Goal: Task Accomplishment & Management: Complete application form

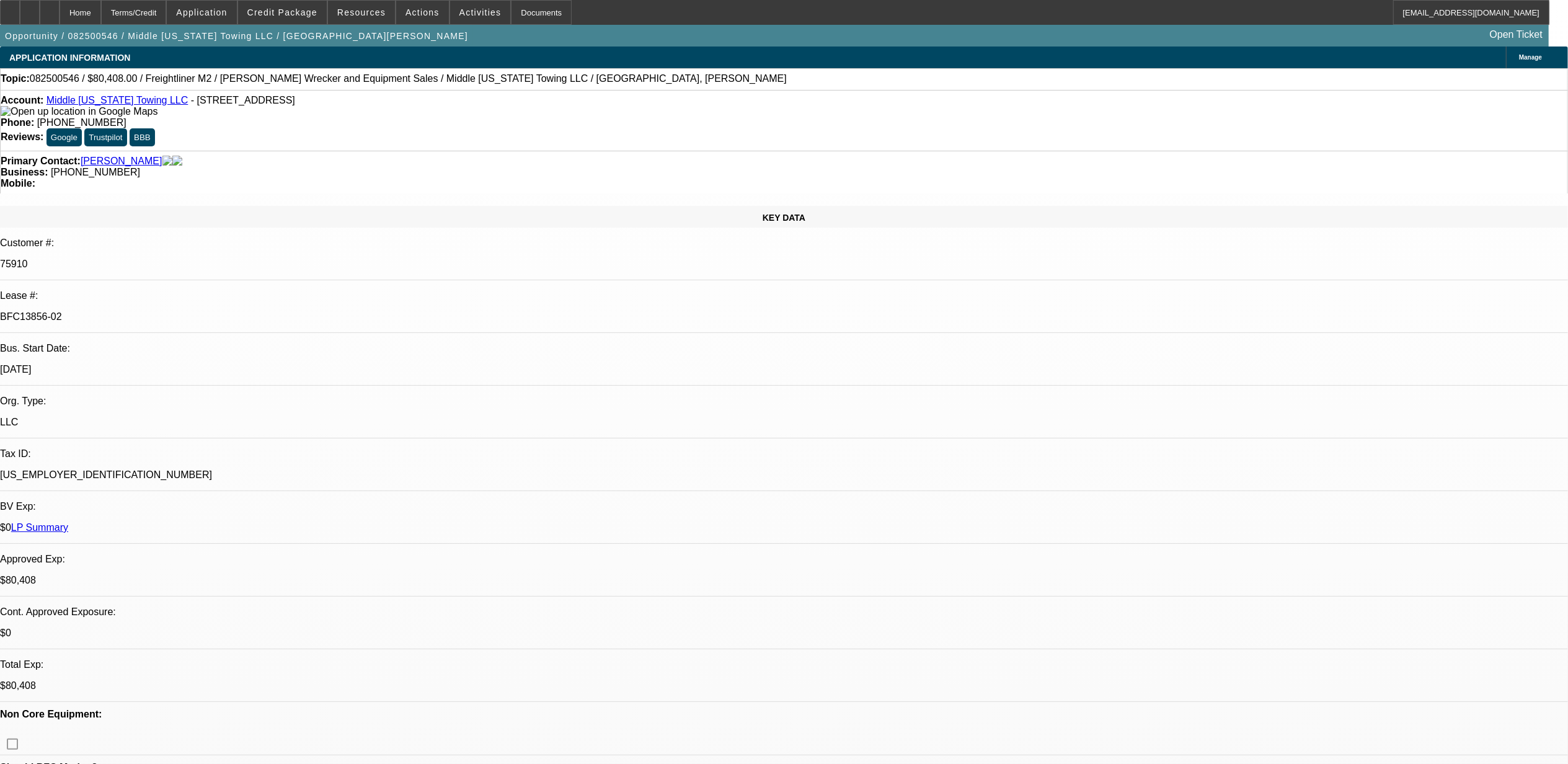
select select "0"
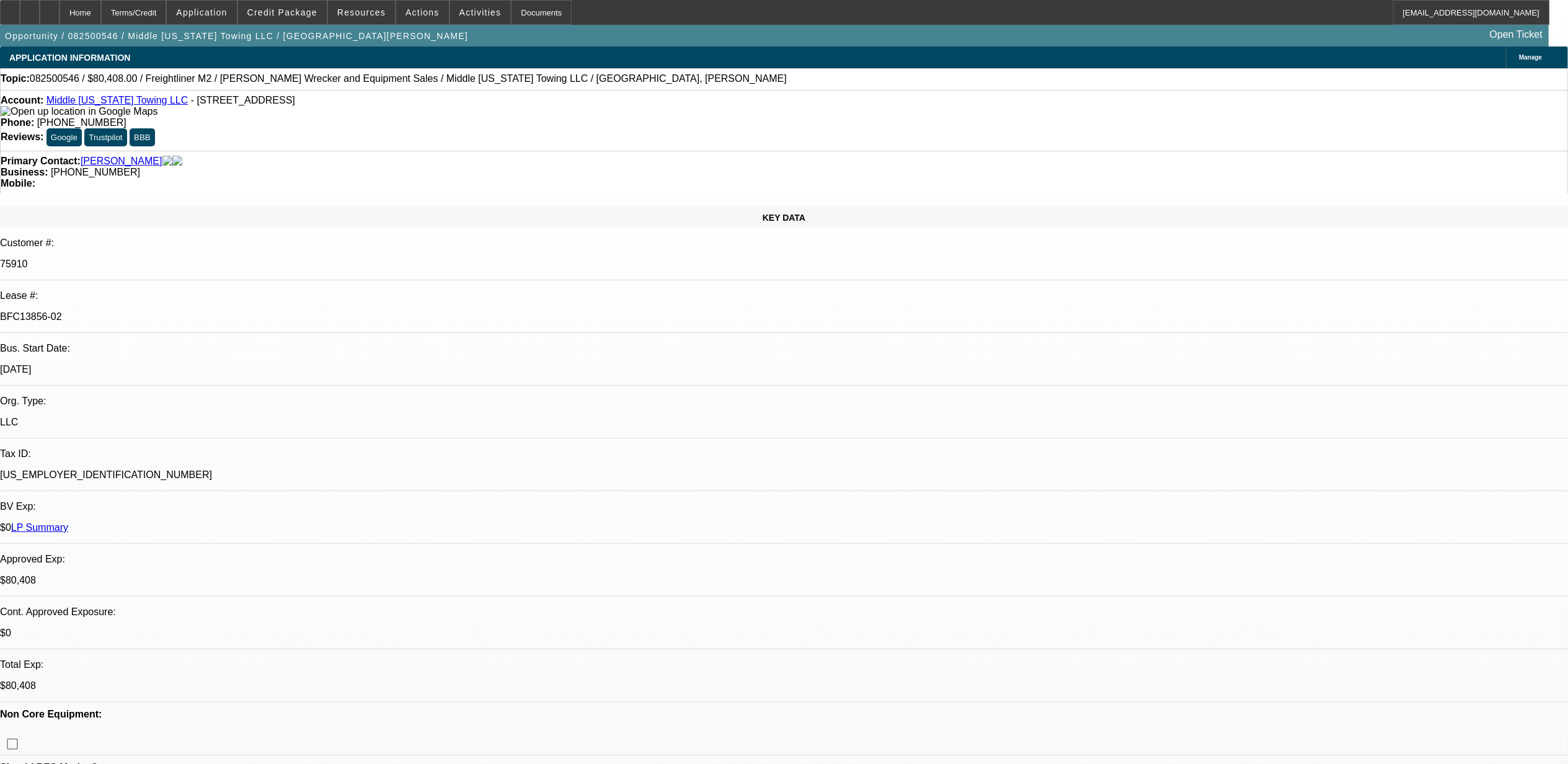
select select "0"
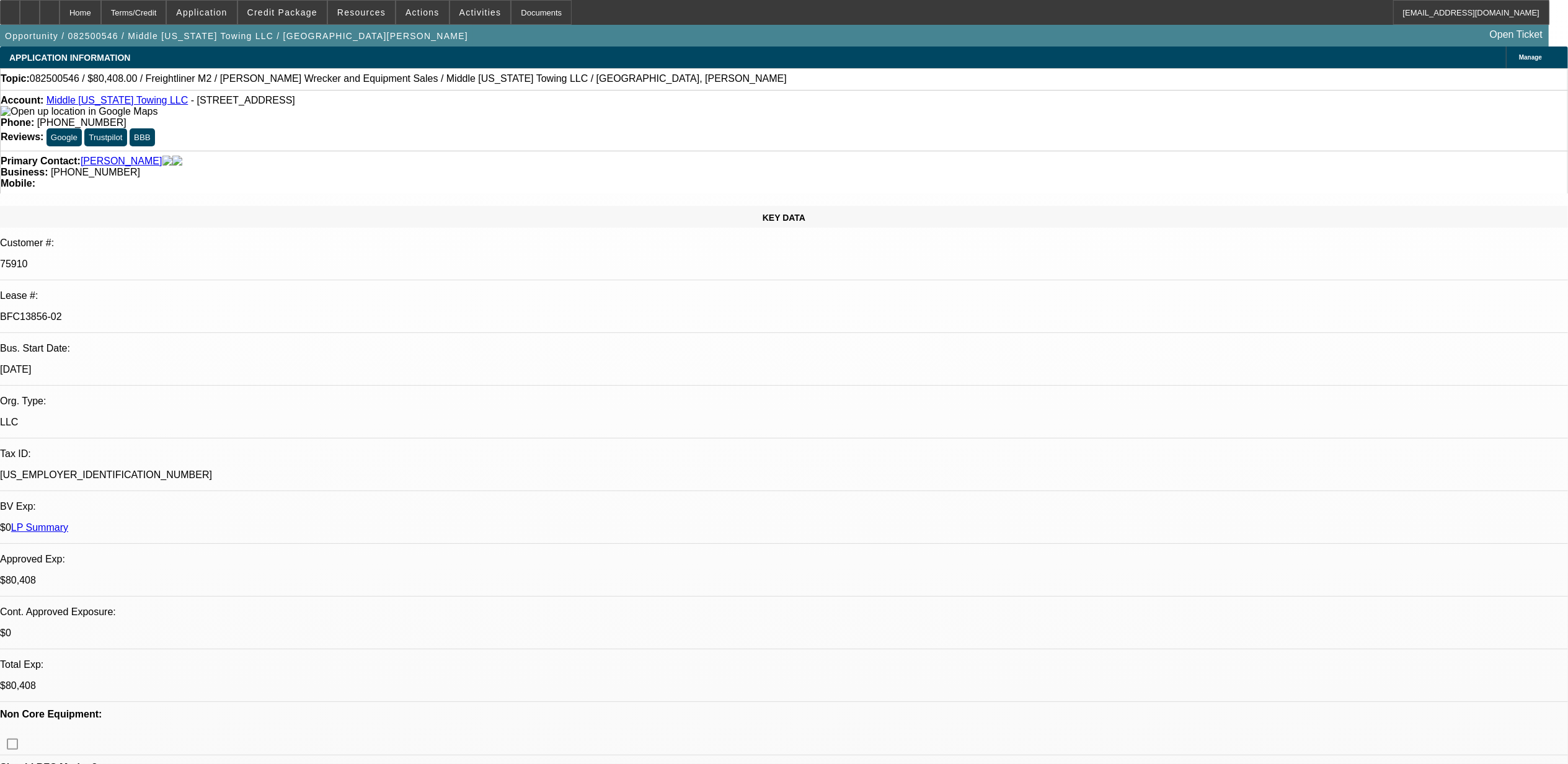
select select "0"
select select "1"
select select "2"
select select "6"
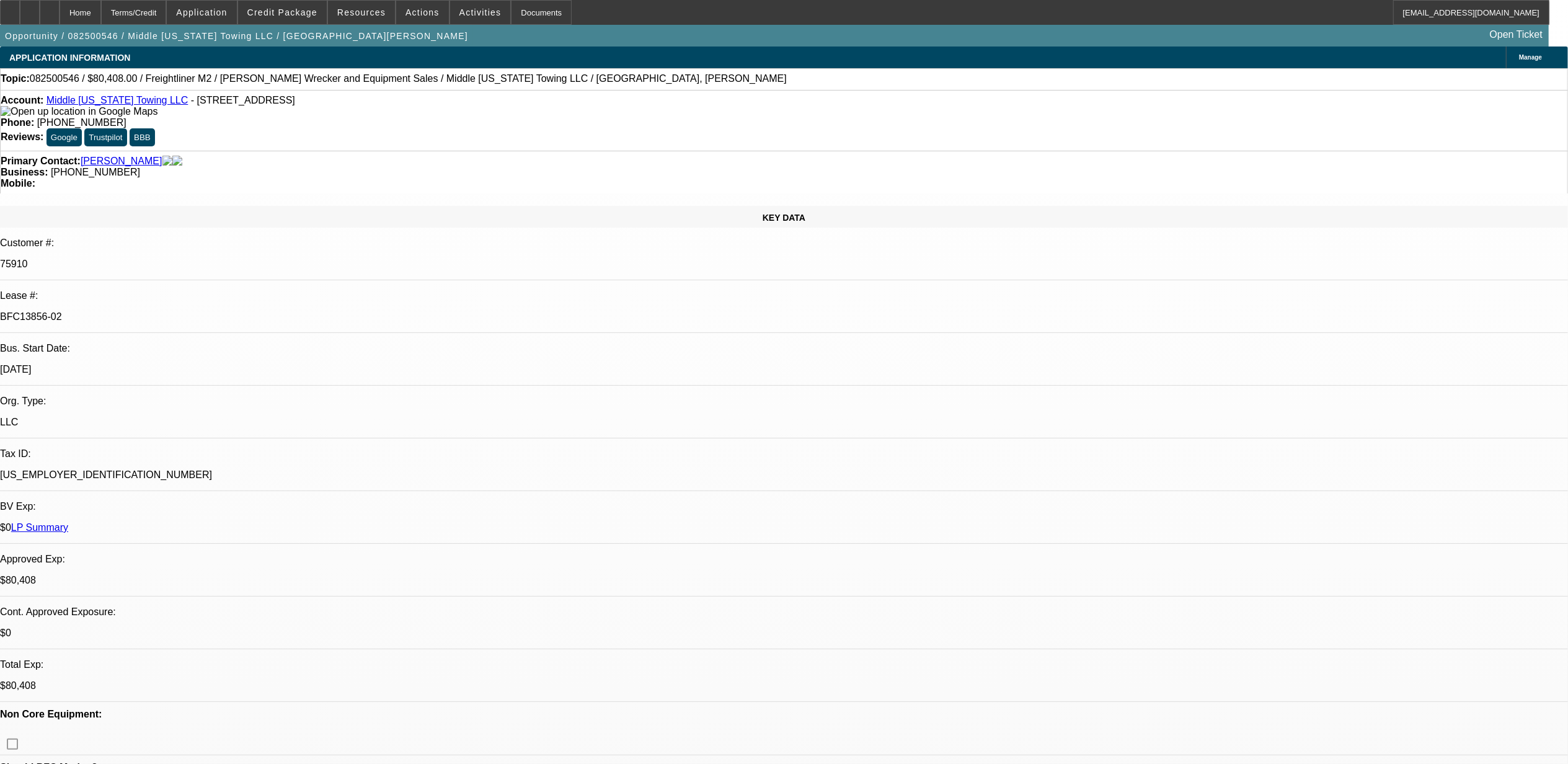
select select "1"
select select "6"
select select "1"
select select "2"
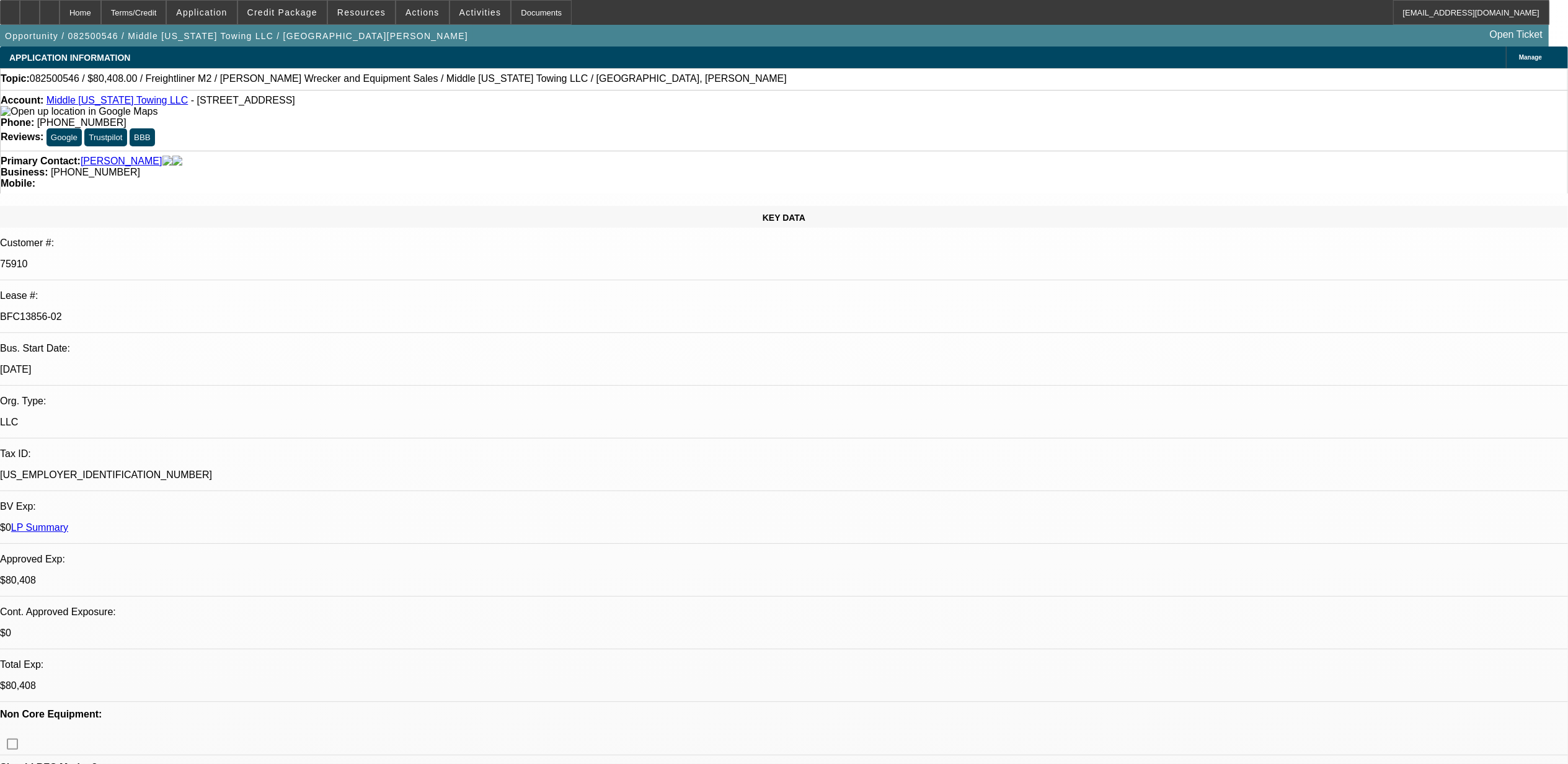
select select "6"
select select "1"
select select "2"
select select "6"
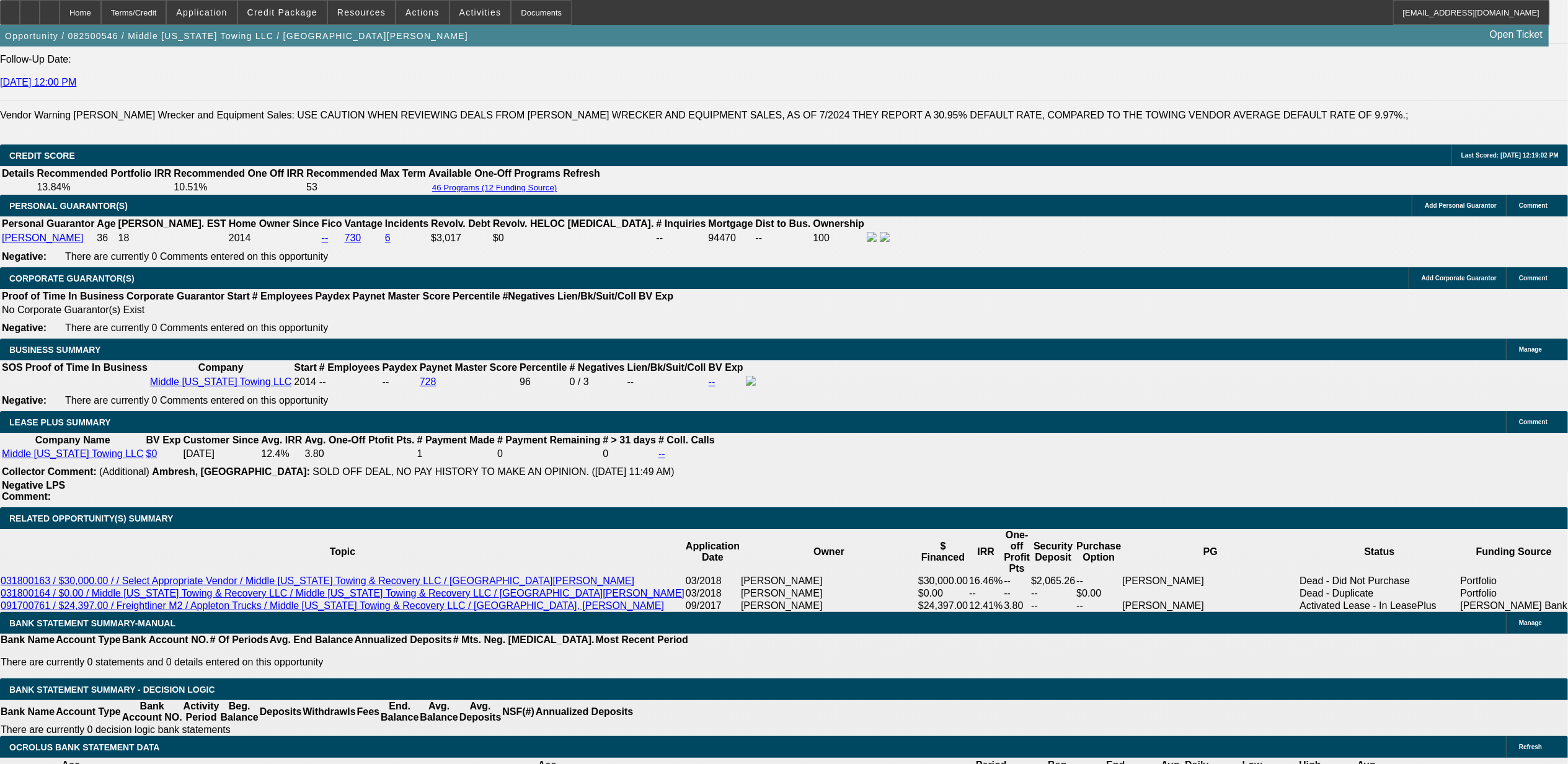
scroll to position [1838, 0]
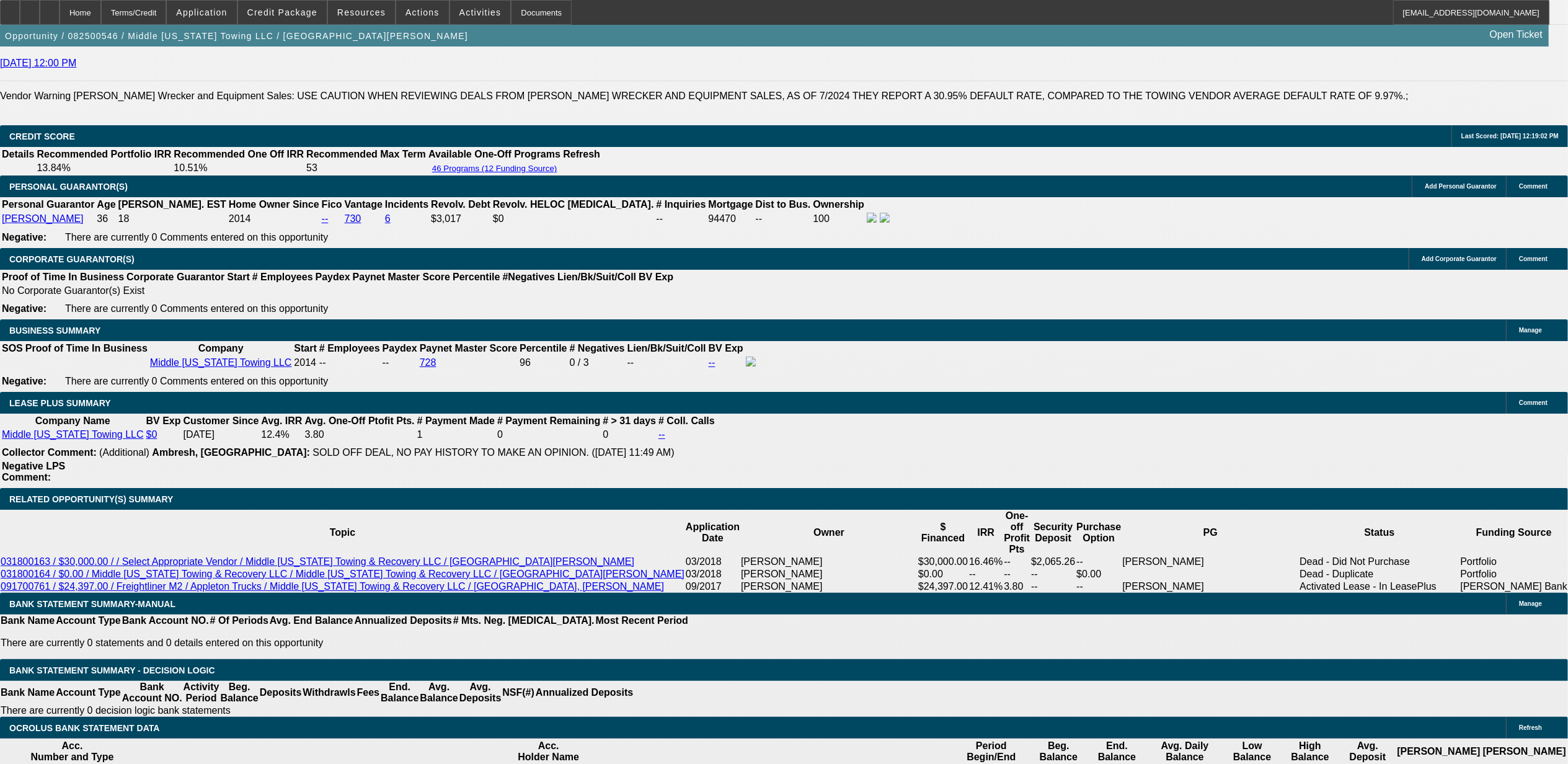
drag, startPoint x: 325, startPoint y: 452, endPoint x: 358, endPoint y: 448, distance: 33.2
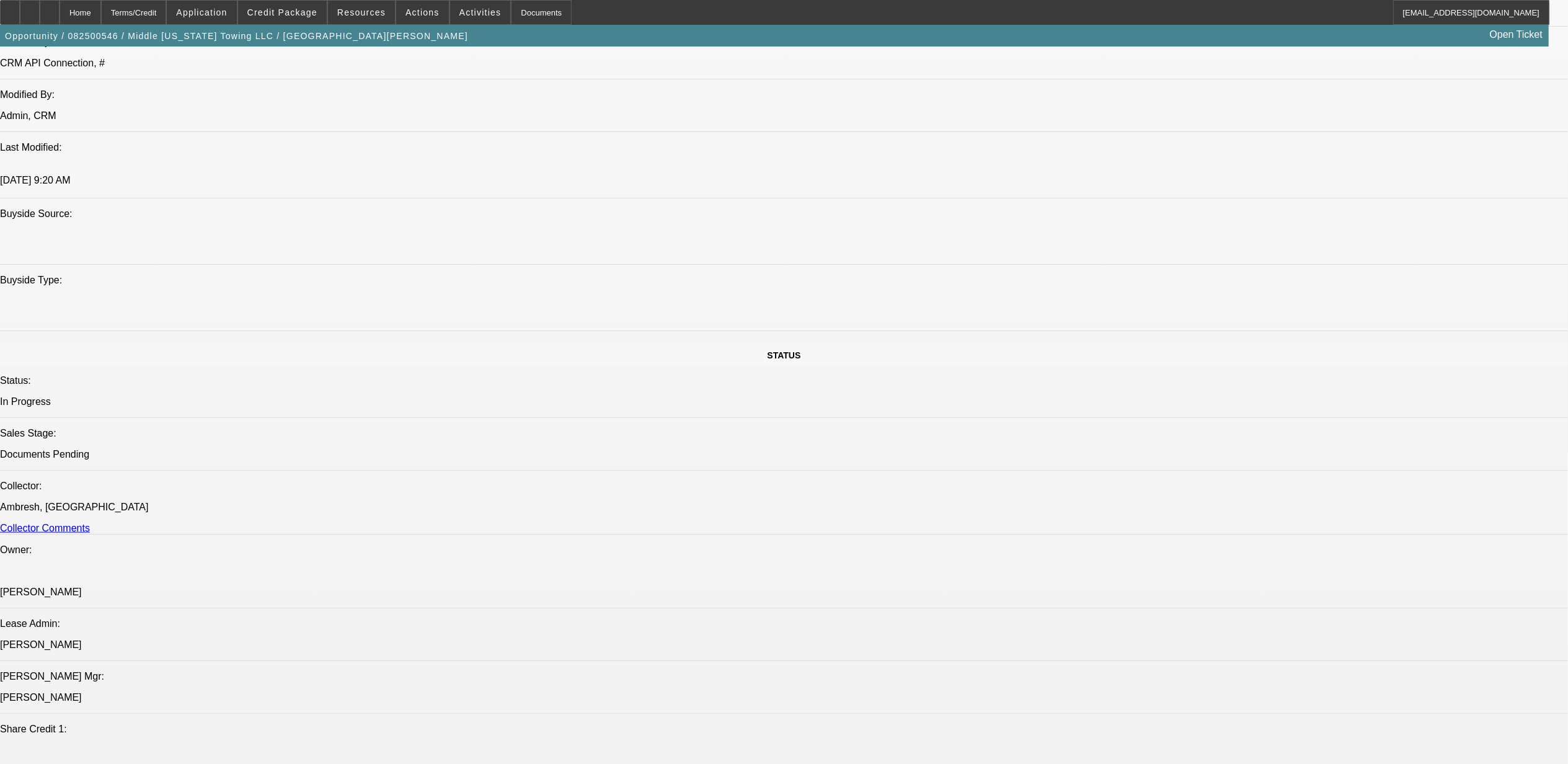
scroll to position [928, 0]
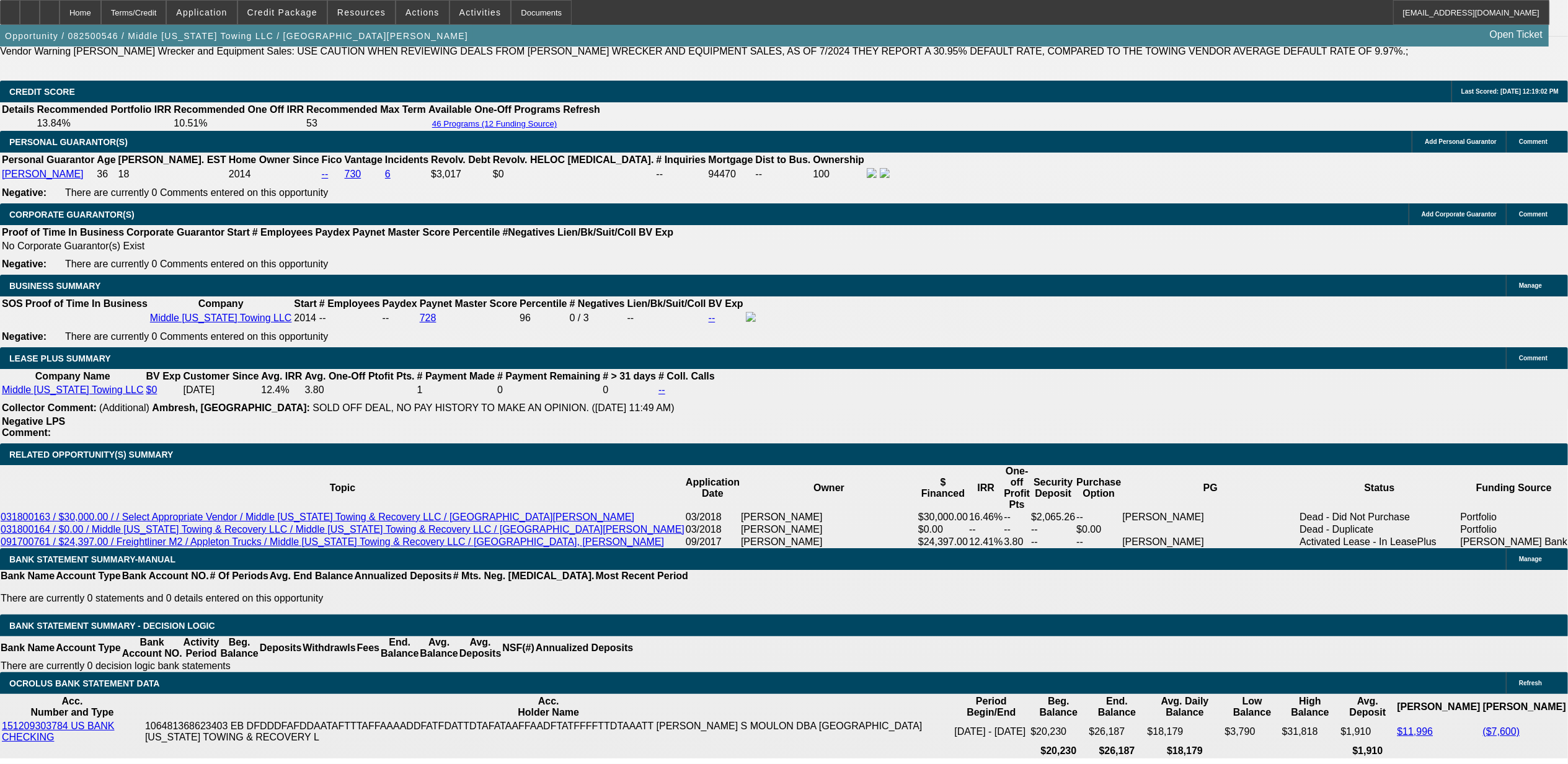
scroll to position [2004, 0]
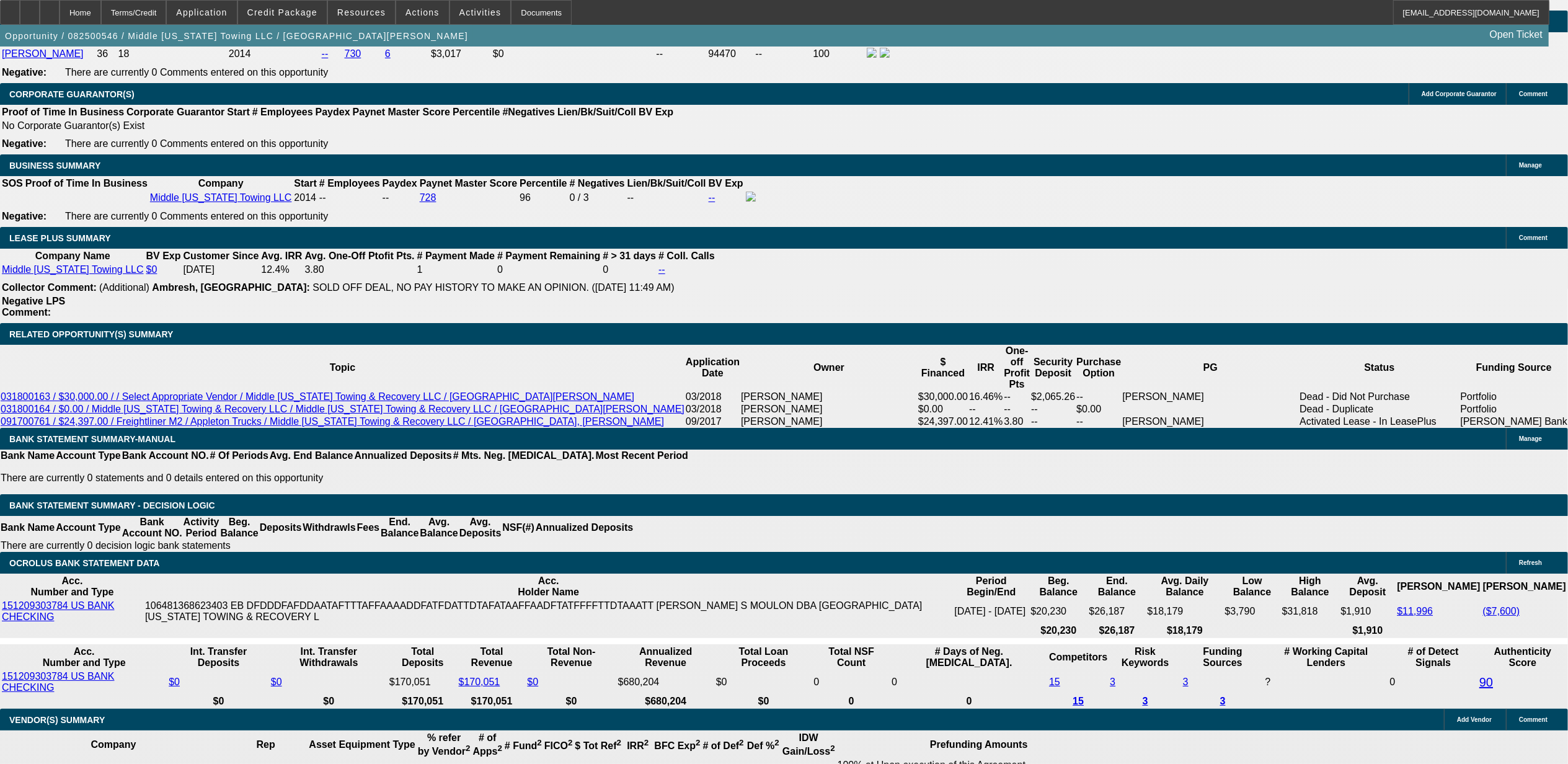
drag, startPoint x: 247, startPoint y: 285, endPoint x: 399, endPoint y: 290, distance: 152.1
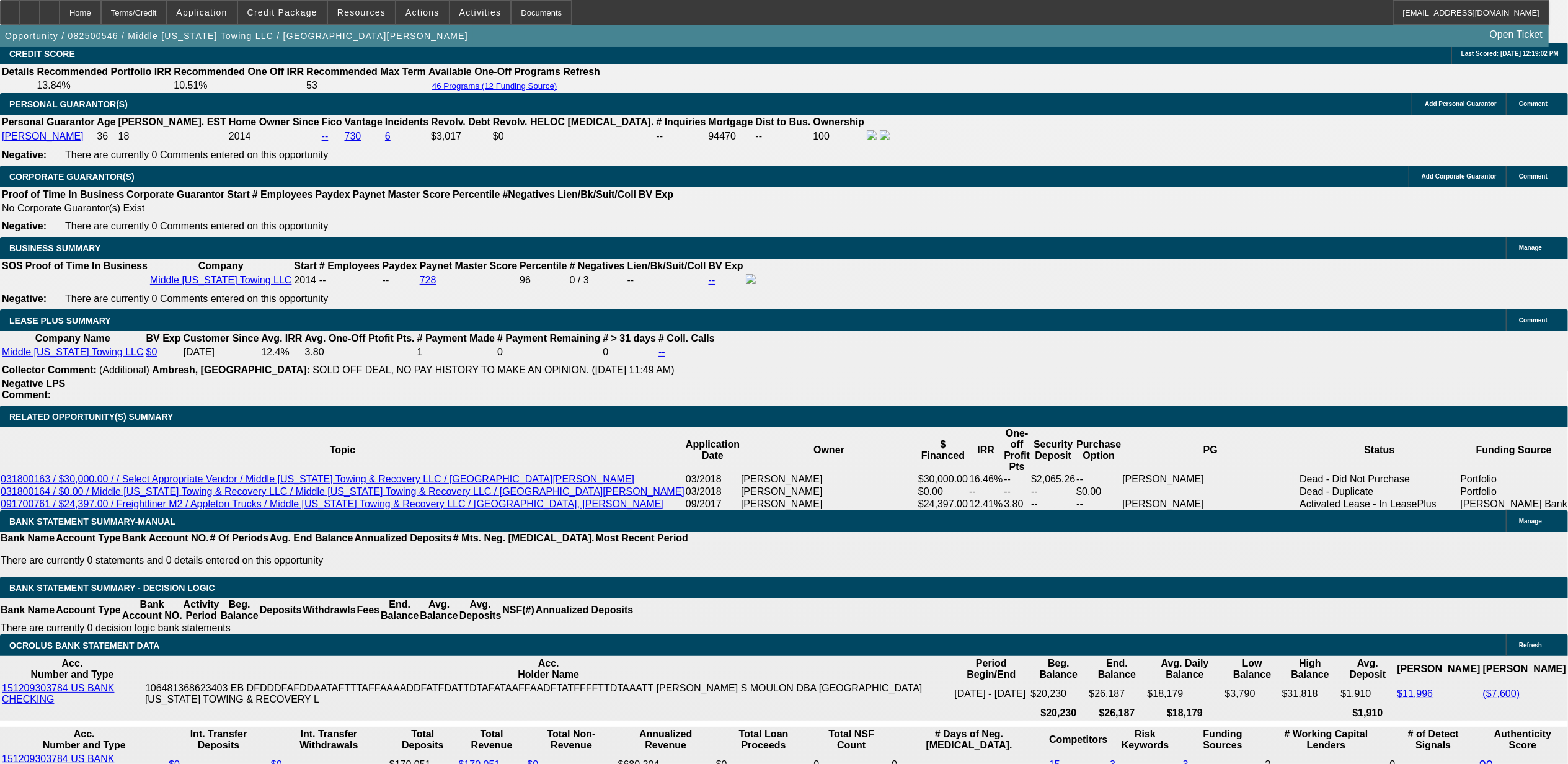
type input "$1,688.00"
drag, startPoint x: 318, startPoint y: 282, endPoint x: 356, endPoint y: 285, distance: 38.1
drag, startPoint x: 311, startPoint y: 365, endPoint x: 362, endPoint y: 370, distance: 51.2
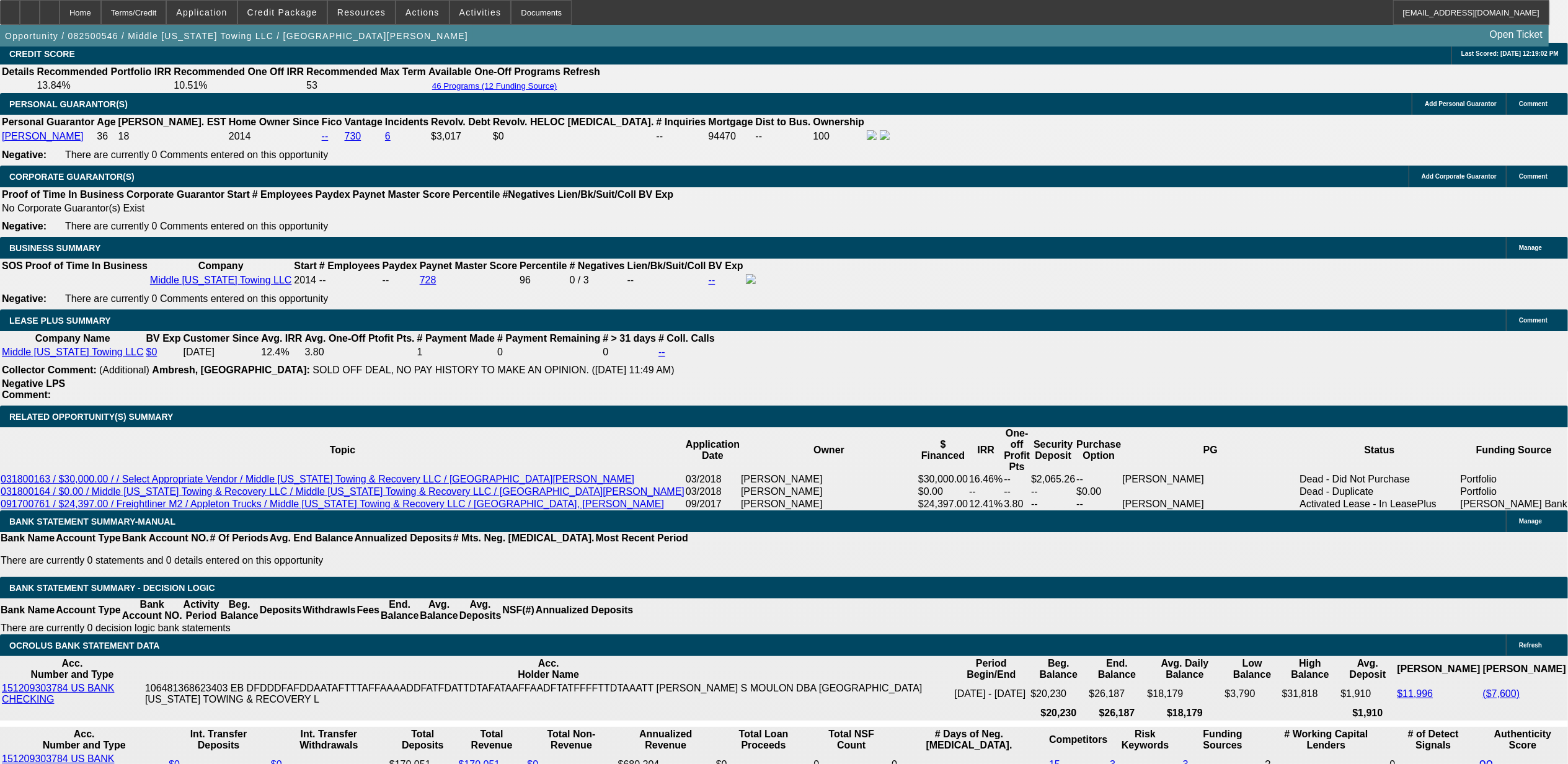
drag, startPoint x: 298, startPoint y: 515, endPoint x: 365, endPoint y: 515, distance: 67.0
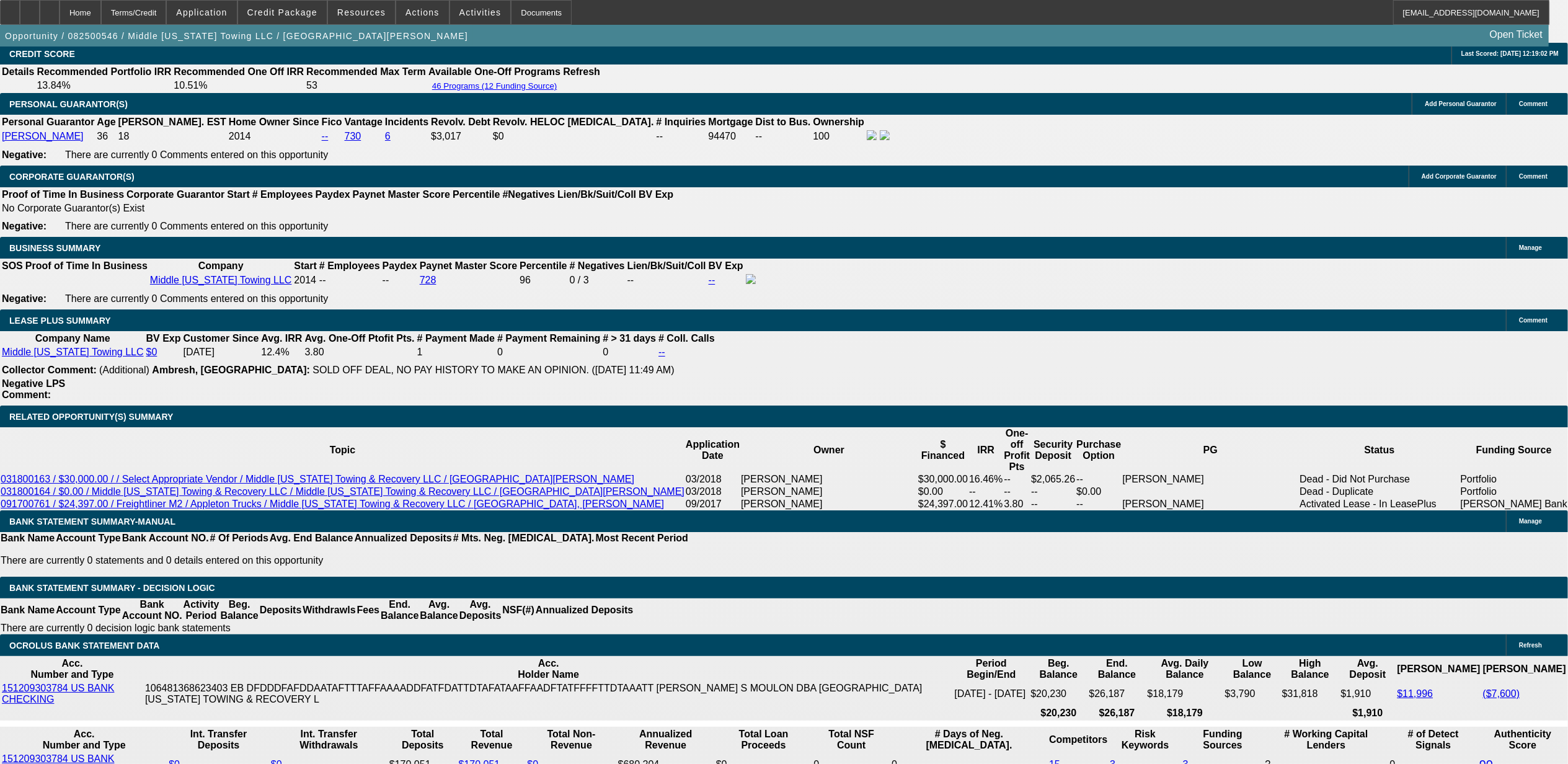
scroll to position [661, 0]
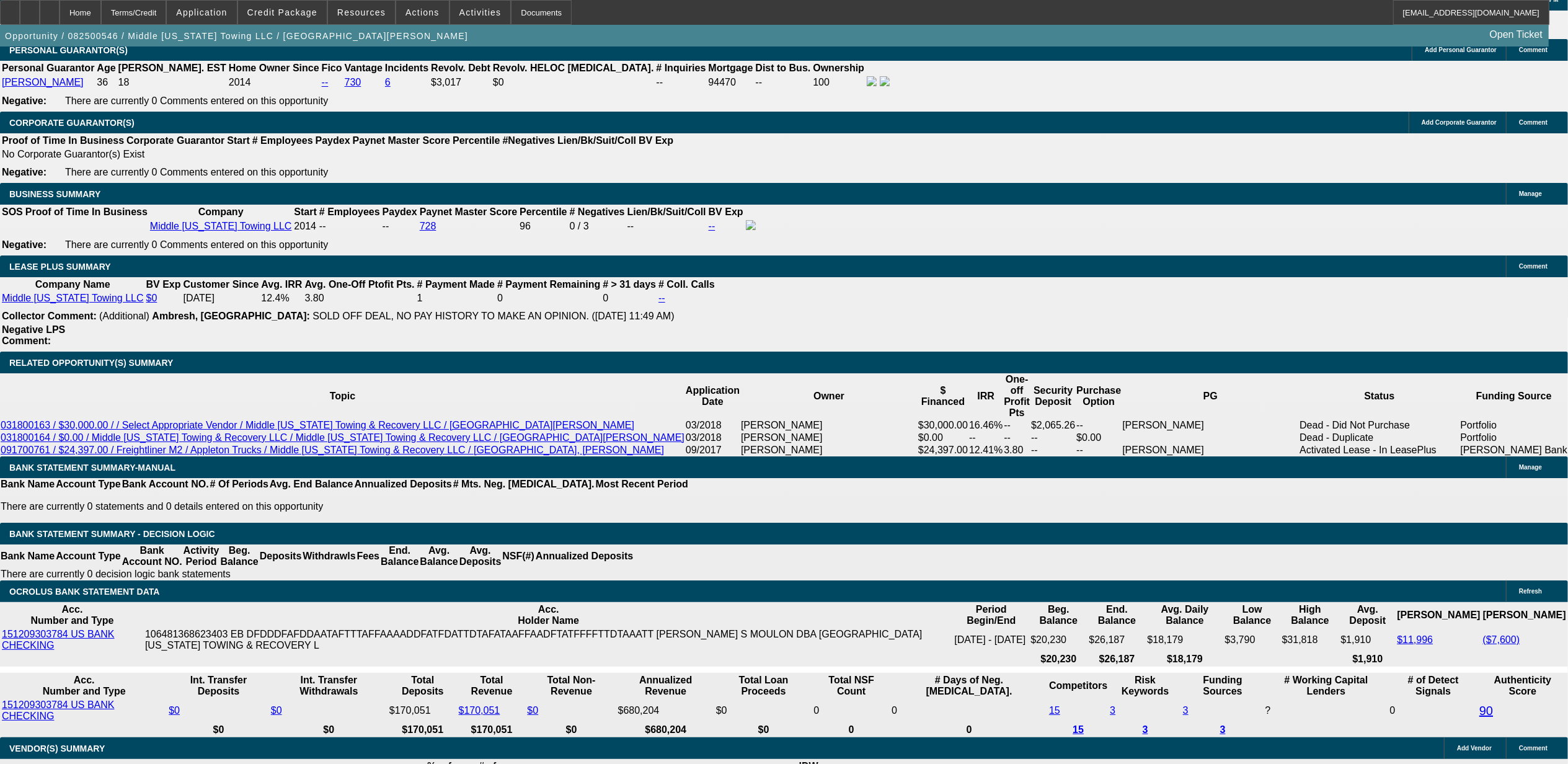
scroll to position [2004, 0]
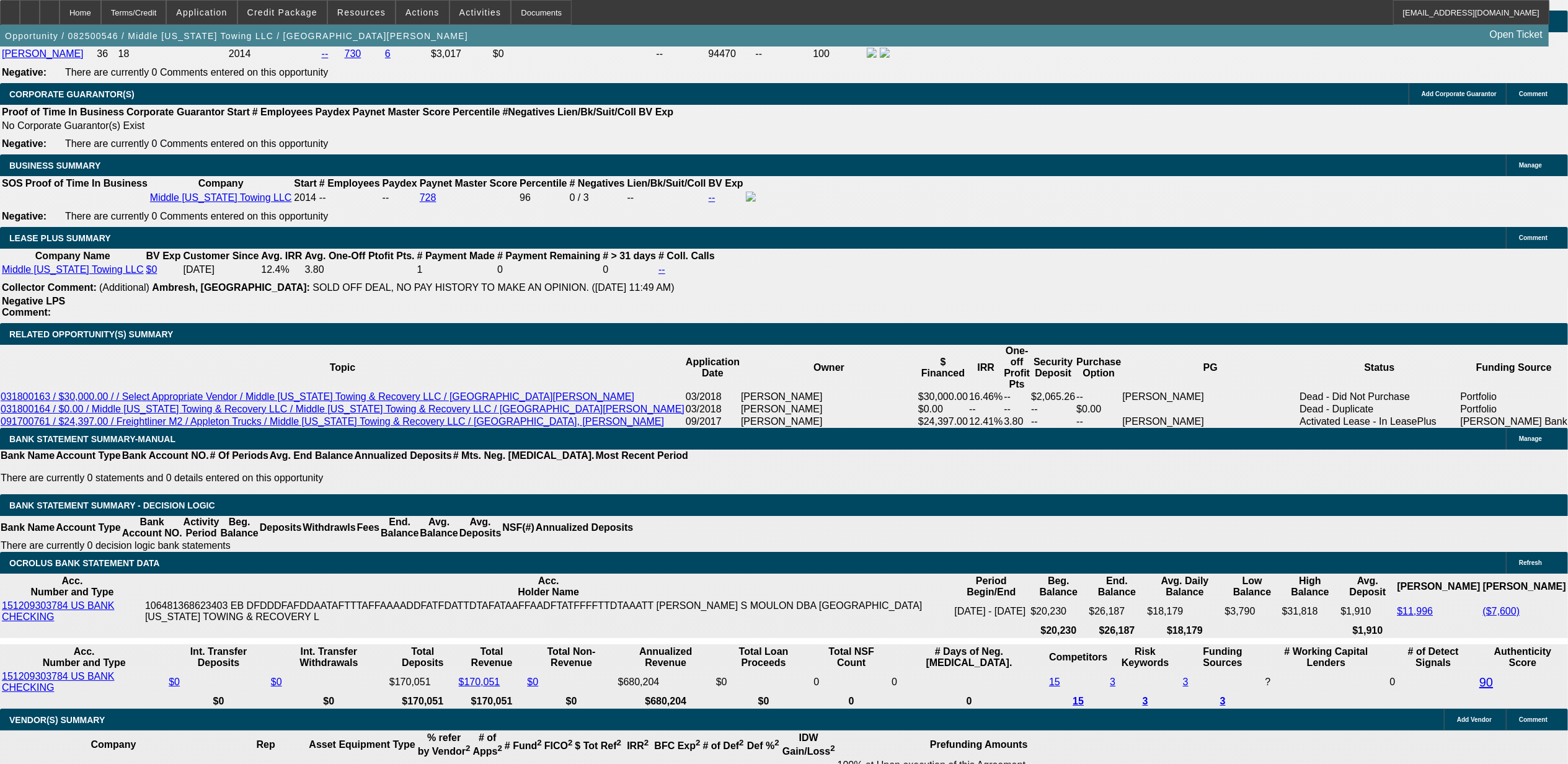
drag, startPoint x: 1295, startPoint y: 201, endPoint x: 1350, endPoint y: 261, distance: 81.4
drag, startPoint x: 1345, startPoint y: 284, endPoint x: 1337, endPoint y: 261, distance: 24.4
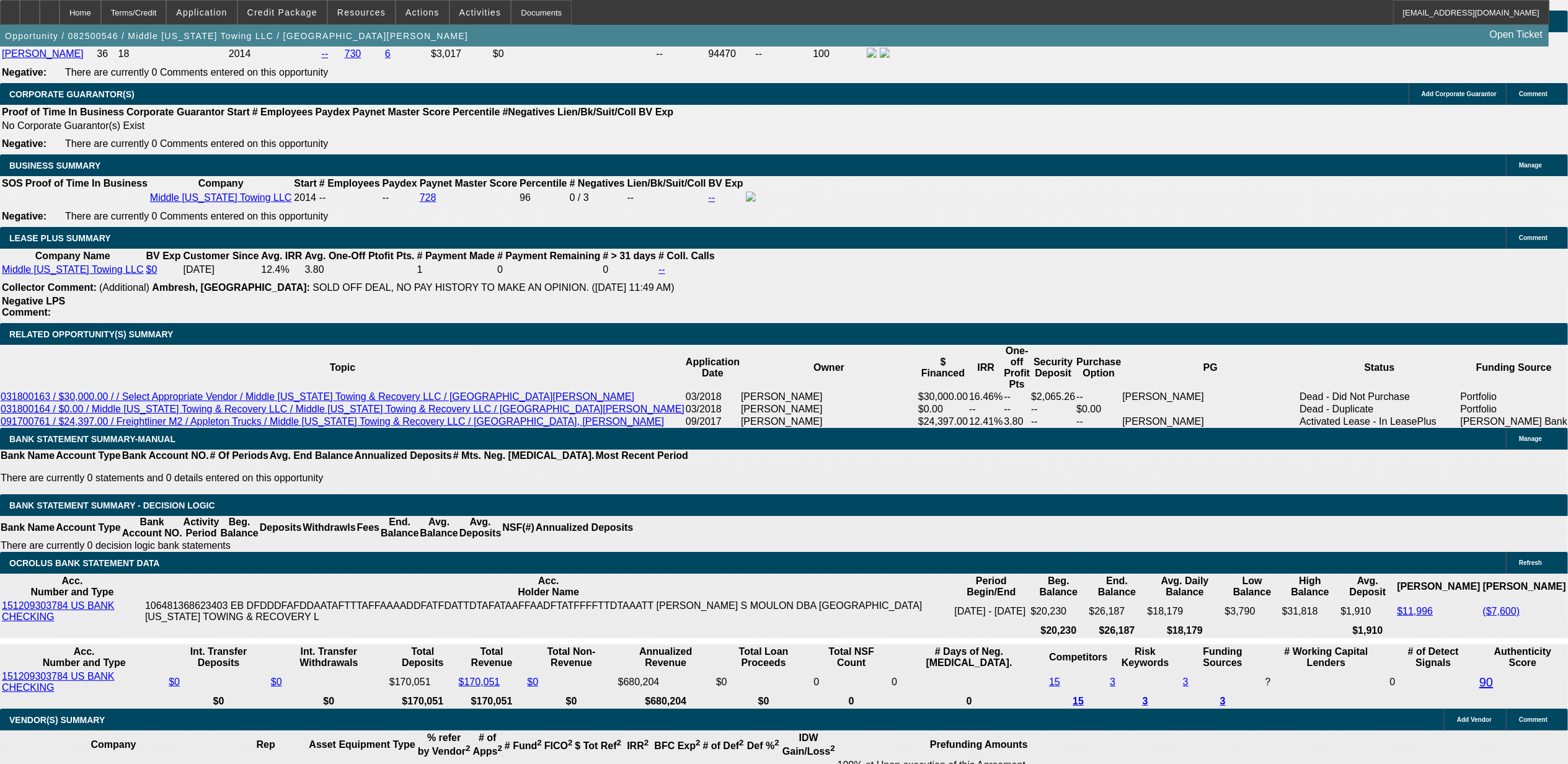
drag, startPoint x: 1322, startPoint y: 291, endPoint x: 1236, endPoint y: 261, distance: 91.1
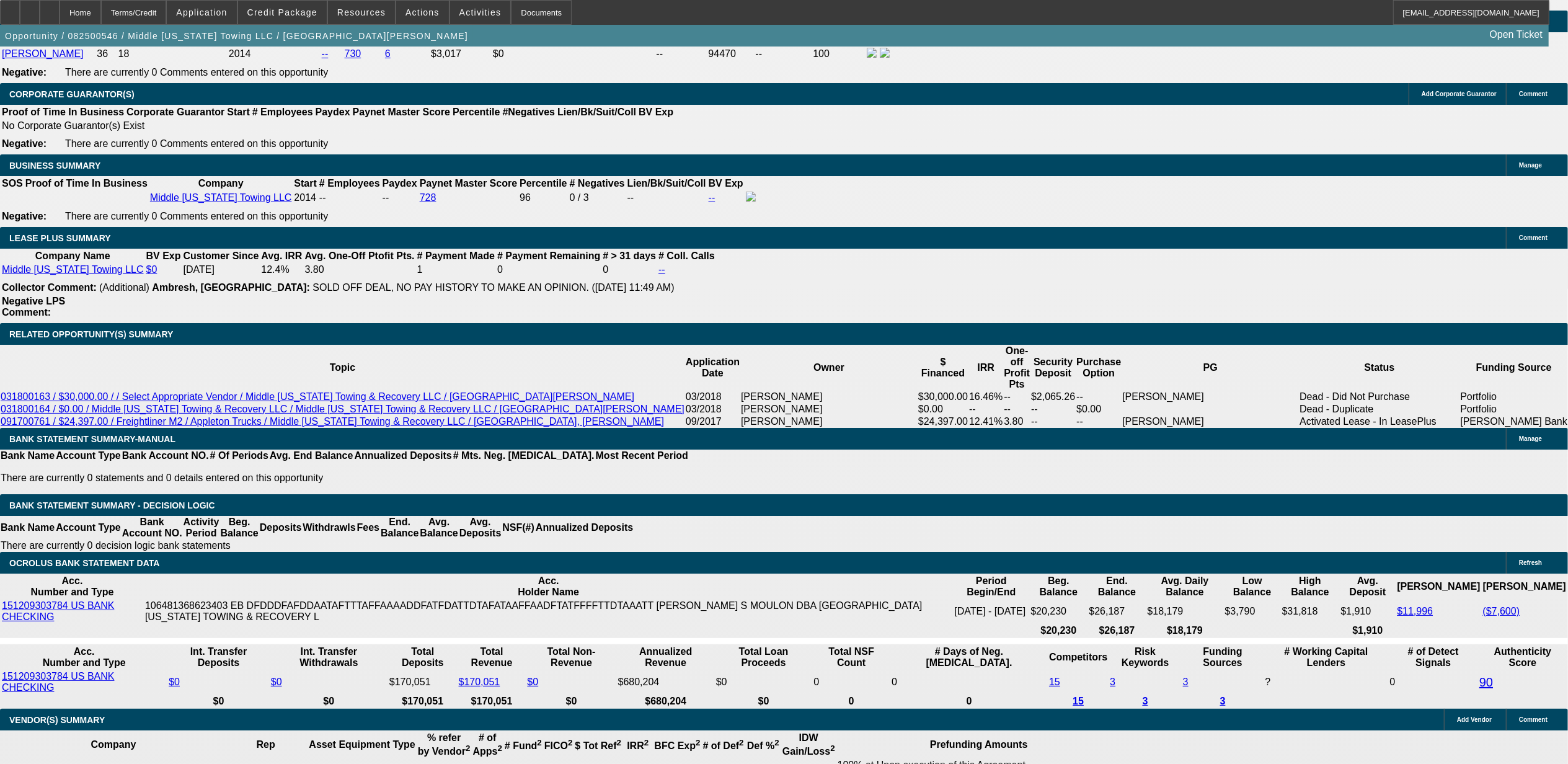
drag, startPoint x: 1231, startPoint y: 191, endPoint x: 1156, endPoint y: 152, distance: 84.5
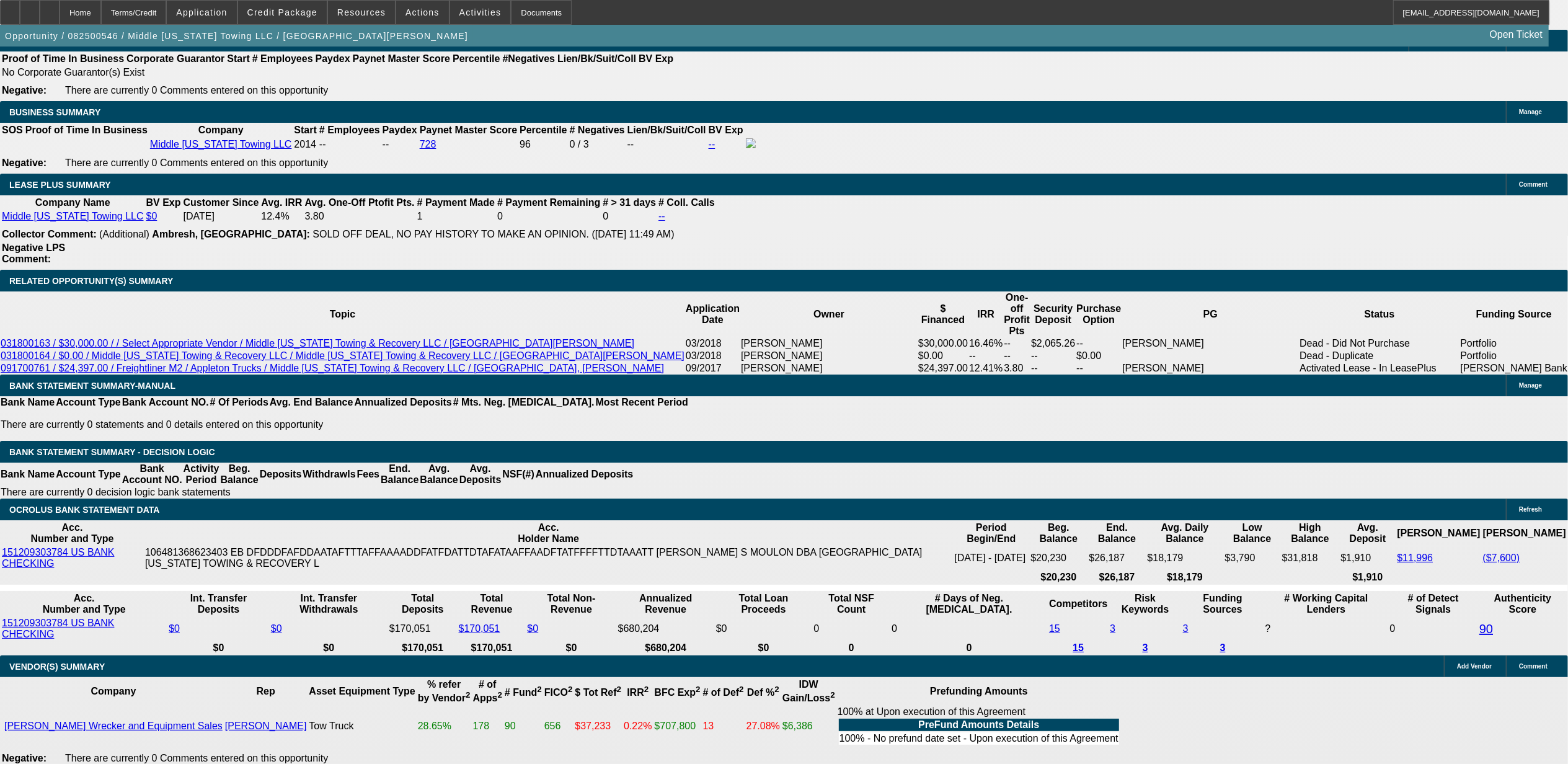
scroll to position [2087, 0]
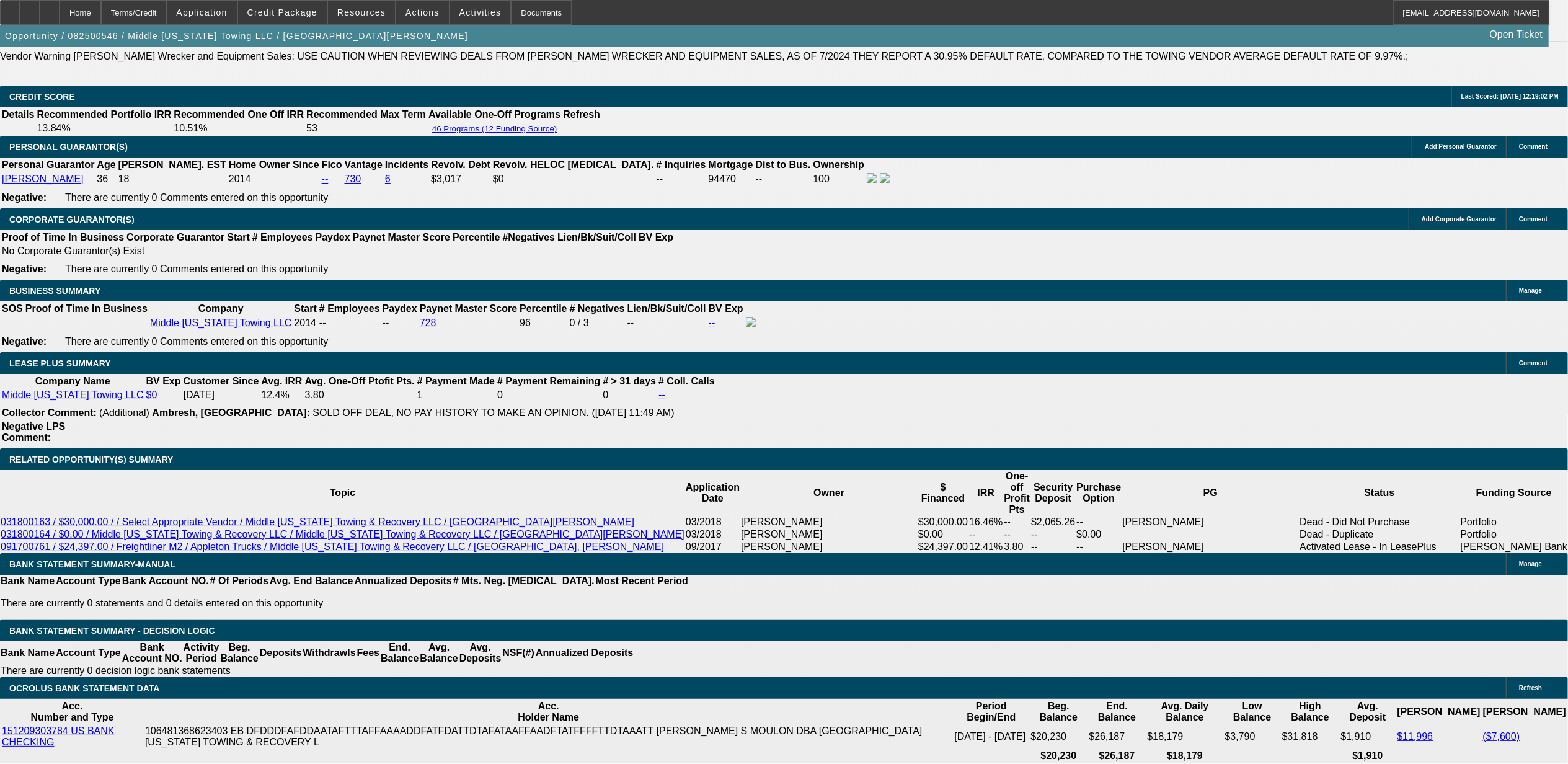
scroll to position [1838, 0]
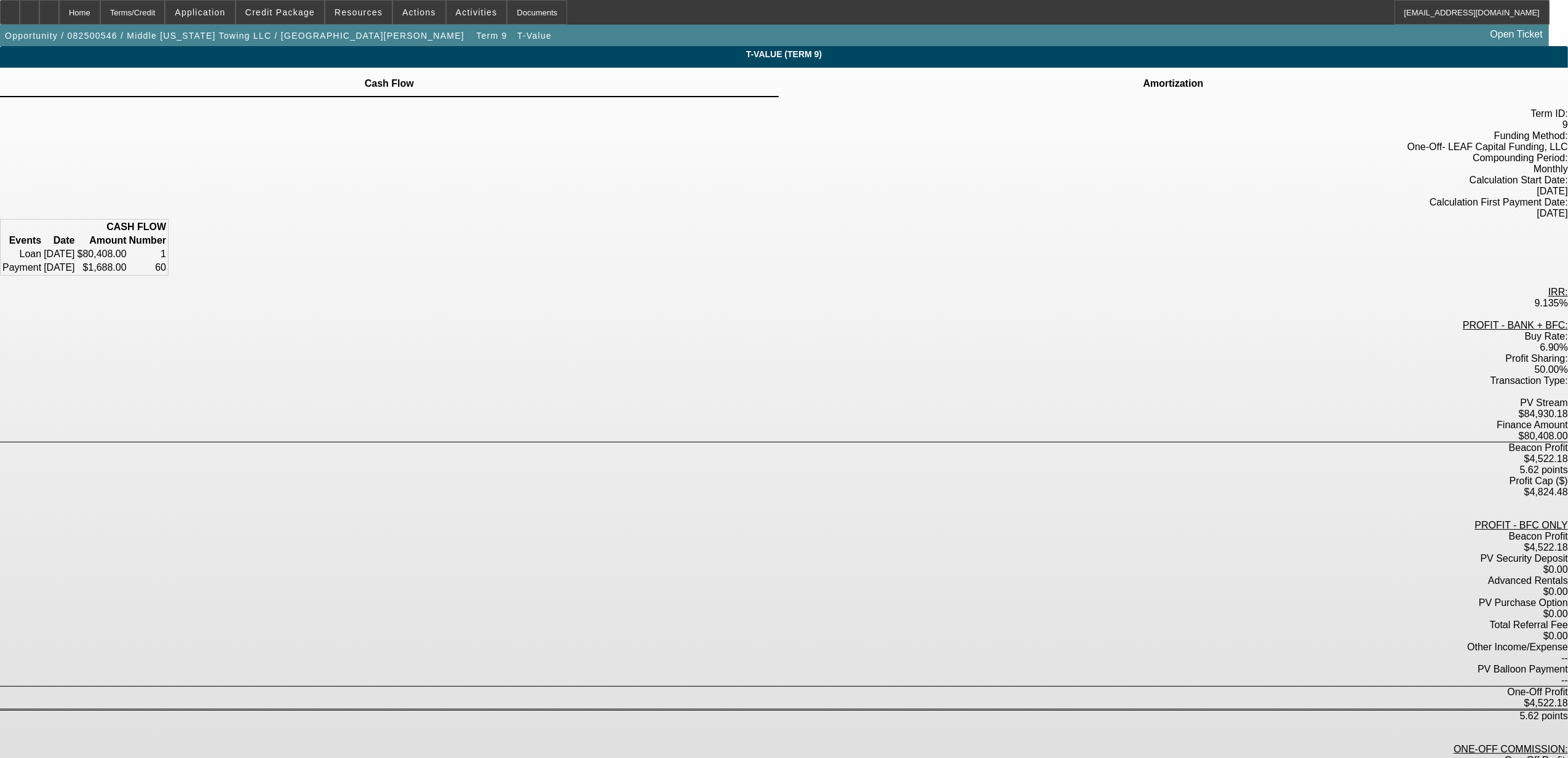
click at [1143, 77] on td at bounding box center [1173, 76] width 61 height 1
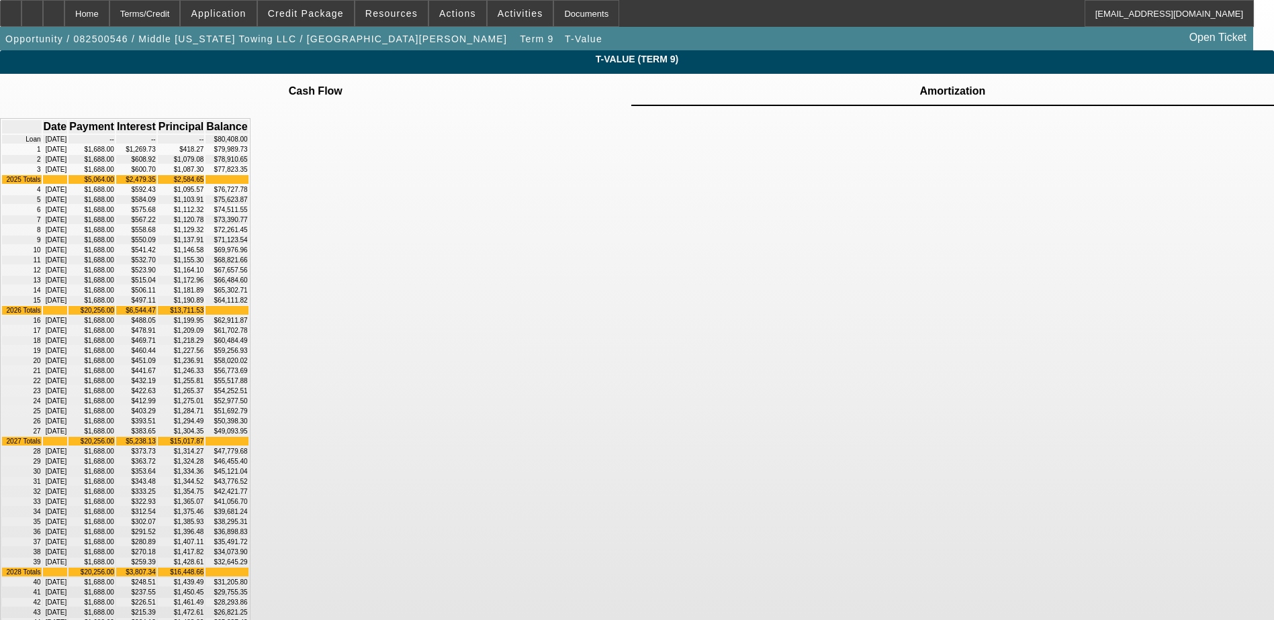
drag, startPoint x: 651, startPoint y: 167, endPoint x: 701, endPoint y: 209, distance: 65.8
click at [248, 209] on tbody "Loan 08/26/2025 -- -- -- $80,408.00 1 10/28/2025 $1,688.00 $1,269.73 $418.27 $7…" at bounding box center [125, 477] width 246 height 684
drag, startPoint x: 701, startPoint y: 209, endPoint x: 688, endPoint y: 245, distance: 38.7
click at [156, 204] on td "$584.09" at bounding box center [136, 199] width 40 height 9
drag, startPoint x: 660, startPoint y: 176, endPoint x: 703, endPoint y: 408, distance: 236.3
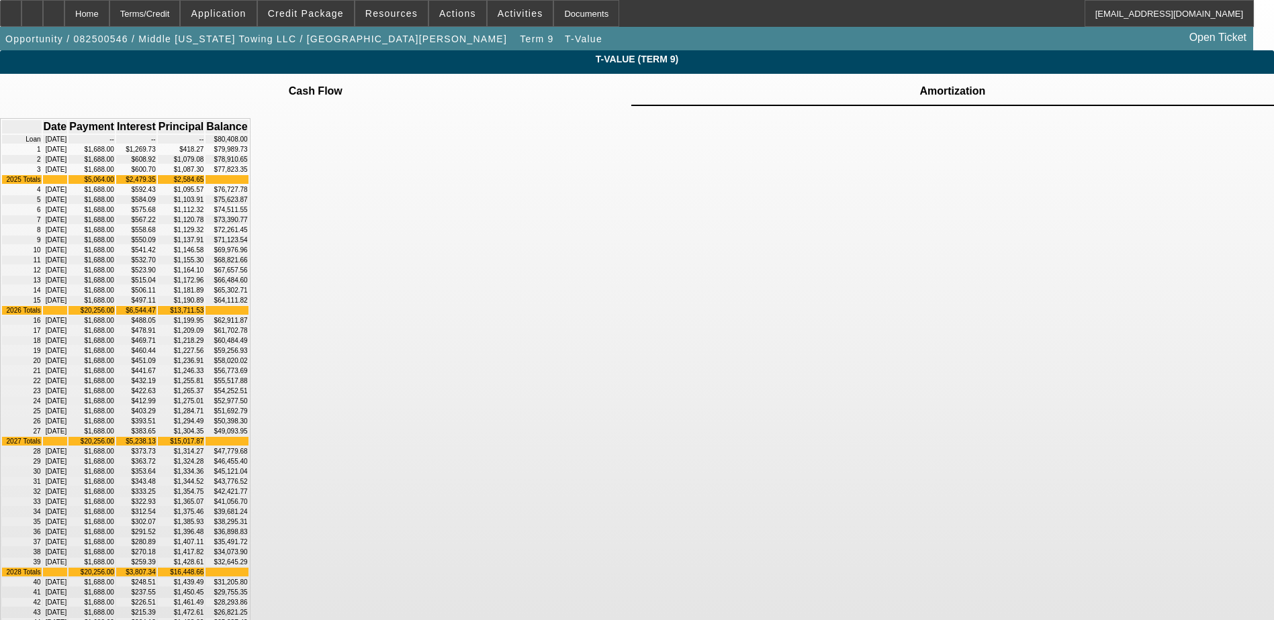
click at [248, 408] on tbody "Loan 08/26/2025 -- -- -- $80,408.00 1 10/28/2025 $1,688.00 $1,269.73 $418.27 $7…" at bounding box center [125, 477] width 246 height 684
drag, startPoint x: 703, startPoint y: 408, endPoint x: 676, endPoint y: 282, distance: 129.1
click at [156, 224] on td "$567.22" at bounding box center [136, 220] width 40 height 9
drag, startPoint x: 659, startPoint y: 187, endPoint x: 655, endPoint y: 169, distance: 18.7
click at [156, 164] on td "$608.92" at bounding box center [136, 159] width 40 height 9
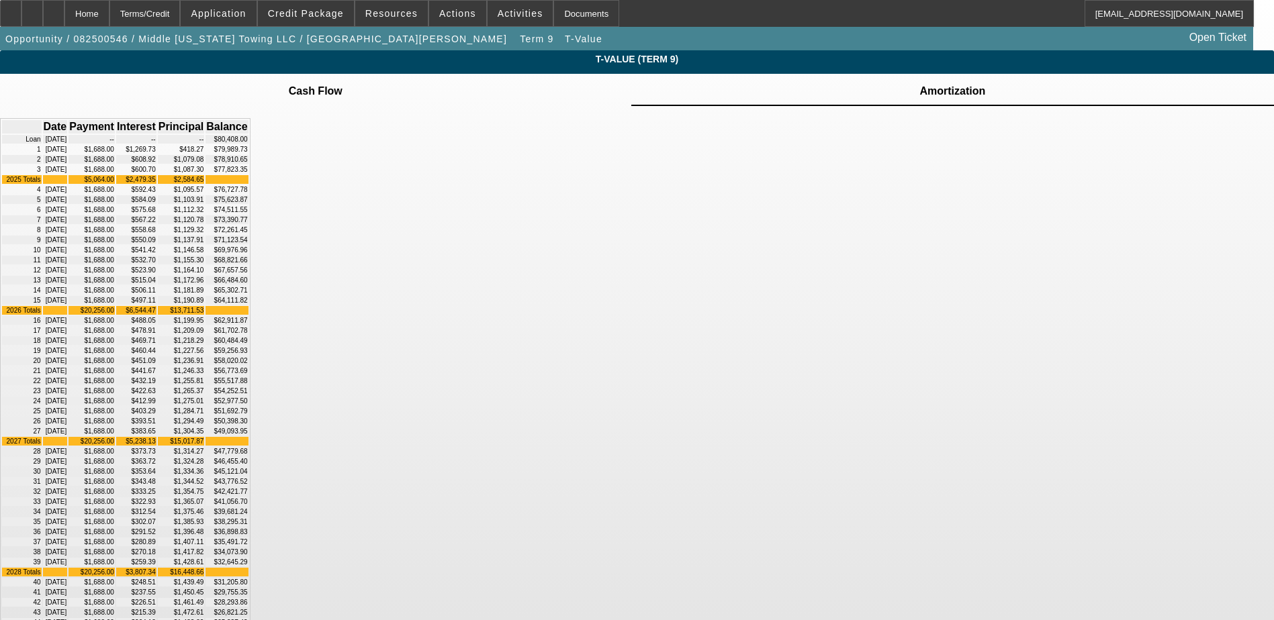
click at [156, 154] on td "$1,269.73" at bounding box center [136, 149] width 40 height 9
drag, startPoint x: 654, startPoint y: 164, endPoint x: 698, endPoint y: 207, distance: 61.2
click at [248, 207] on tbody "Loan 08/26/2025 -- -- -- $80,408.00 1 10/28/2025 $1,688.00 $1,269.73 $418.27 $7…" at bounding box center [125, 477] width 246 height 684
drag, startPoint x: 698, startPoint y: 207, endPoint x: 1004, endPoint y: 202, distance: 306.9
click at [1004, 202] on div "T-Value (Term 9) Cash Flow Amortization Date" at bounding box center [637, 441] width 1274 height 782
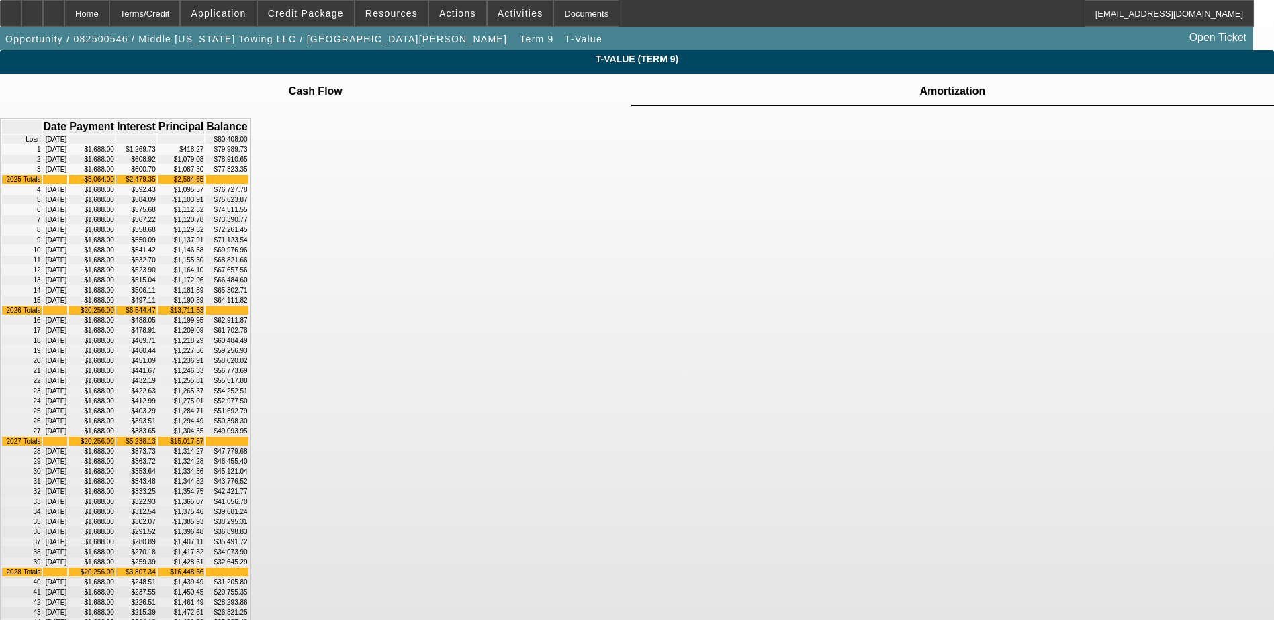
drag, startPoint x: 828, startPoint y: 170, endPoint x: 790, endPoint y: 173, distance: 38.4
click at [248, 154] on td "$79,989.73" at bounding box center [226, 149] width 42 height 9
drag, startPoint x: 790, startPoint y: 173, endPoint x: 859, endPoint y: 185, distance: 70.2
click at [859, 185] on div "Date Payment Interest Principal Balance Loan 08/26/2025 -- -- -- $80,408.00 1 1…" at bounding box center [637, 469] width 1274 height 726
drag, startPoint x: 829, startPoint y: 181, endPoint x: 775, endPoint y: 187, distance: 54.7
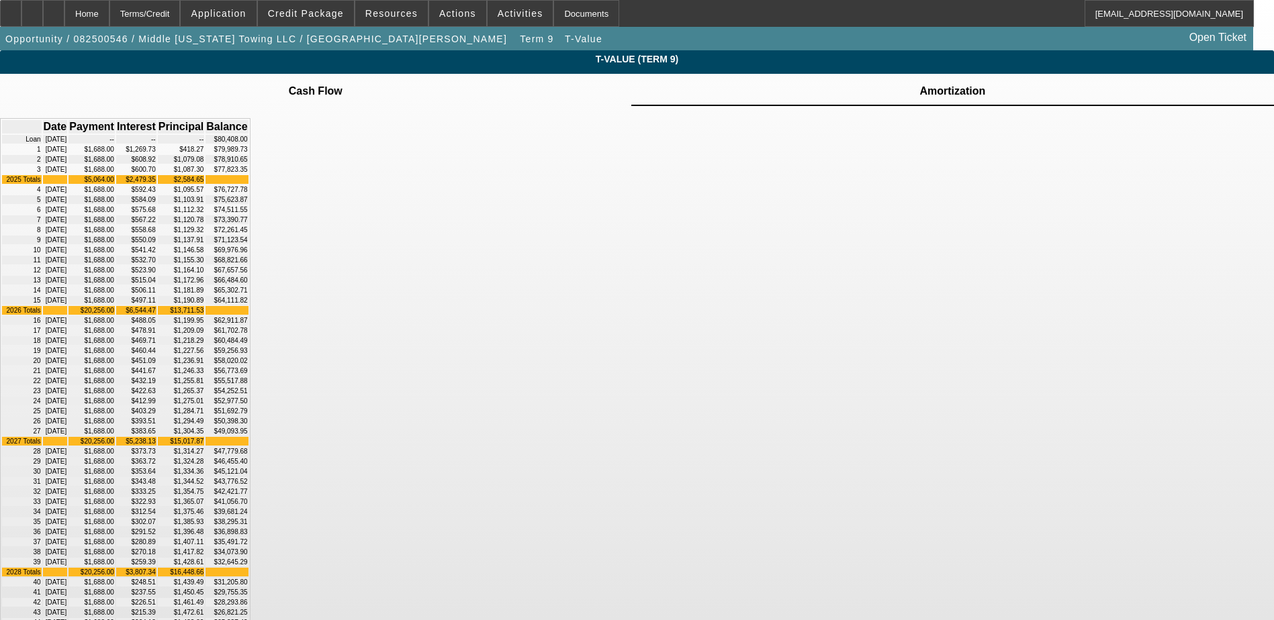
click at [248, 164] on td "$78,910.65" at bounding box center [226, 159] width 42 height 9
drag, startPoint x: 892, startPoint y: 190, endPoint x: 880, endPoint y: 192, distance: 12.3
click at [892, 190] on div "Date Payment Interest Principal Balance Loan 08/26/2025 -- -- -- $80,408.00 1 1…" at bounding box center [637, 469] width 1274 height 726
drag, startPoint x: 825, startPoint y: 201, endPoint x: 778, endPoint y: 205, distance: 47.1
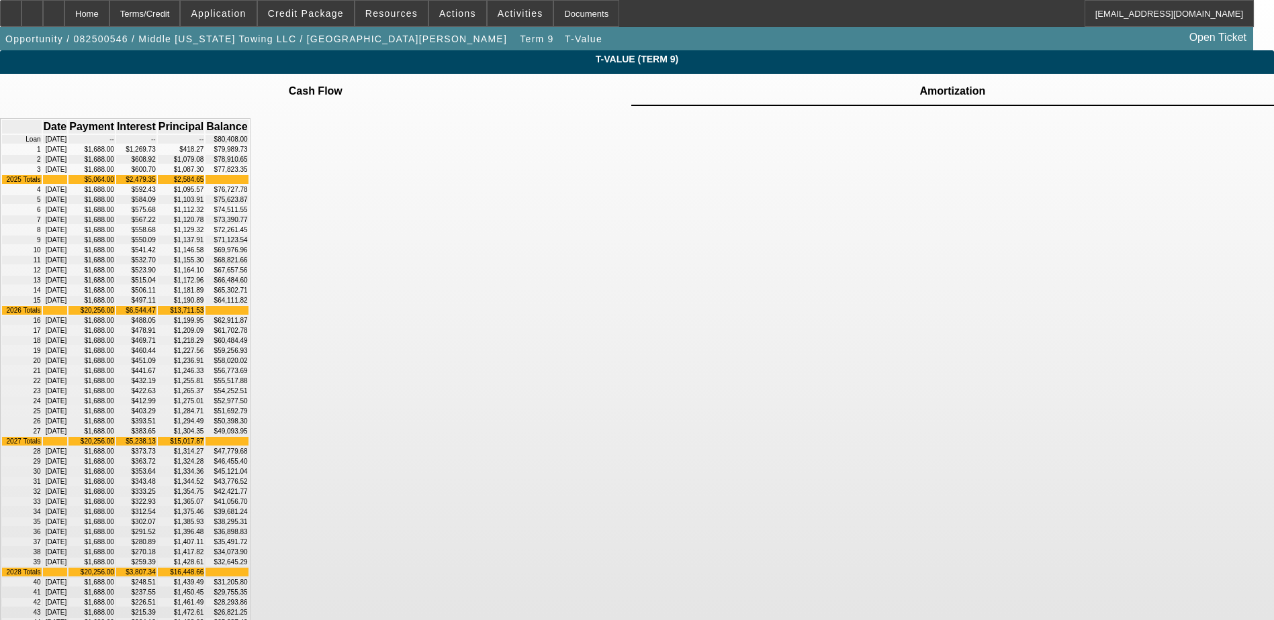
click at [248, 174] on td "$77,823.35" at bounding box center [226, 169] width 42 height 9
drag, startPoint x: 778, startPoint y: 205, endPoint x: 896, endPoint y: 202, distance: 117.5
click at [899, 201] on div "Date Payment Interest Principal Balance Loan 08/26/2025 -- -- -- $80,408.00 1 1…" at bounding box center [637, 469] width 1274 height 726
drag, startPoint x: 825, startPoint y: 238, endPoint x: 786, endPoint y: 238, distance: 39.6
click at [248, 194] on td "$76,727.78" at bounding box center [226, 189] width 42 height 9
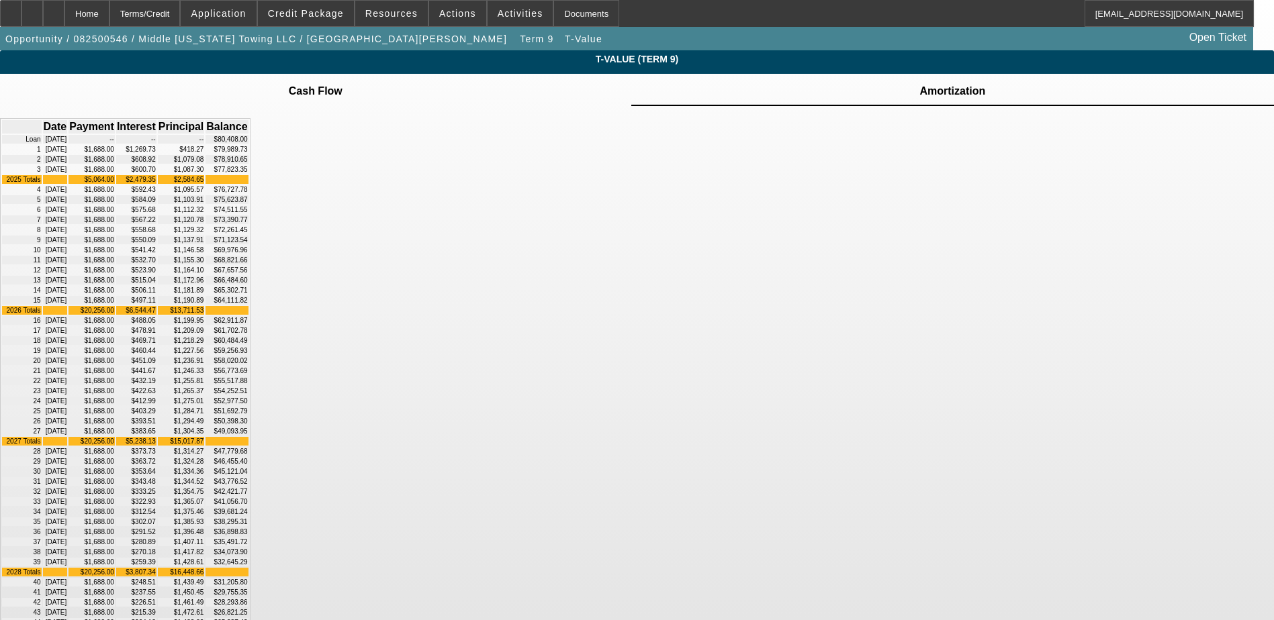
drag, startPoint x: 786, startPoint y: 238, endPoint x: 865, endPoint y: 242, distance: 80.0
click at [866, 242] on div "Date Payment Interest Principal Balance Loan 08/26/2025 -- -- -- $80,408.00 1 1…" at bounding box center [637, 469] width 1274 height 726
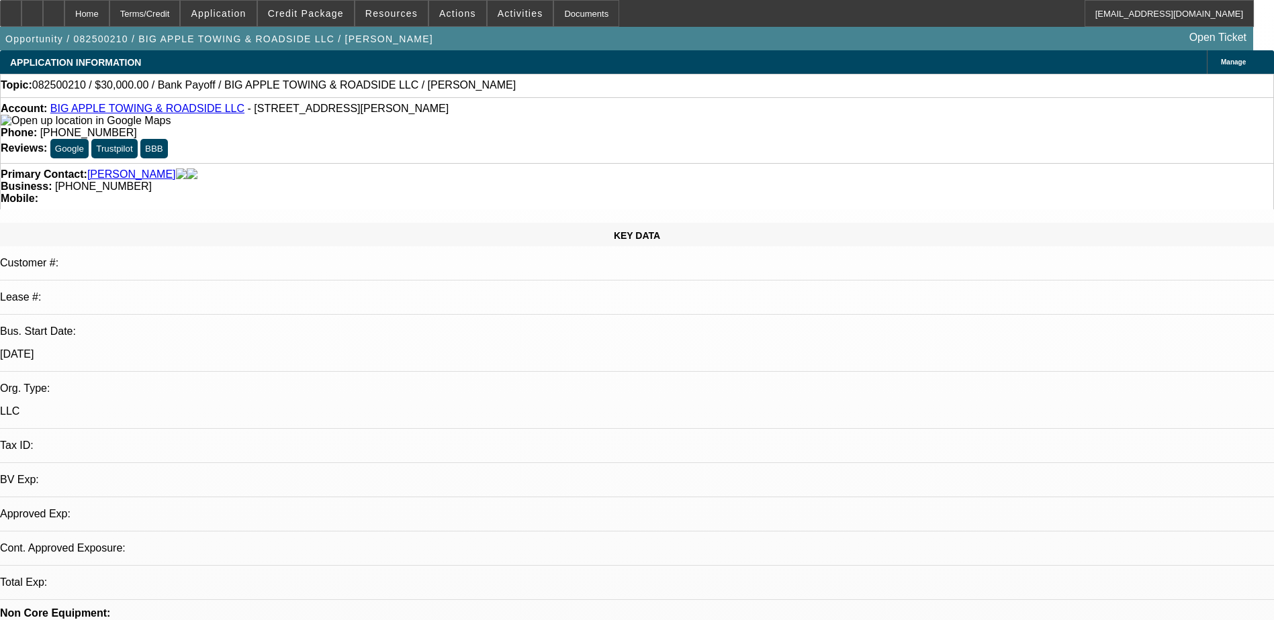
select select "0"
select select "2"
select select "0"
select select "6"
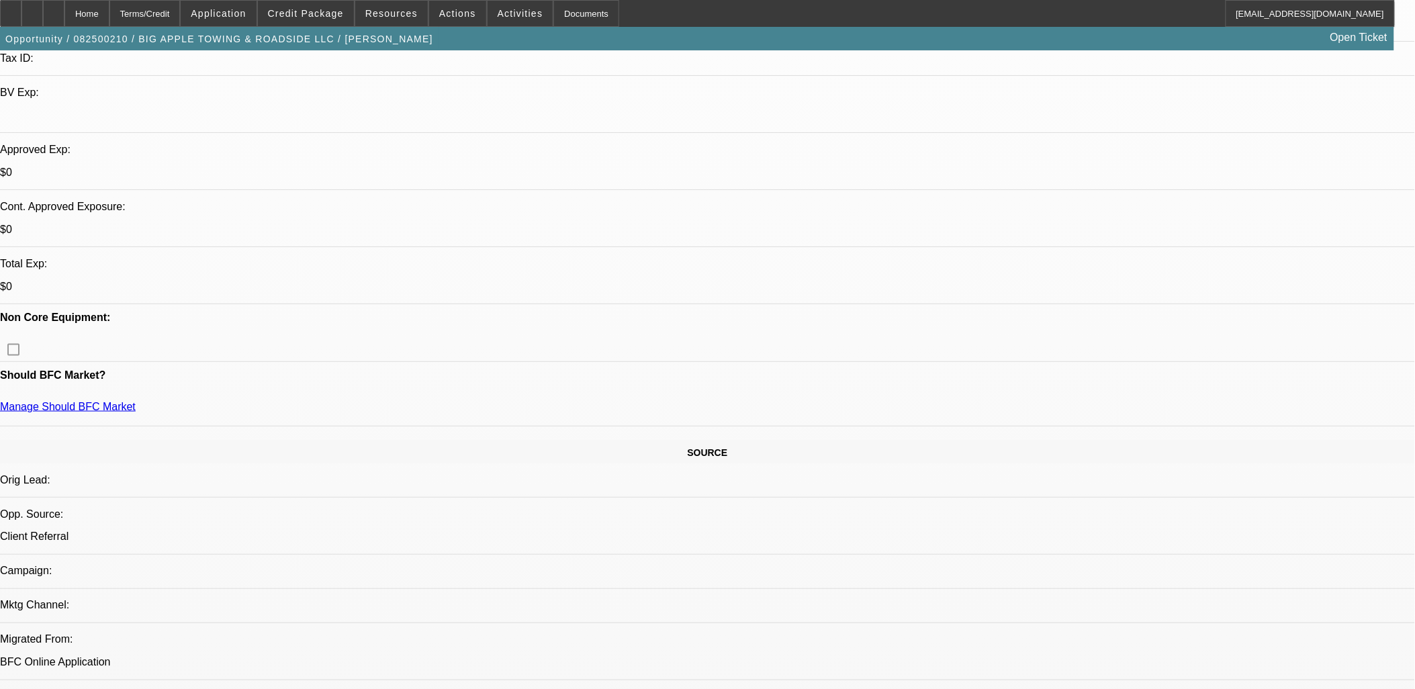
scroll to position [298, 0]
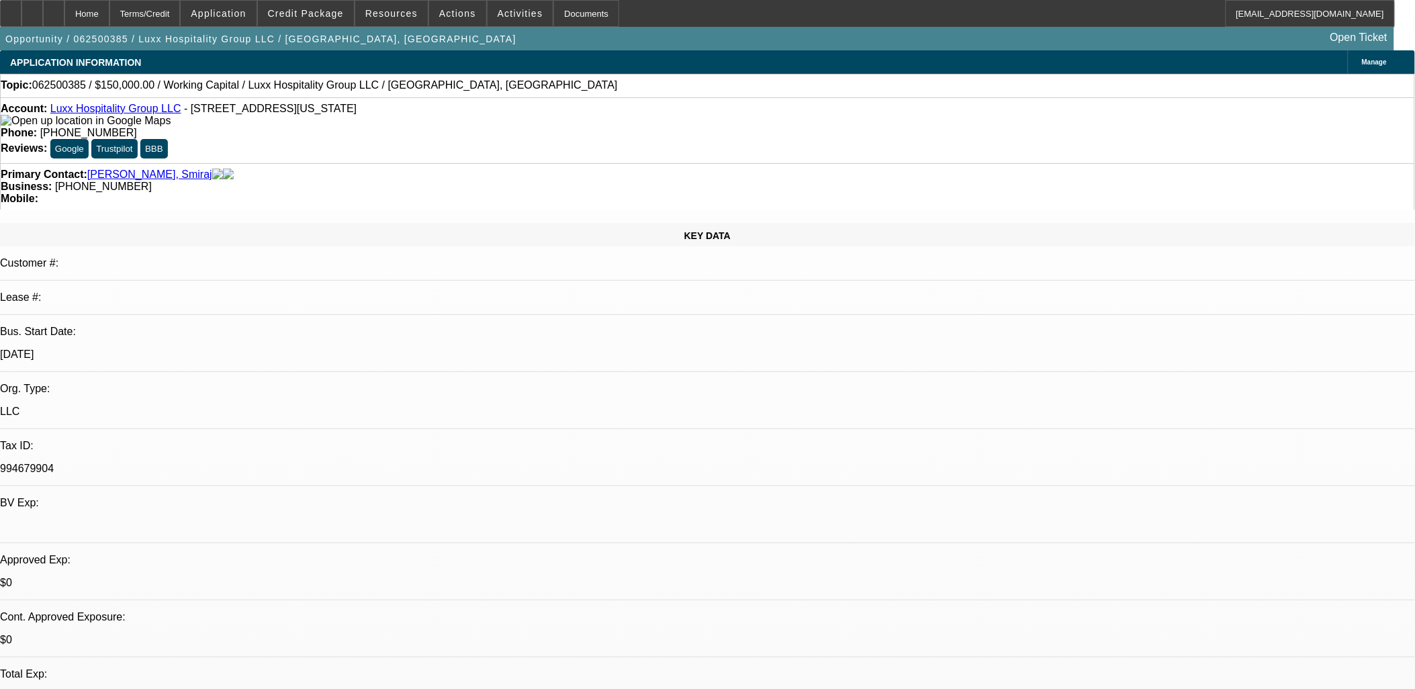
select select "0"
select select "1"
select select "2"
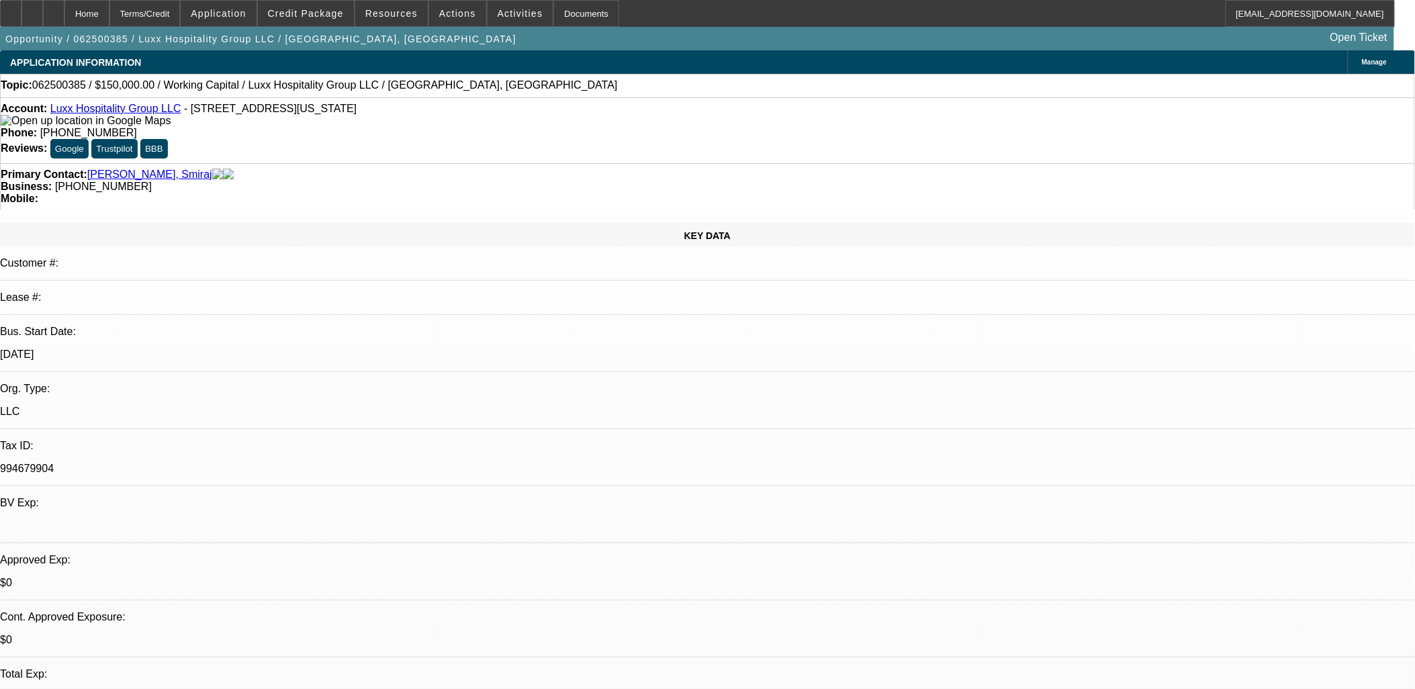
select select "6"
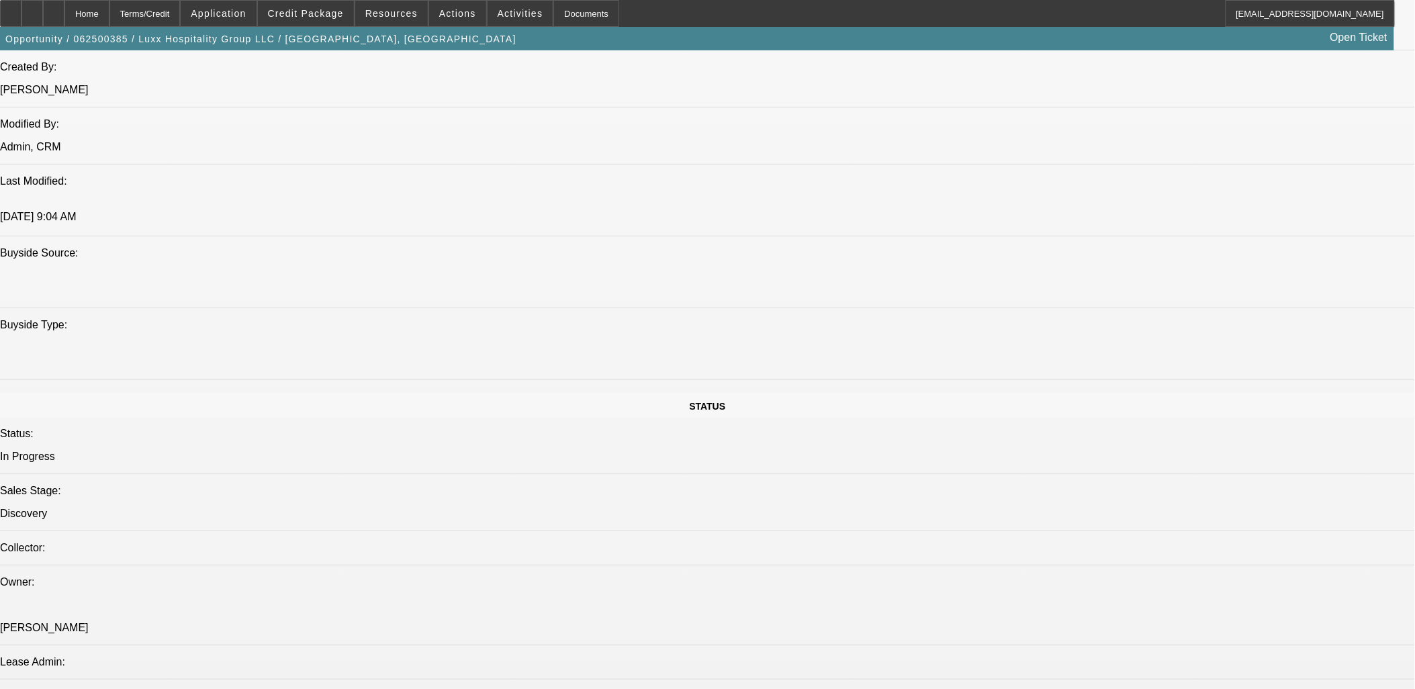
scroll to position [970, 0]
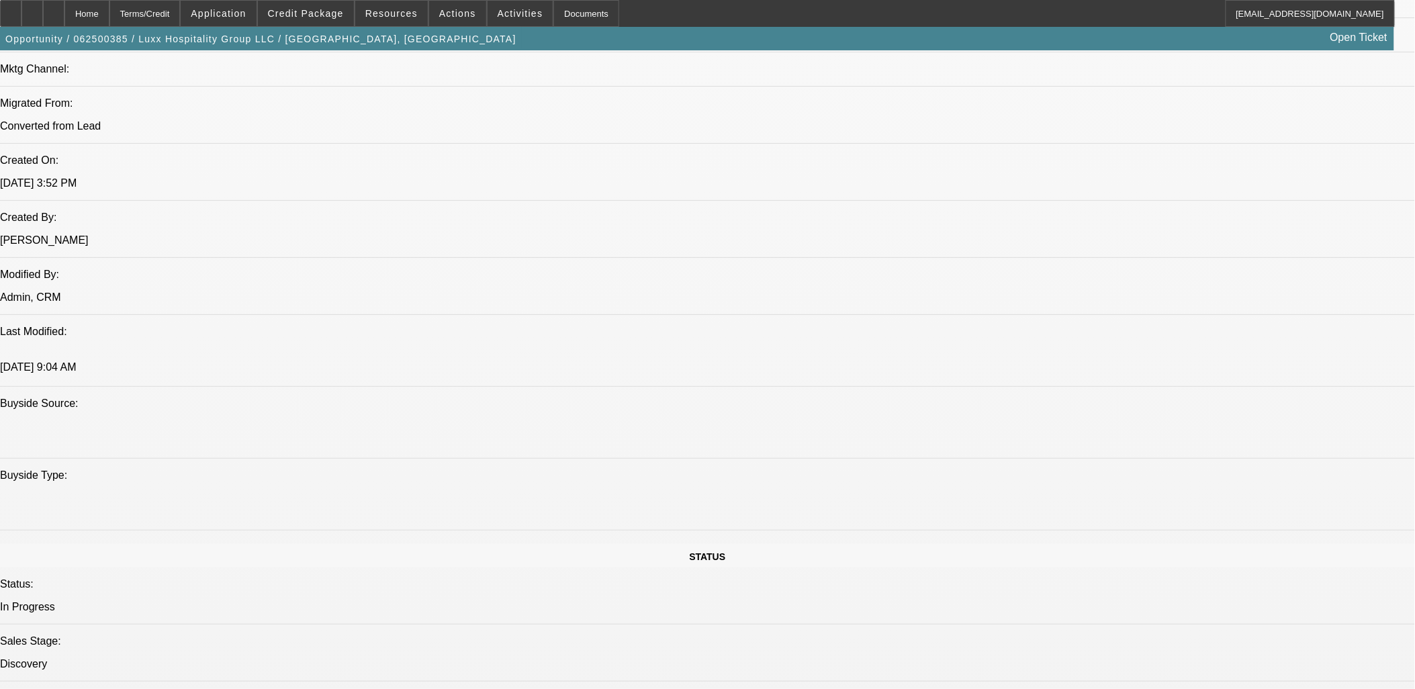
drag, startPoint x: 1139, startPoint y: 299, endPoint x: 1141, endPoint y: 332, distance: 33.7
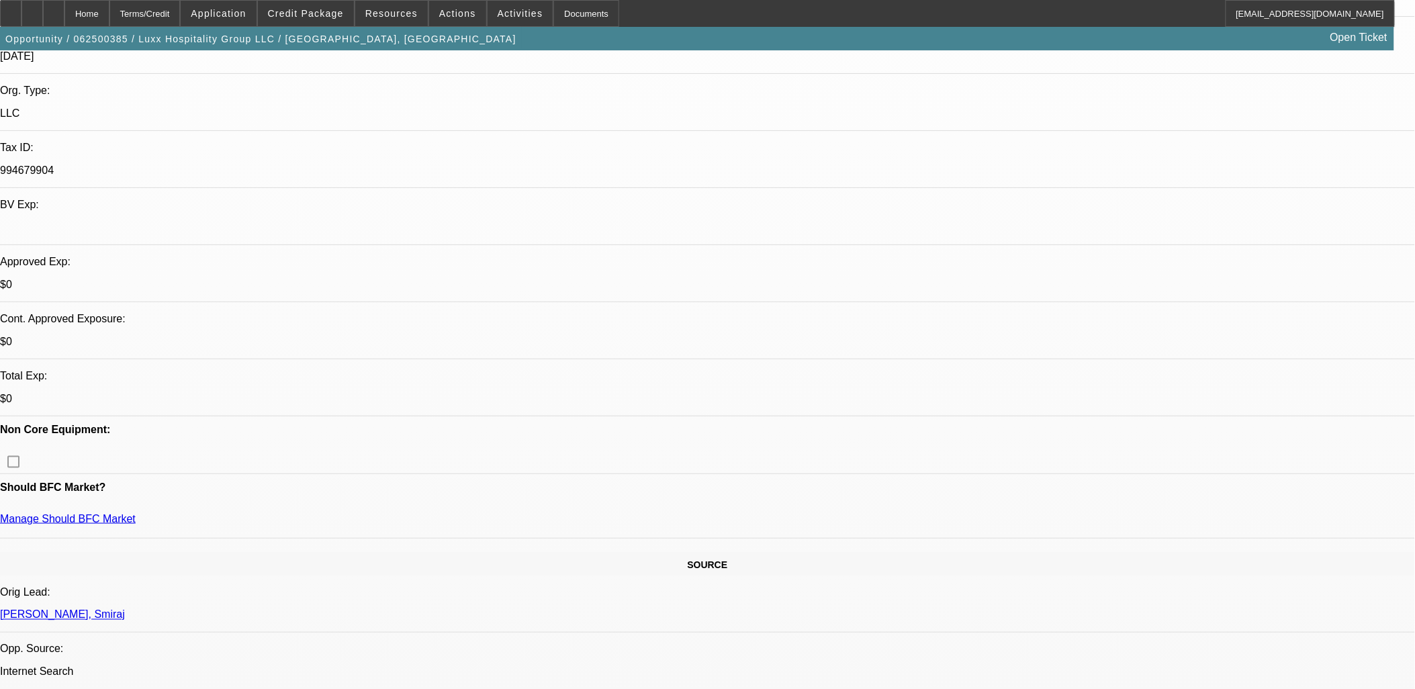
scroll to position [71, 0]
drag, startPoint x: 1058, startPoint y: 324, endPoint x: 1016, endPoint y: 293, distance: 51.4
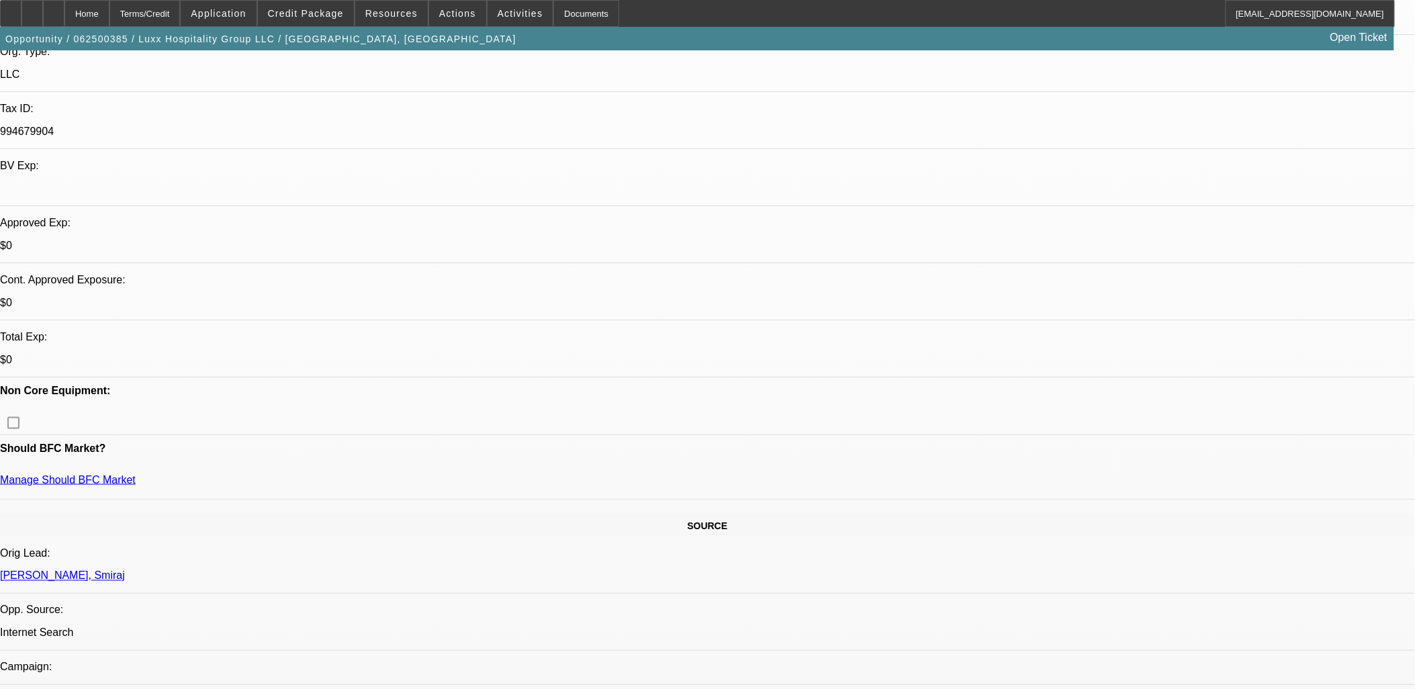
scroll to position [298, 0]
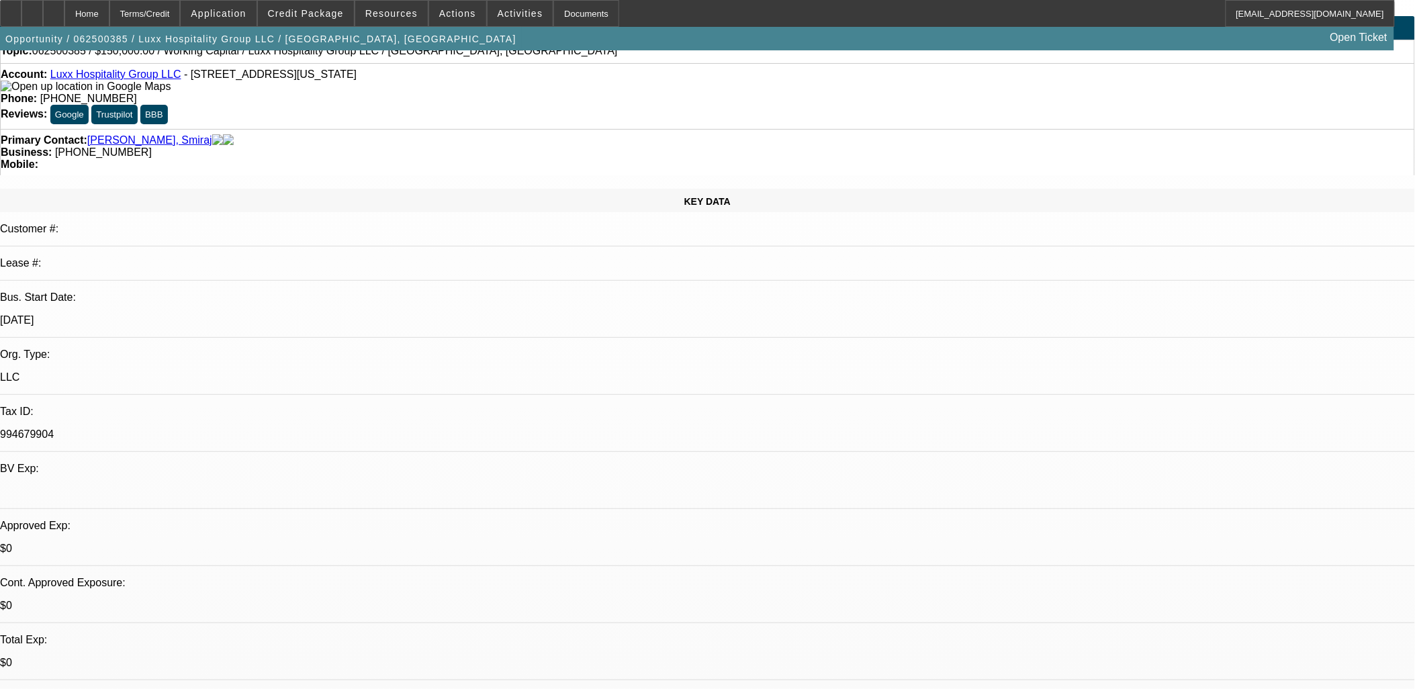
scroll to position [0, 0]
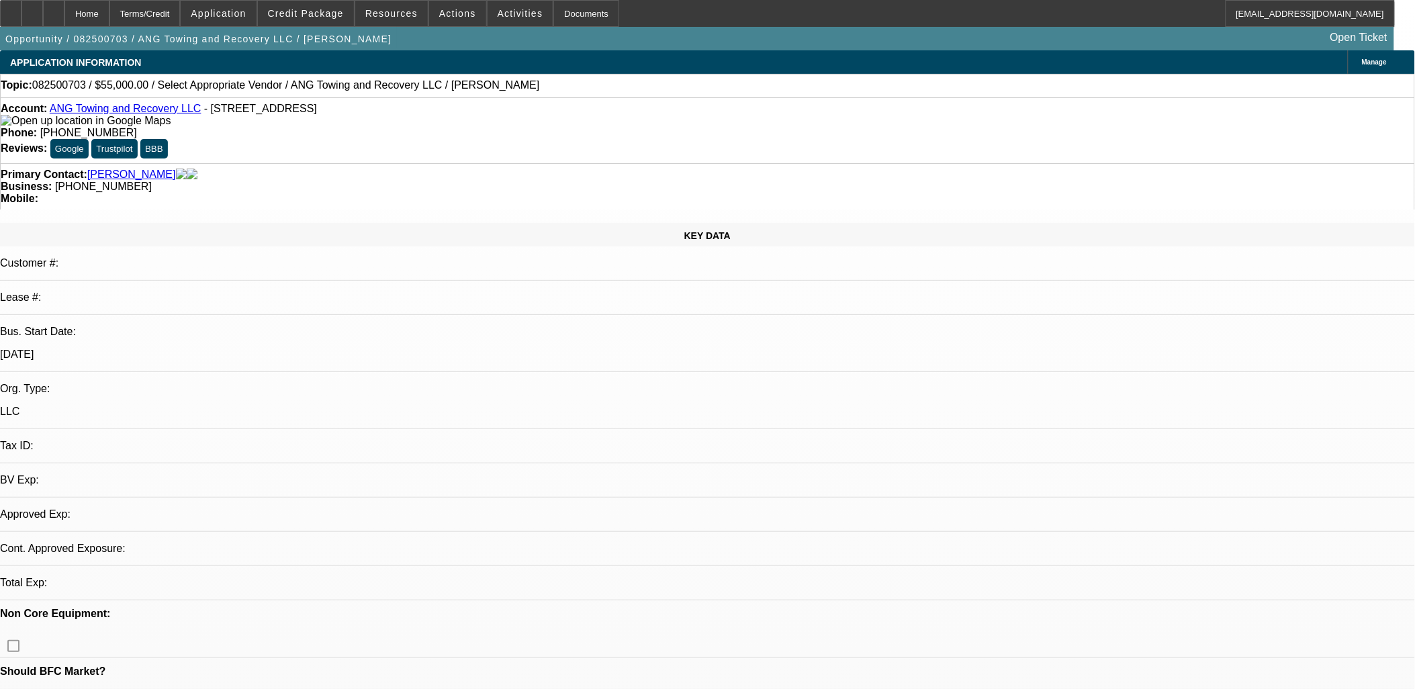
select select "0"
select select "2"
select select "0.1"
select select "1"
select select "2"
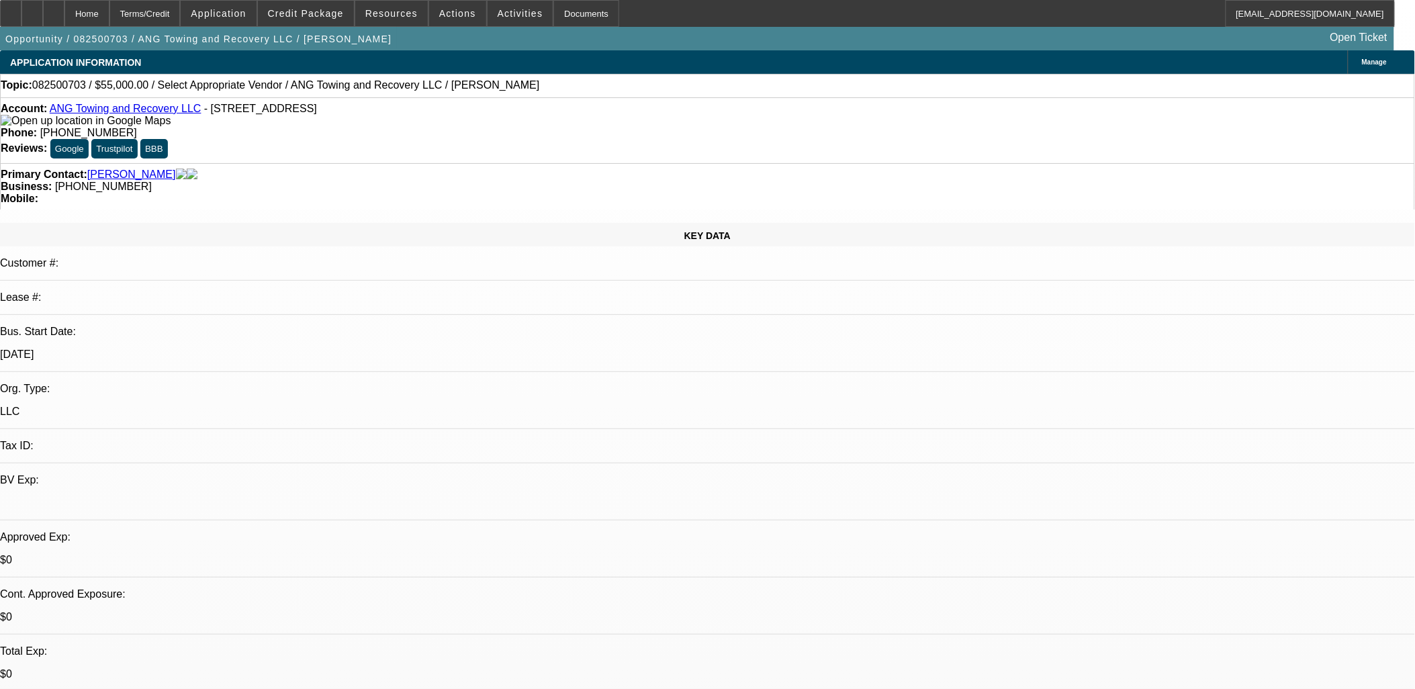
select select "4"
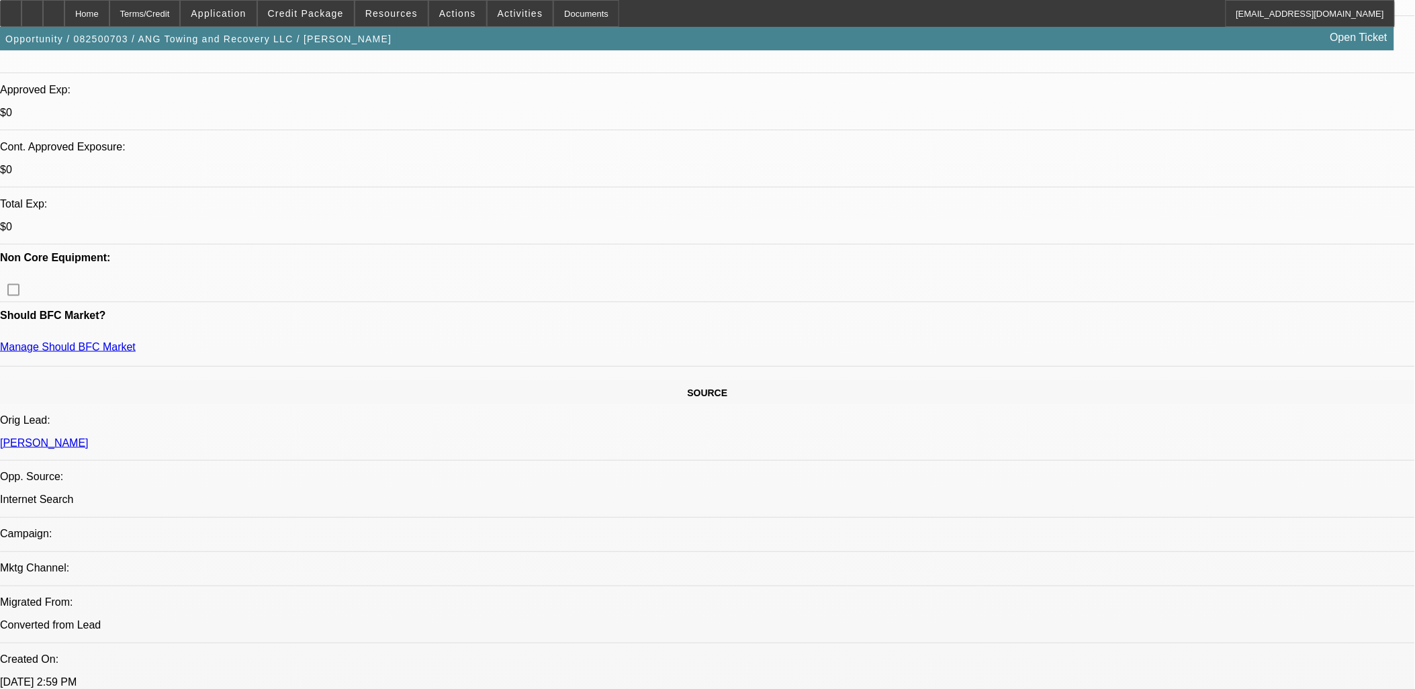
scroll to position [149, 0]
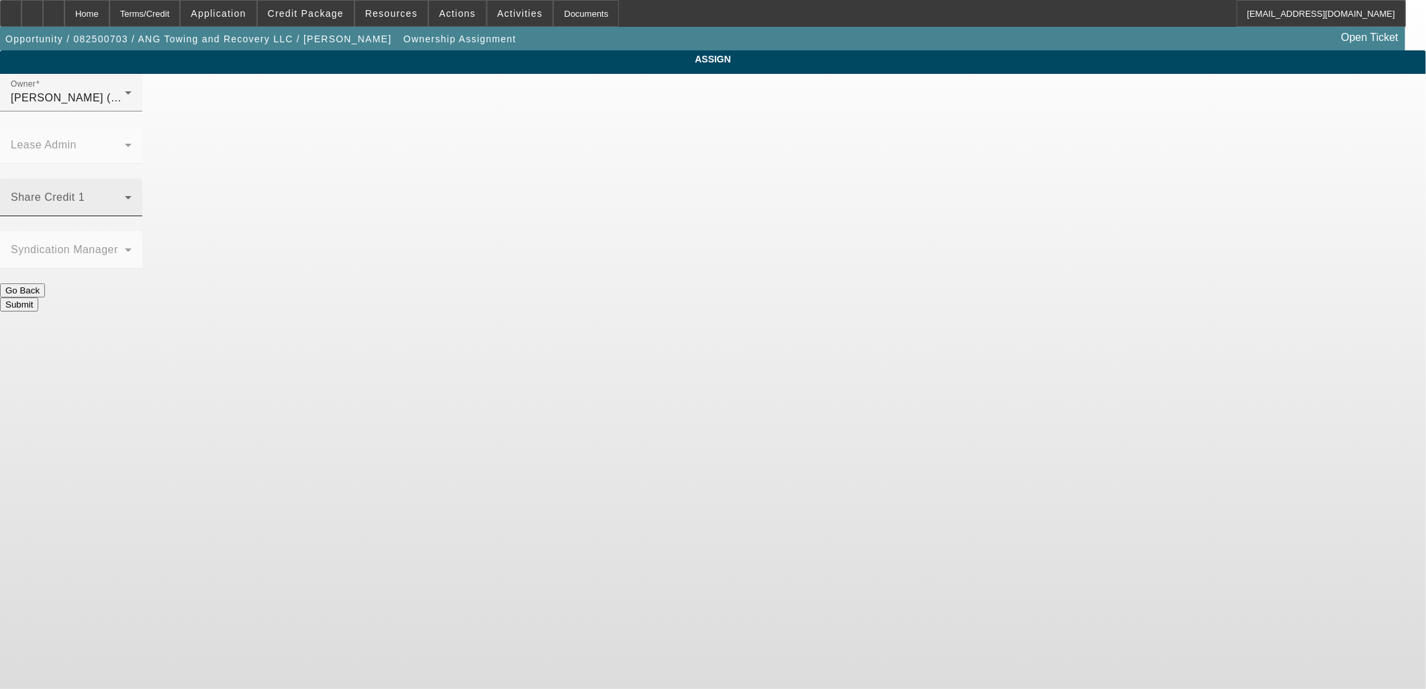
click at [125, 195] on span at bounding box center [68, 203] width 114 height 16
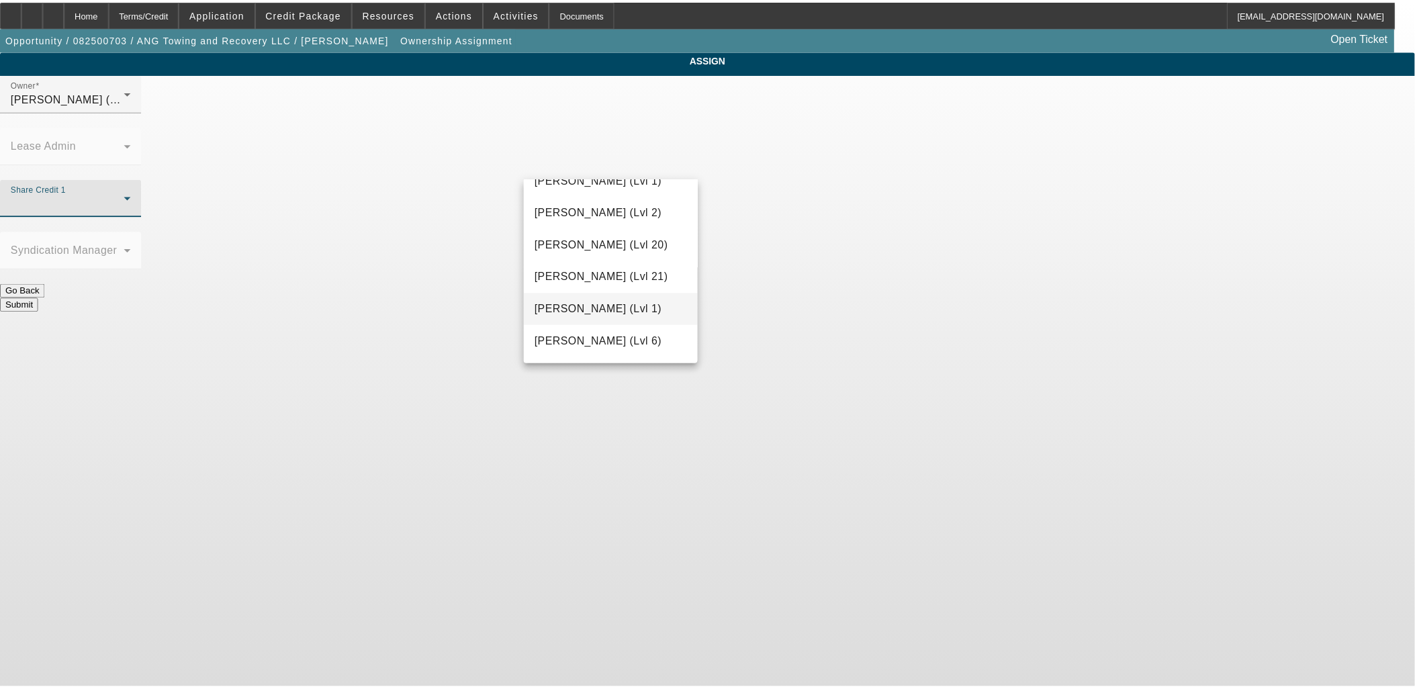
scroll to position [636, 0]
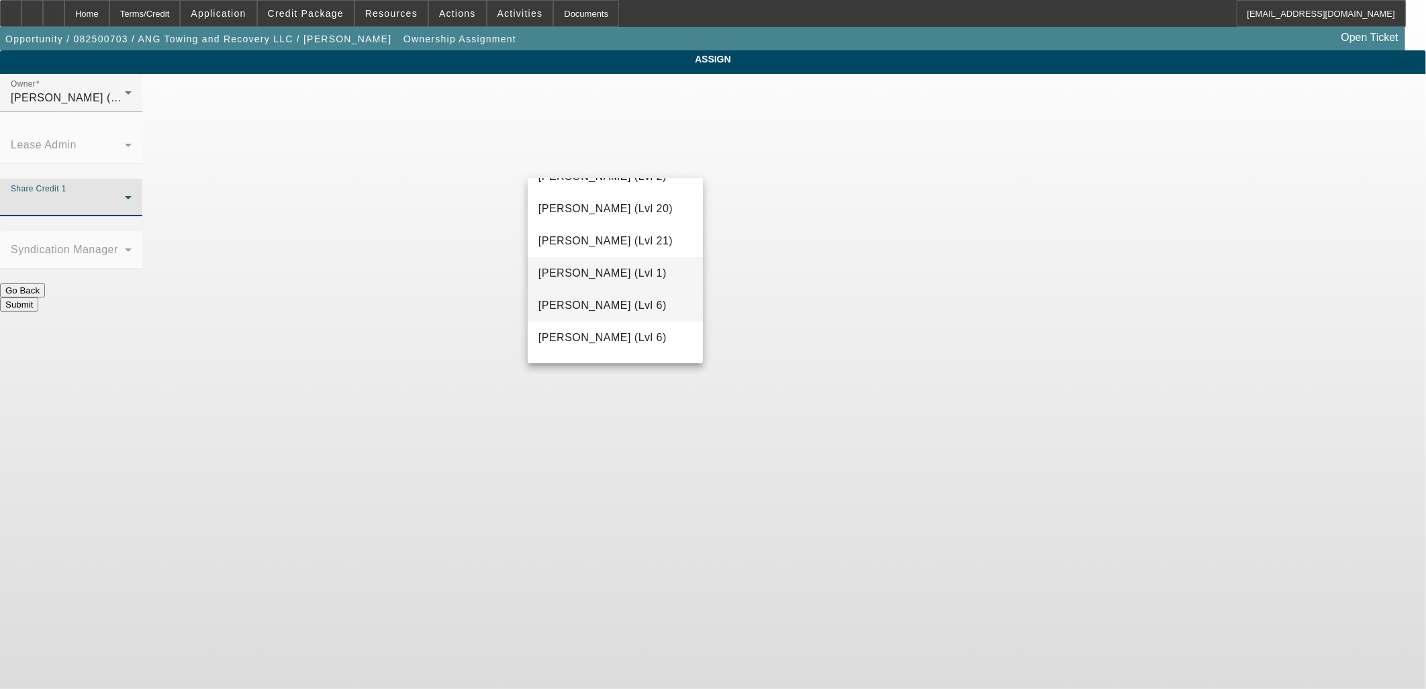
drag, startPoint x: 622, startPoint y: 311, endPoint x: 643, endPoint y: 299, distance: 23.5
click at [625, 310] on span "Haraden, Amanda (Lvl 6)" at bounding box center [602, 305] width 128 height 16
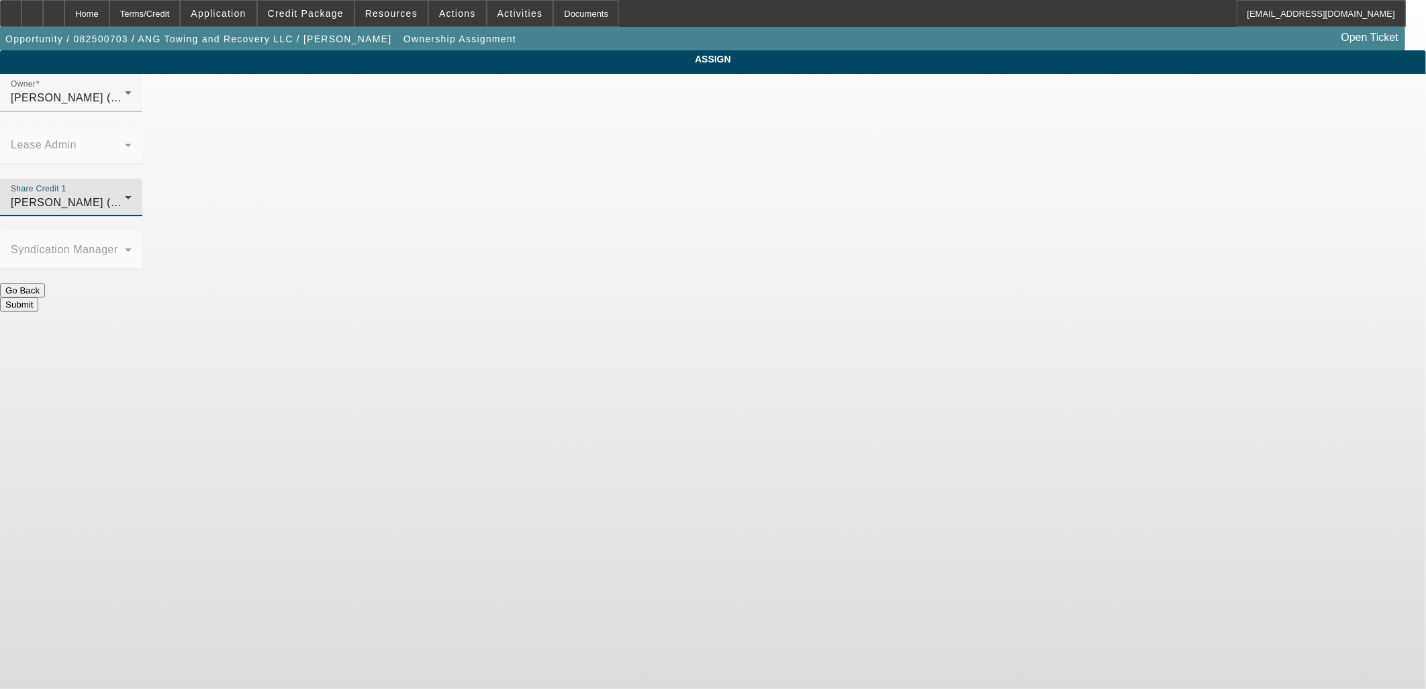
click at [38, 297] on button "Submit" at bounding box center [19, 304] width 38 height 14
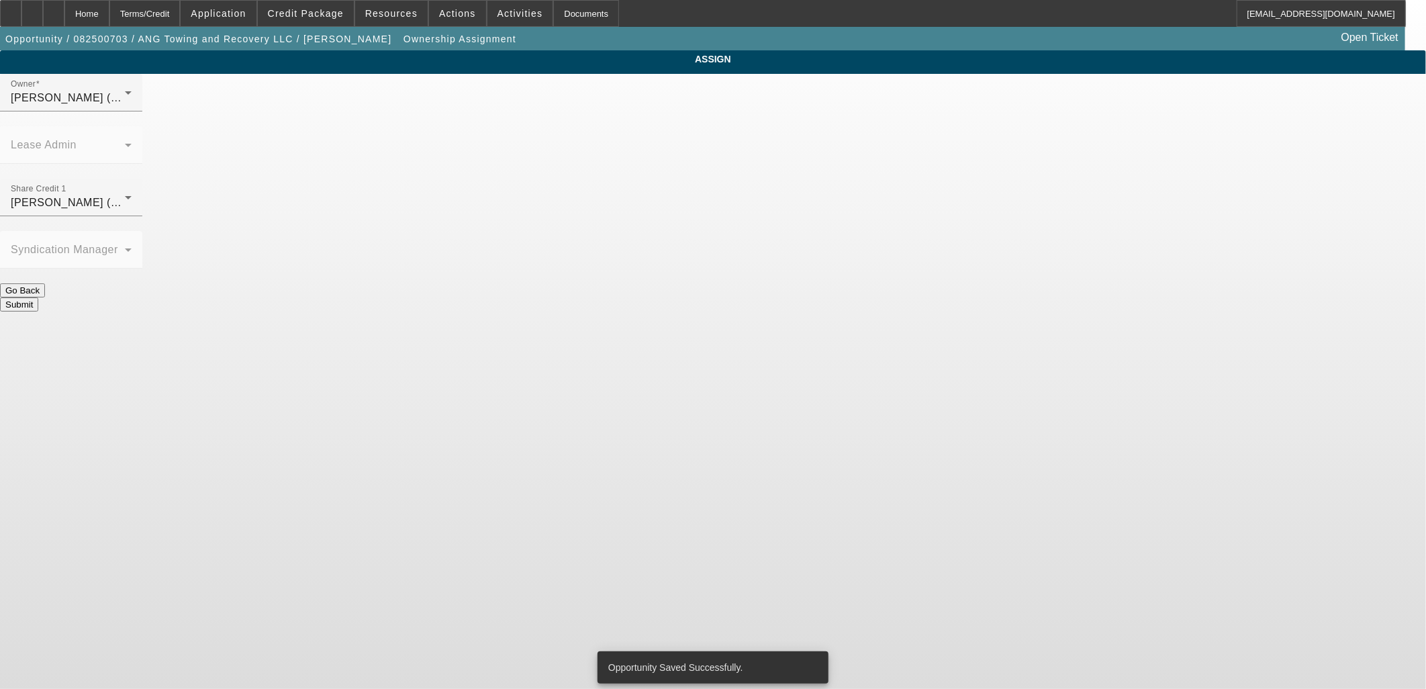
click at [38, 297] on button "Submit" at bounding box center [19, 304] width 38 height 14
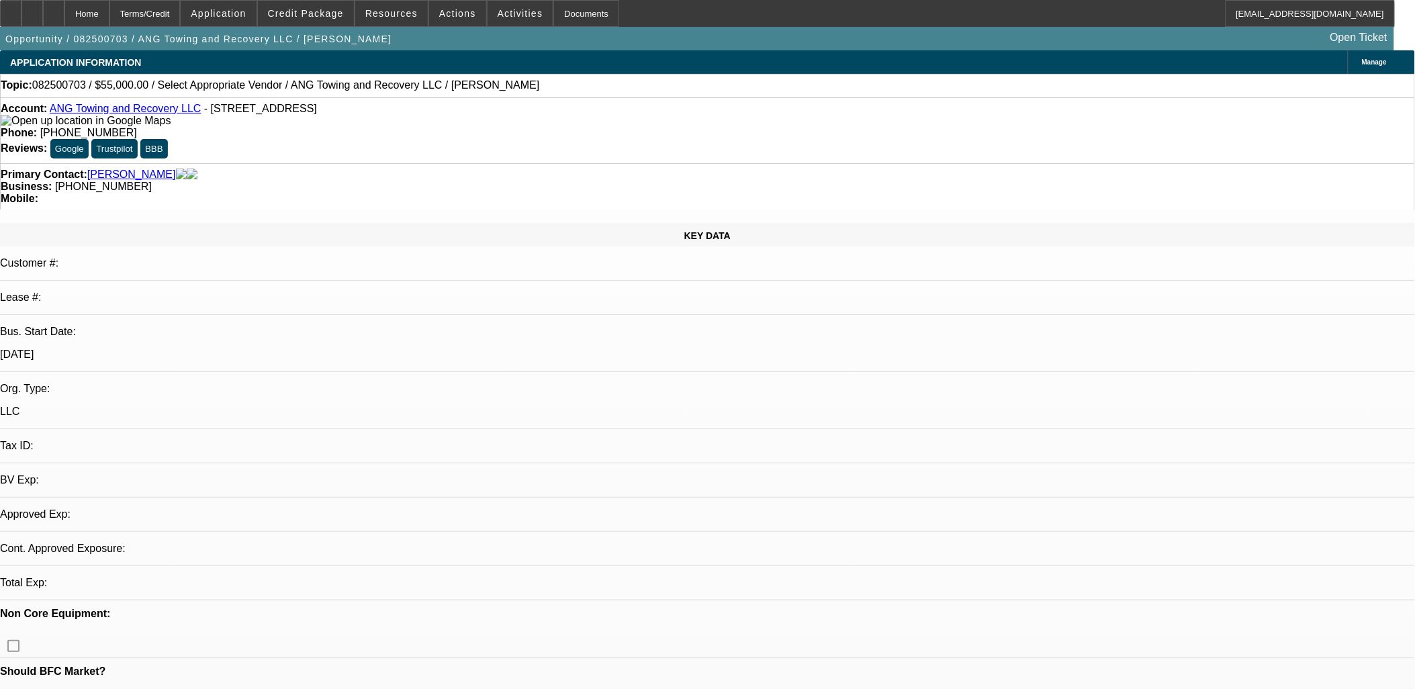
select select "0"
select select "2"
select select "0.1"
select select "4"
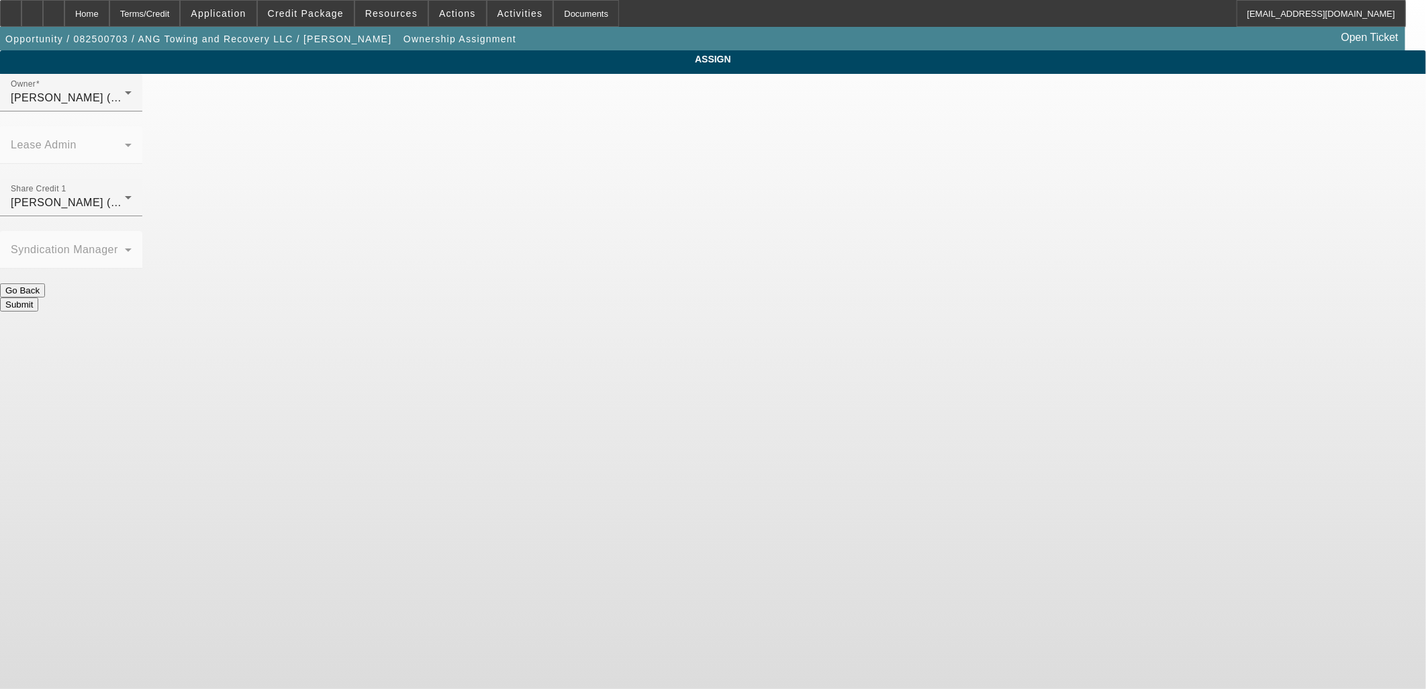
click at [38, 297] on button "Submit" at bounding box center [19, 304] width 38 height 14
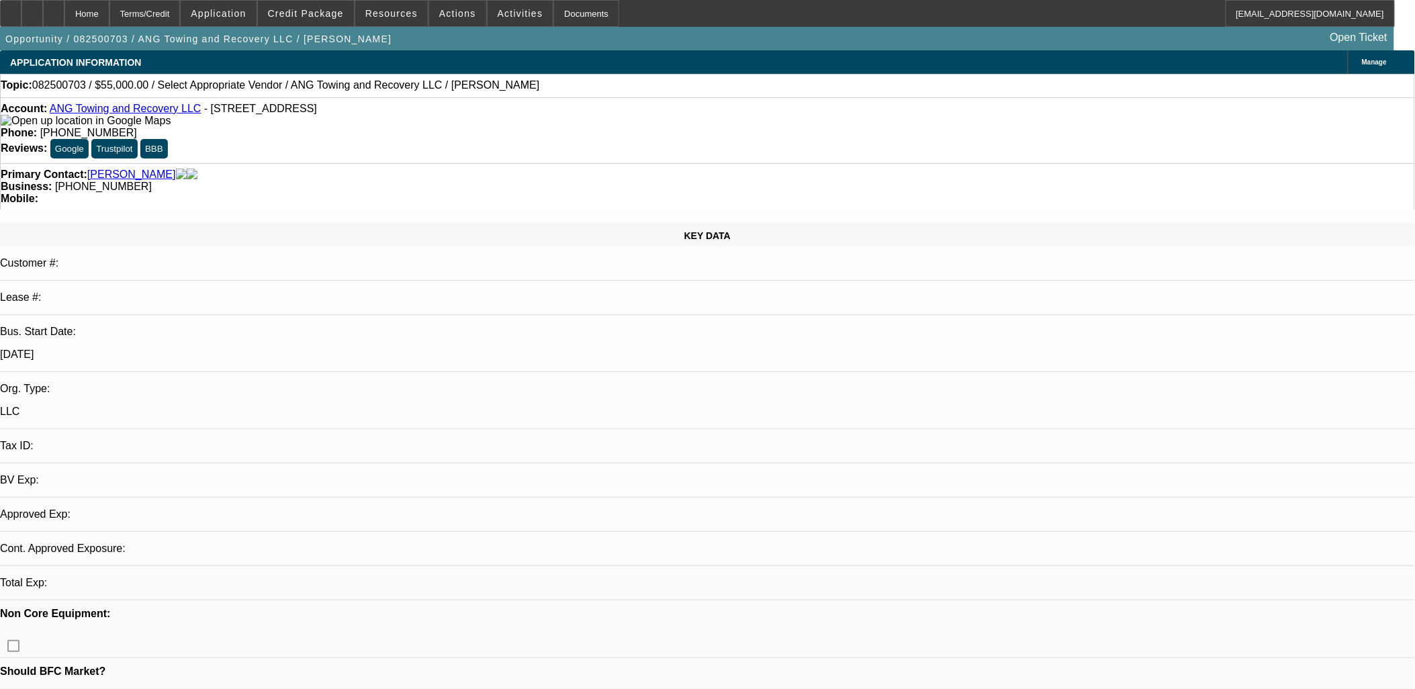
select select "0"
select select "2"
select select "0.1"
select select "4"
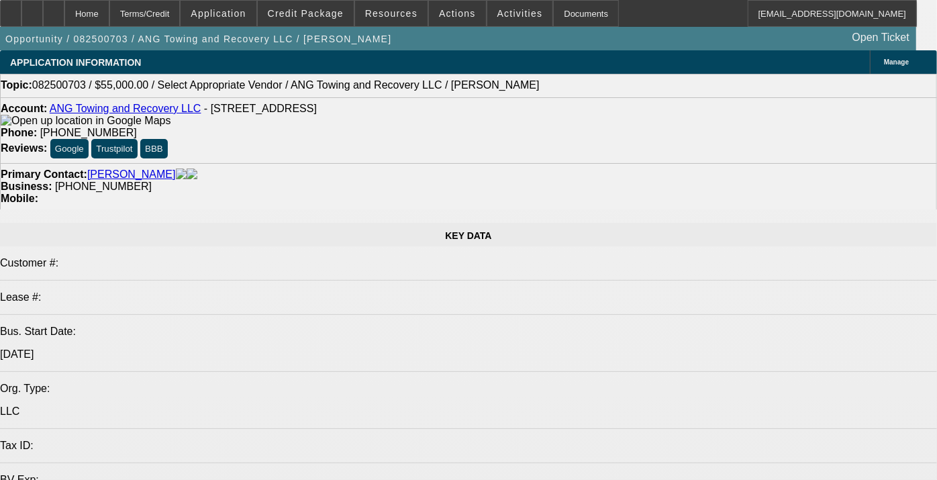
select select "0"
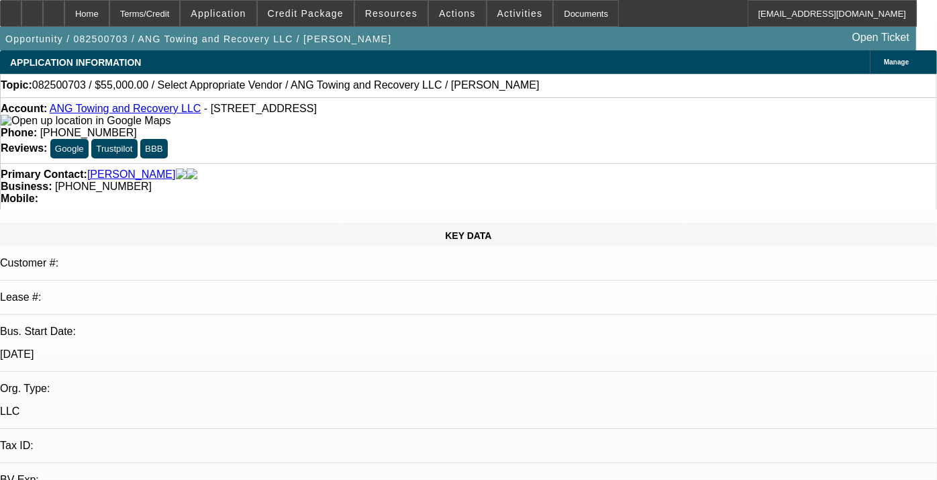
select select "2"
select select "0.1"
select select "1"
select select "2"
select select "4"
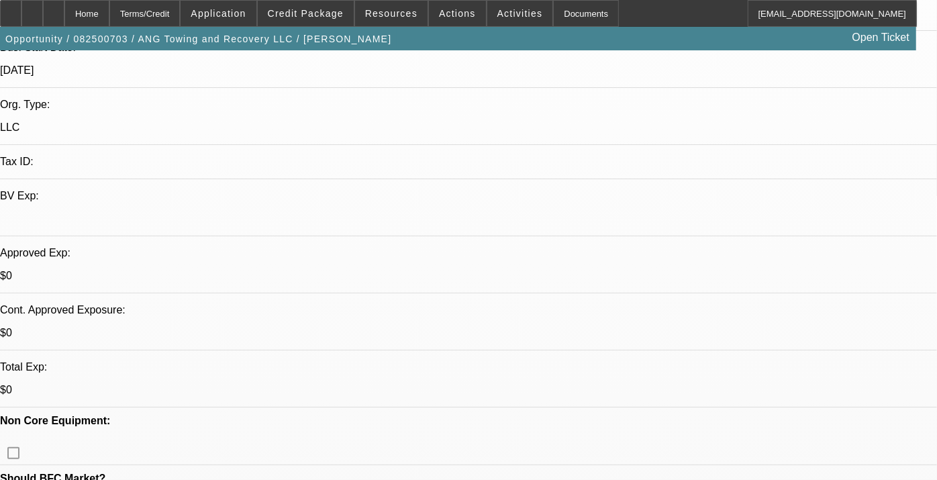
scroll to position [298, 0]
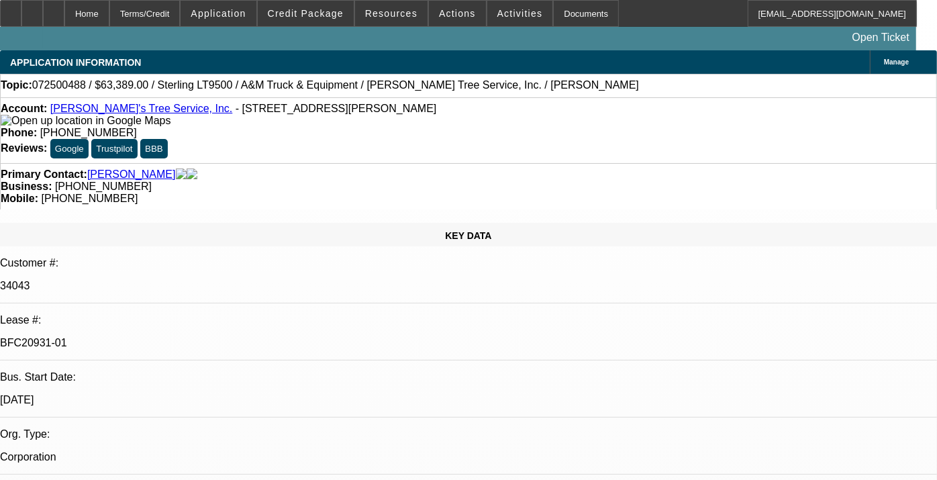
select select "0"
select select "2"
select select "0.1"
select select "0"
select select "2"
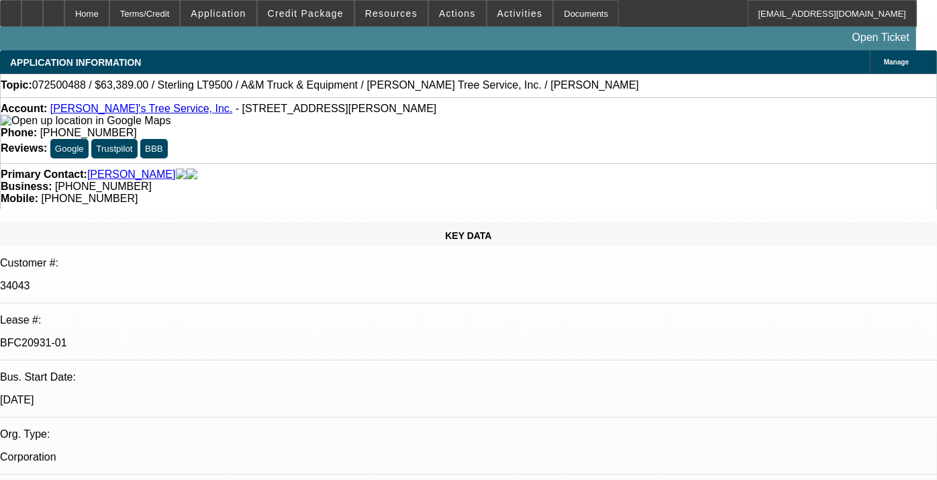
select select "0.1"
select select "0"
select select "2"
select select "0.1"
select select "0"
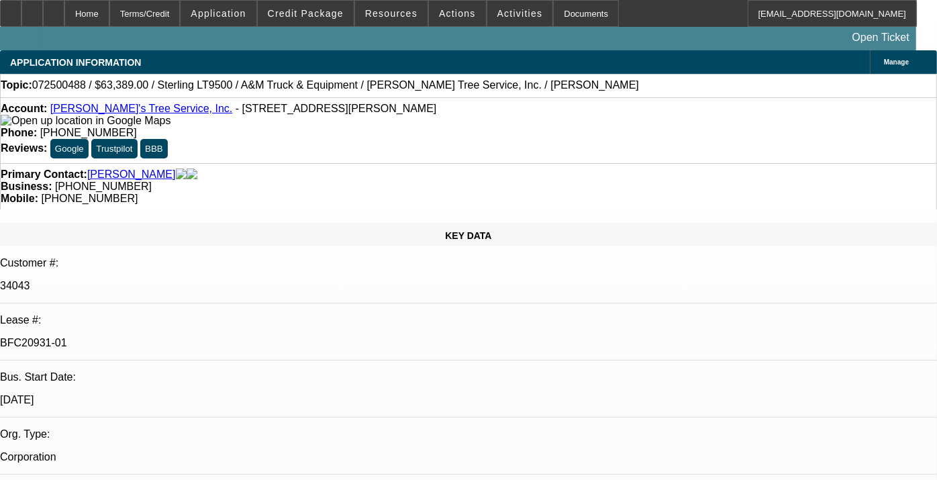
select select "2"
select select "0.1"
select select "1"
select select "2"
select select "4"
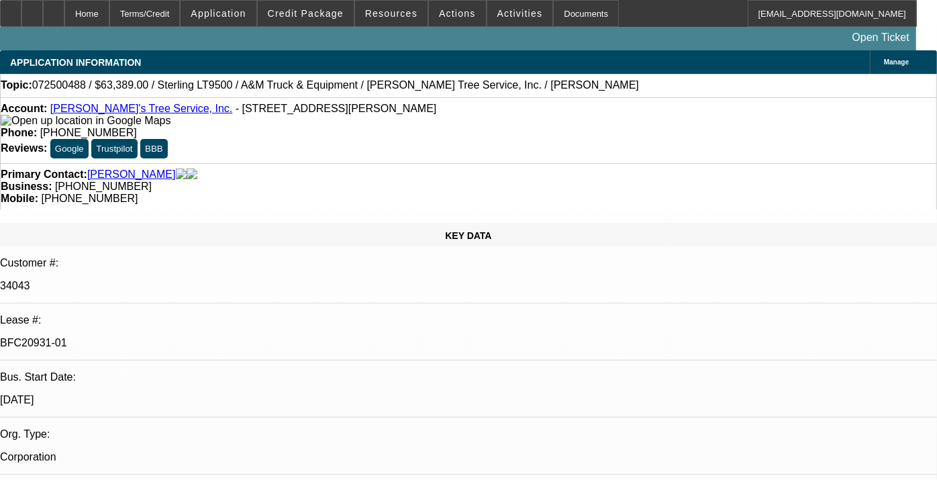
select select "1"
select select "2"
select select "4"
select select "1"
select select "2"
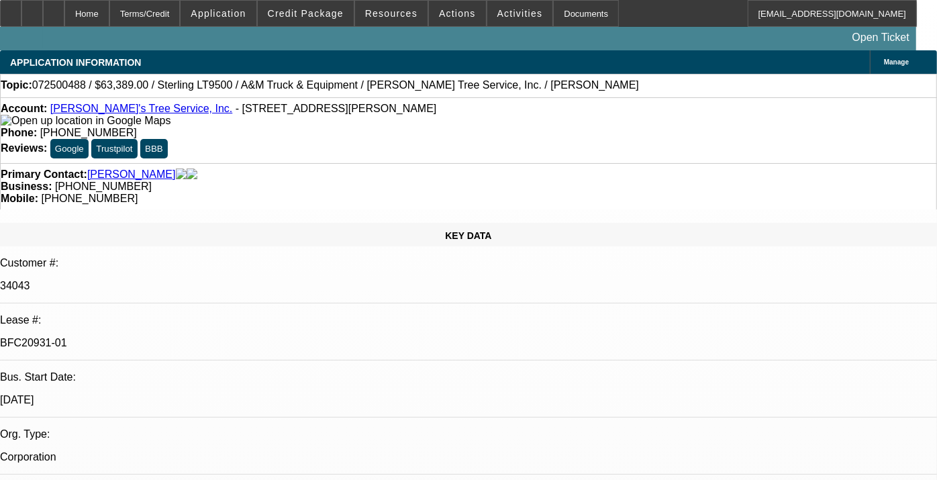
select select "4"
select select "1"
select select "2"
select select "4"
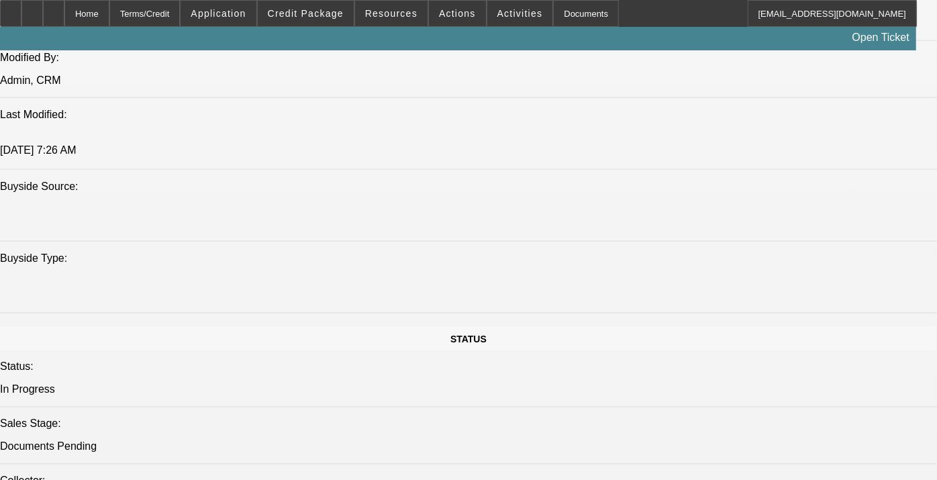
scroll to position [1492, 0]
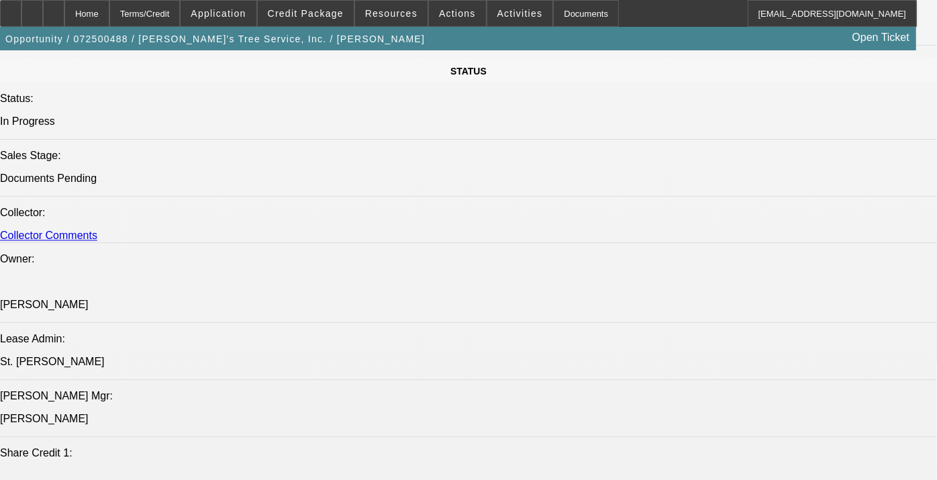
scroll to position [1552, 0]
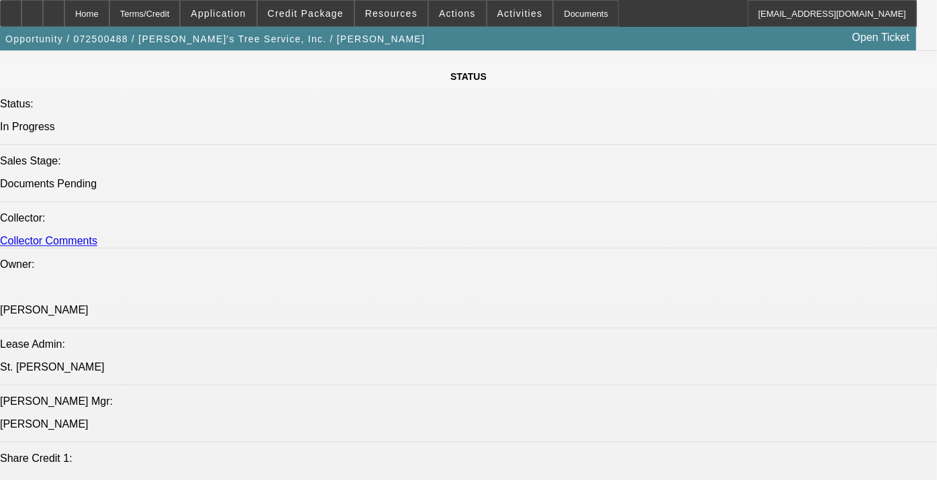
drag, startPoint x: 769, startPoint y: 182, endPoint x: 774, endPoint y: 150, distance: 32.7
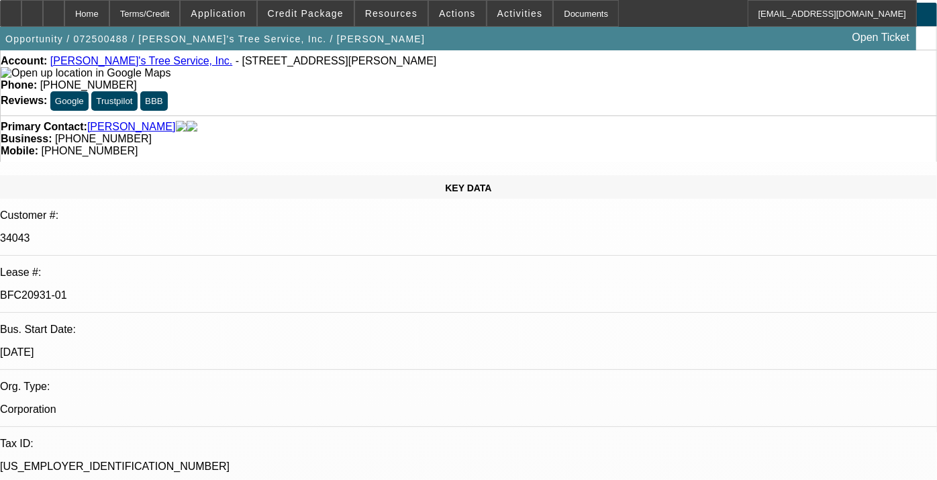
scroll to position [0, 0]
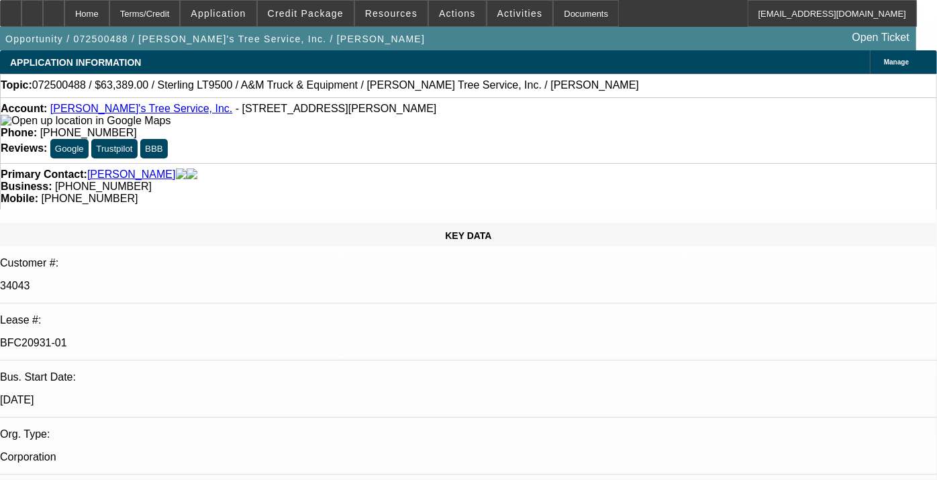
click at [120, 112] on link "Lil Robert's Tree Service, Inc." at bounding box center [141, 108] width 183 height 11
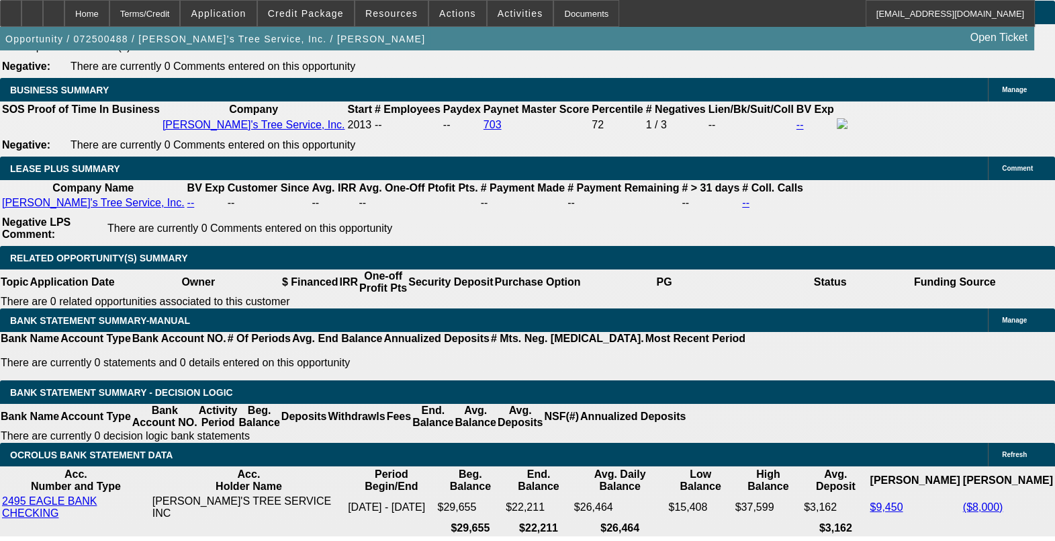
scroll to position [2098, 0]
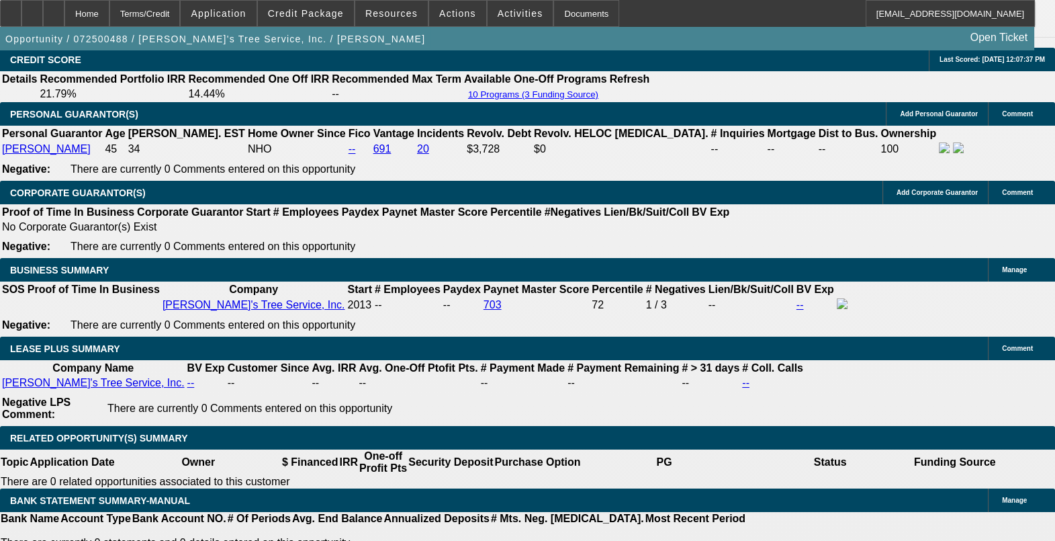
select select "0"
select select "0.1"
select select "4"
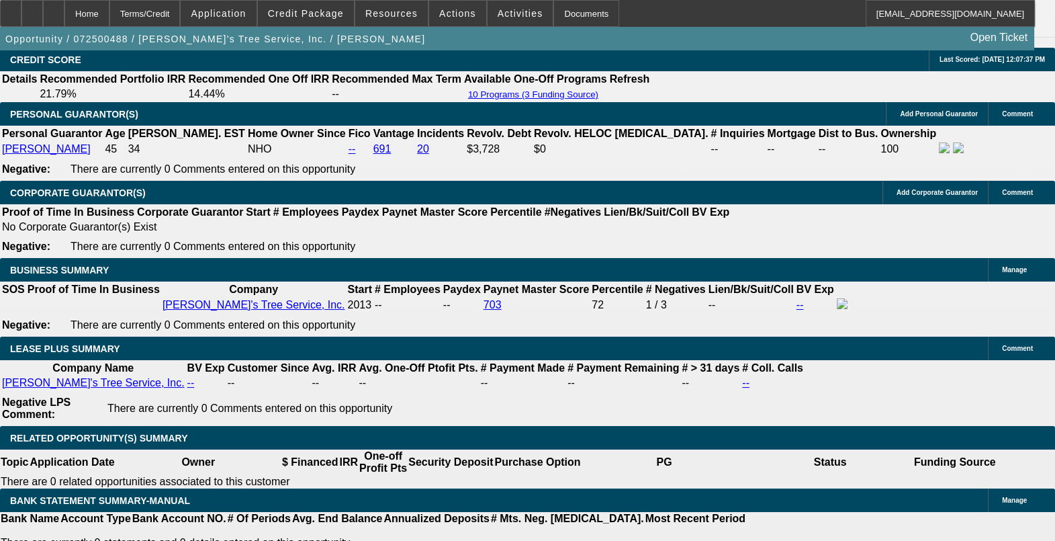
select select "0"
select select "0.1"
select select "4"
select select "0.1"
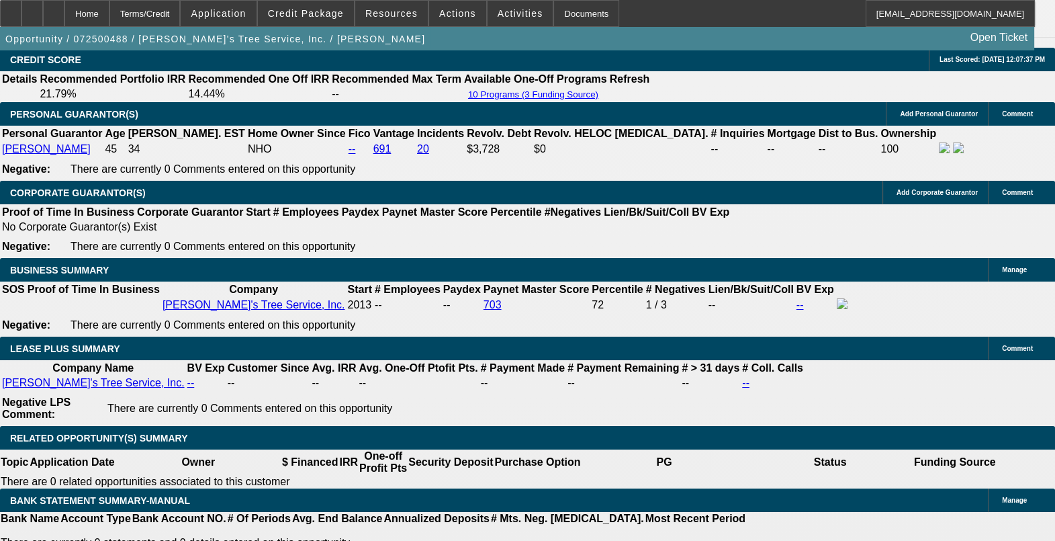
select select "2"
select select "0.1"
select select "4"
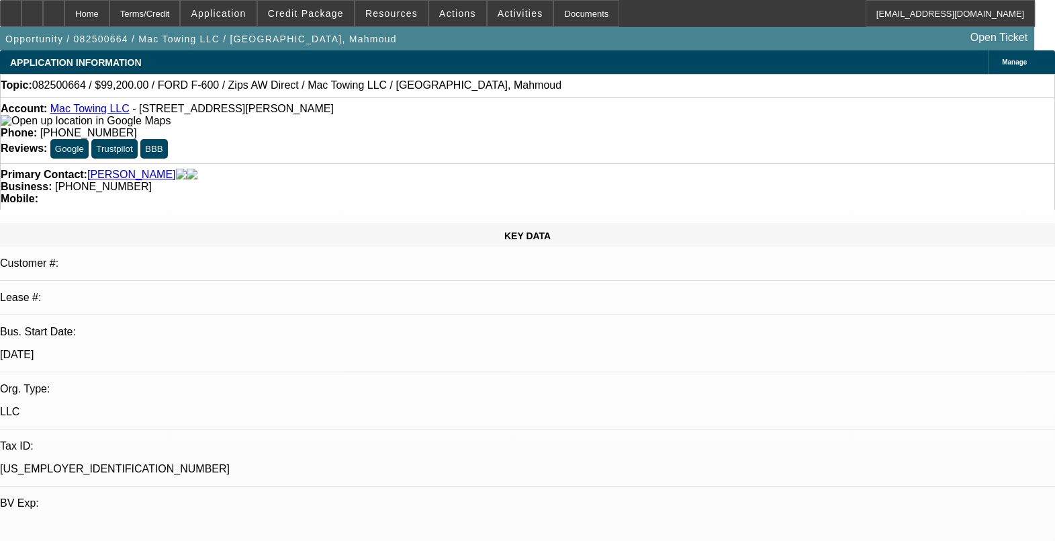
select select "0.2"
select select "2"
select select "0"
select select "0.2"
select select "2"
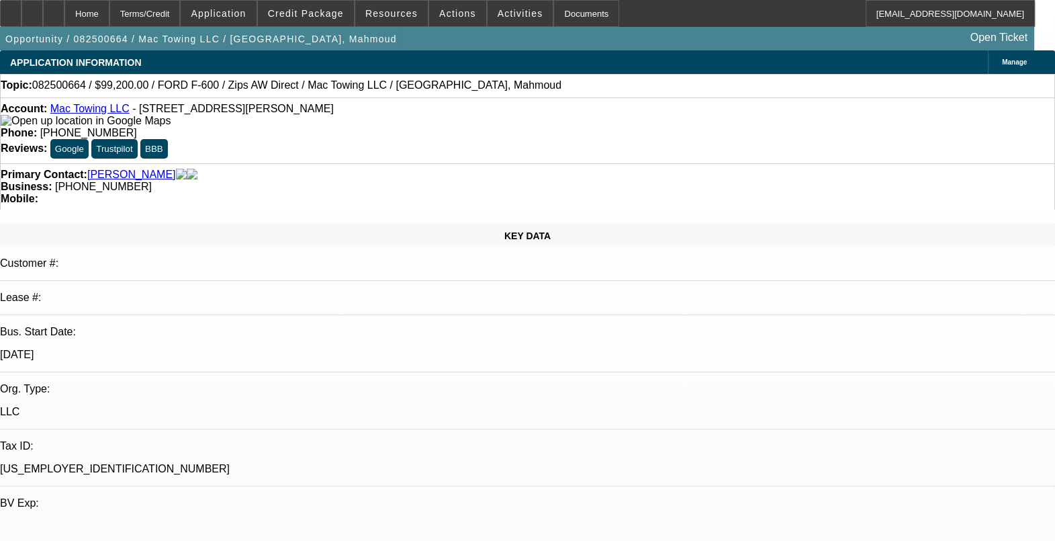
select select "0"
select select "0.2"
select select "2"
select select "0.1"
select select "0.2"
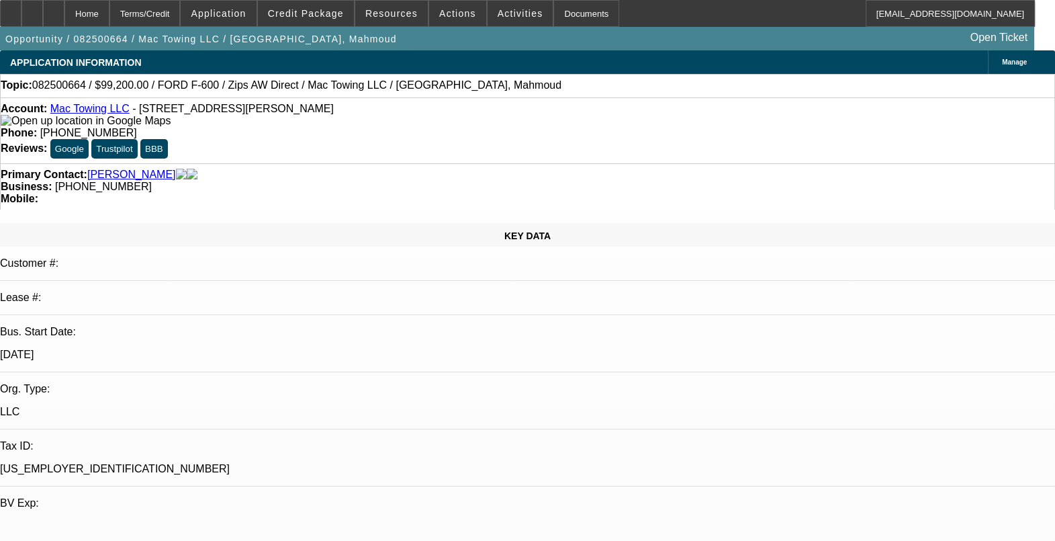
select select "2"
select select "0.1"
select select "1"
select select "2"
select select "6"
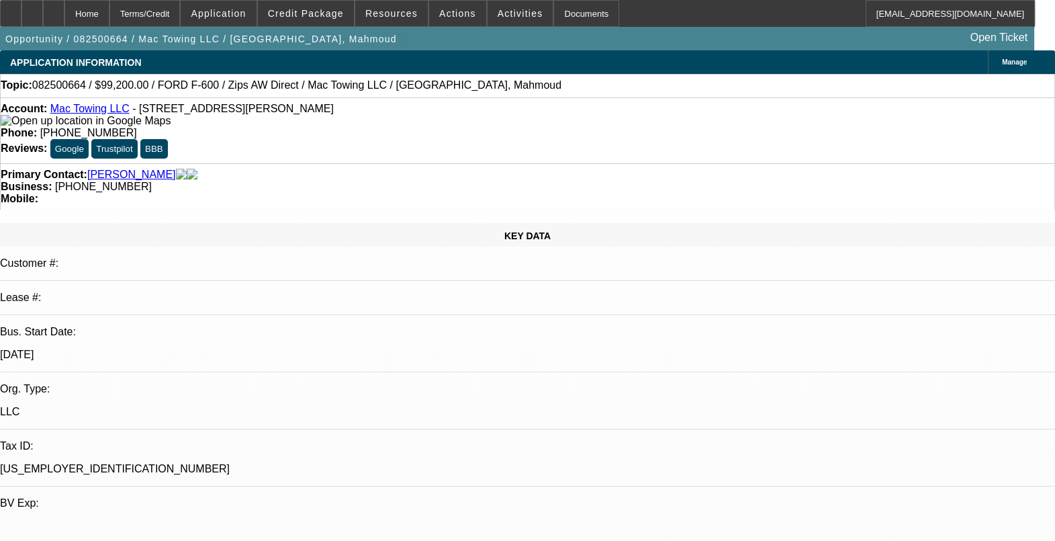
select select "1"
select select "2"
select select "6"
select select "1"
select select "2"
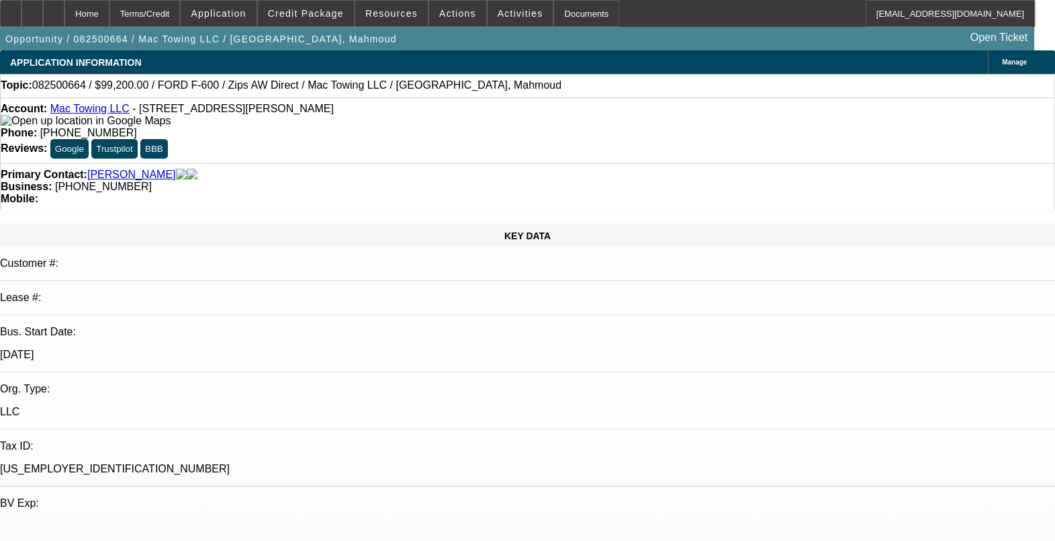
select select "4"
select select "1"
select select "2"
select select "4"
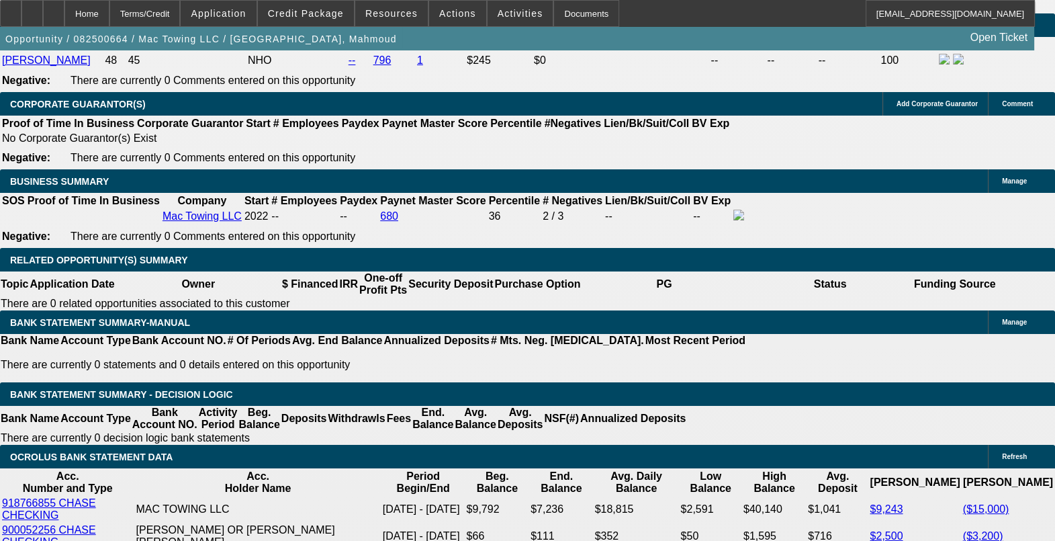
scroll to position [2182, 0]
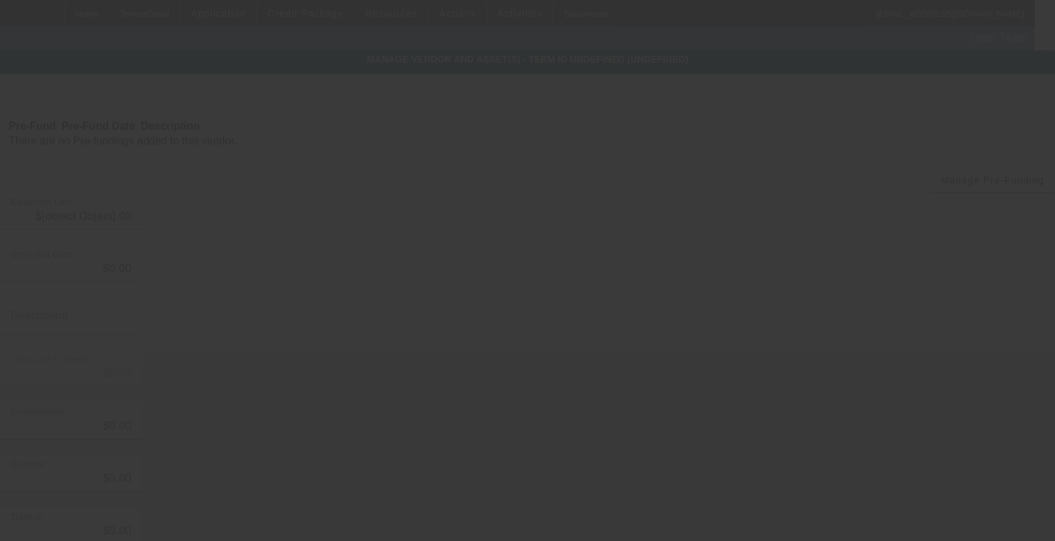
type input "$124,000.00"
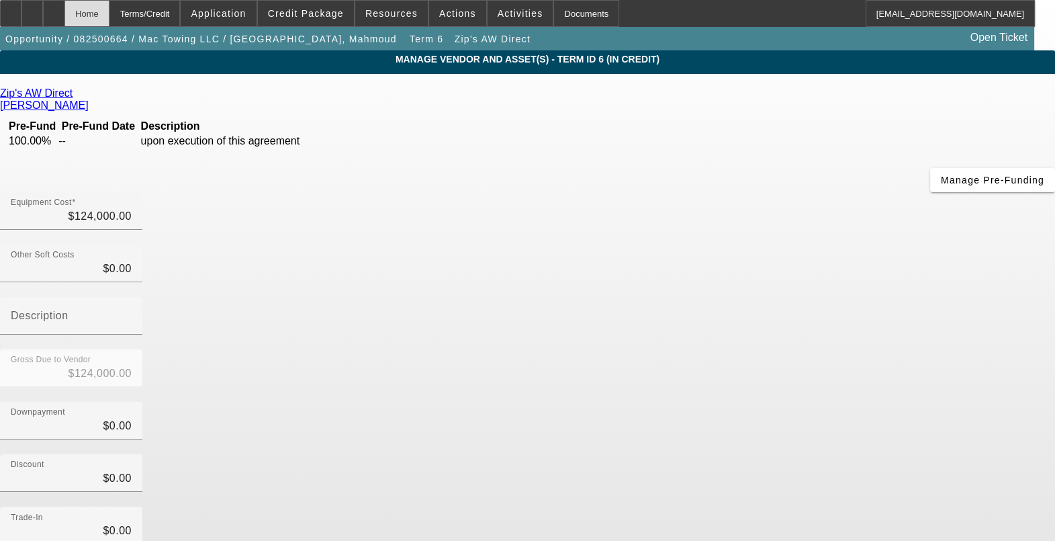
click at [109, 11] on div "Home" at bounding box center [86, 13] width 45 height 27
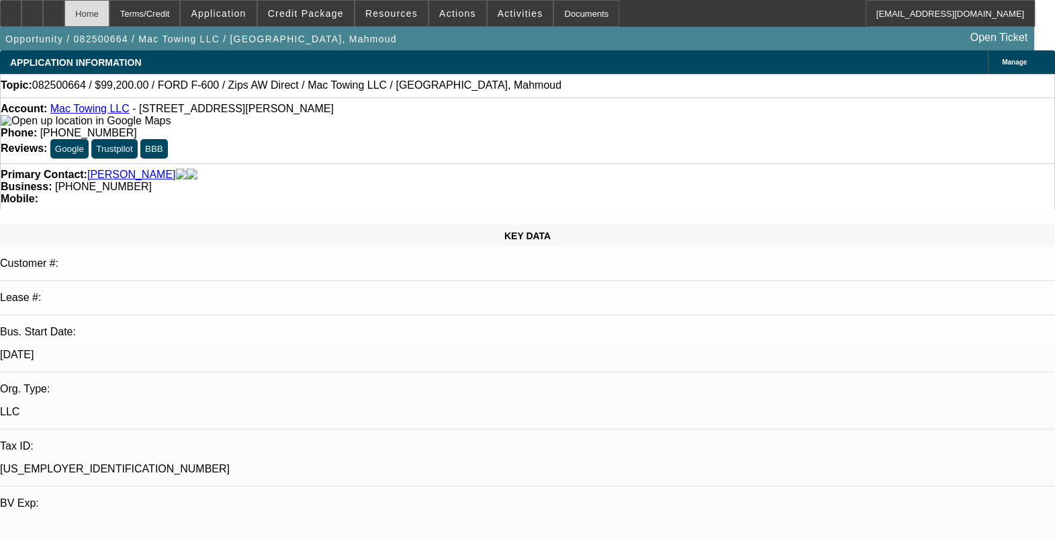
select select "0.2"
select select "2"
select select "0"
select select "6"
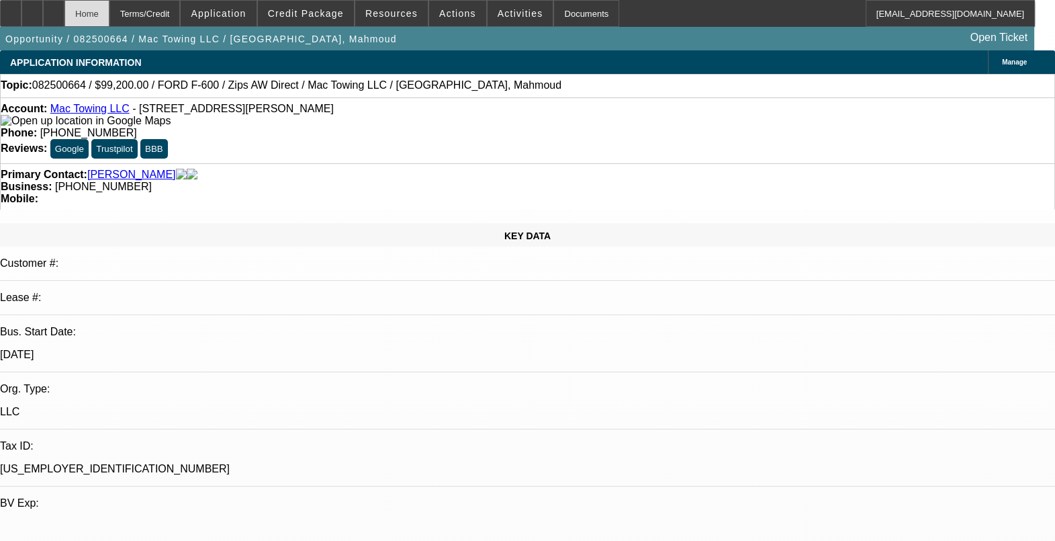
select select "0.2"
select select "2"
select select "0"
select select "6"
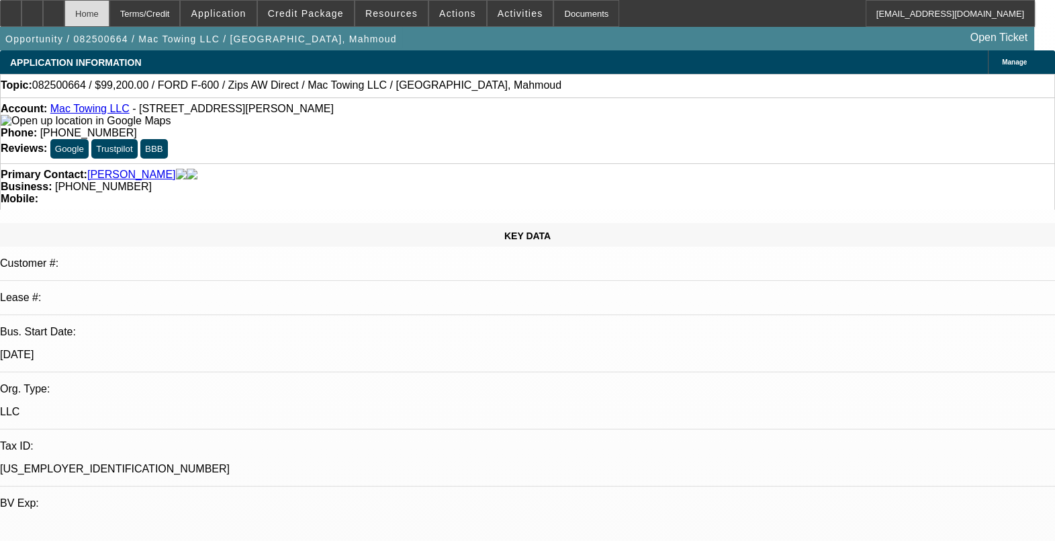
select select "0.2"
select select "2"
select select "0.1"
select select "4"
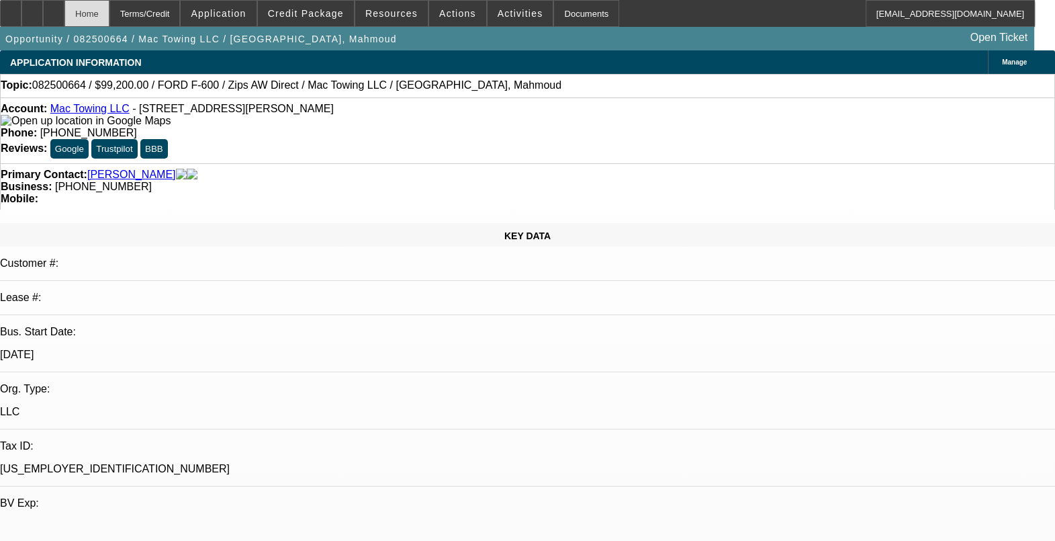
select select "0.2"
select select "2"
select select "0.1"
select select "4"
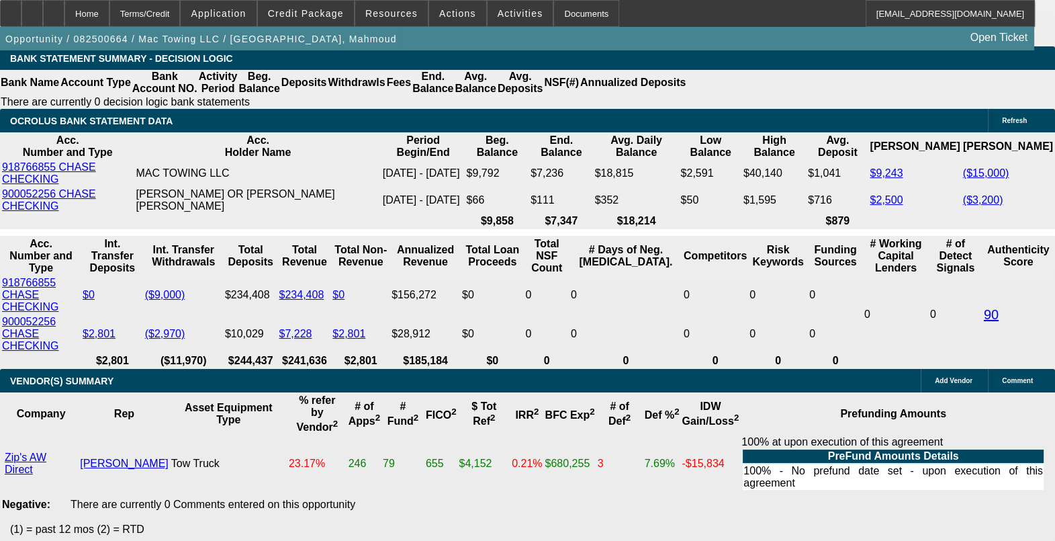
scroll to position [2349, 0]
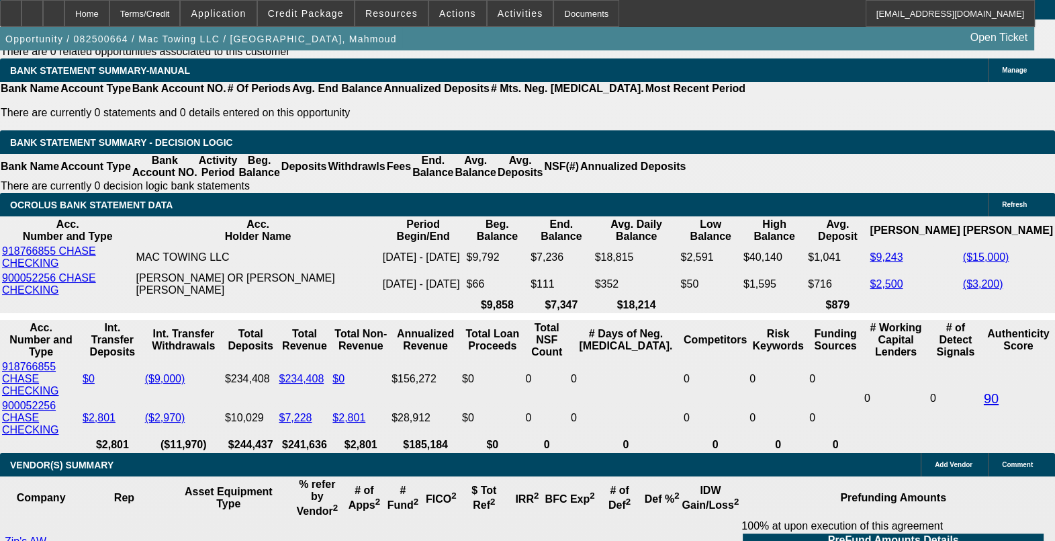
drag, startPoint x: 178, startPoint y: 336, endPoint x: 195, endPoint y: 341, distance: 17.6
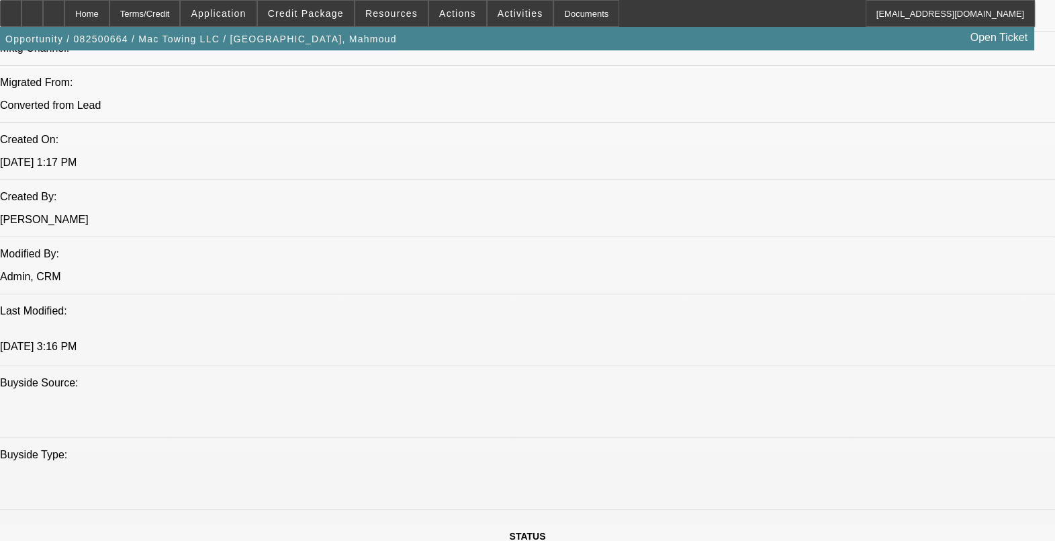
scroll to position [755, 0]
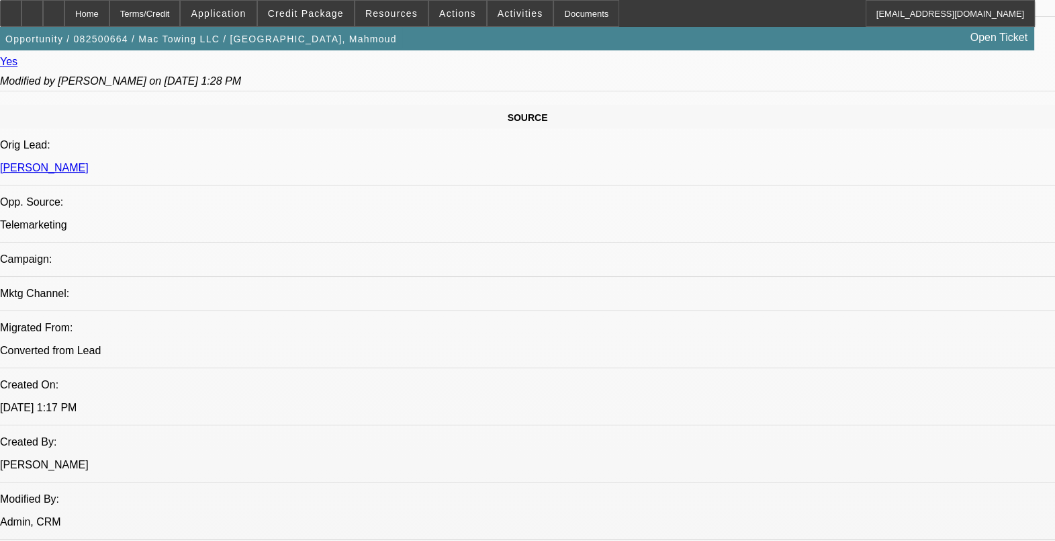
type input "$0.00"
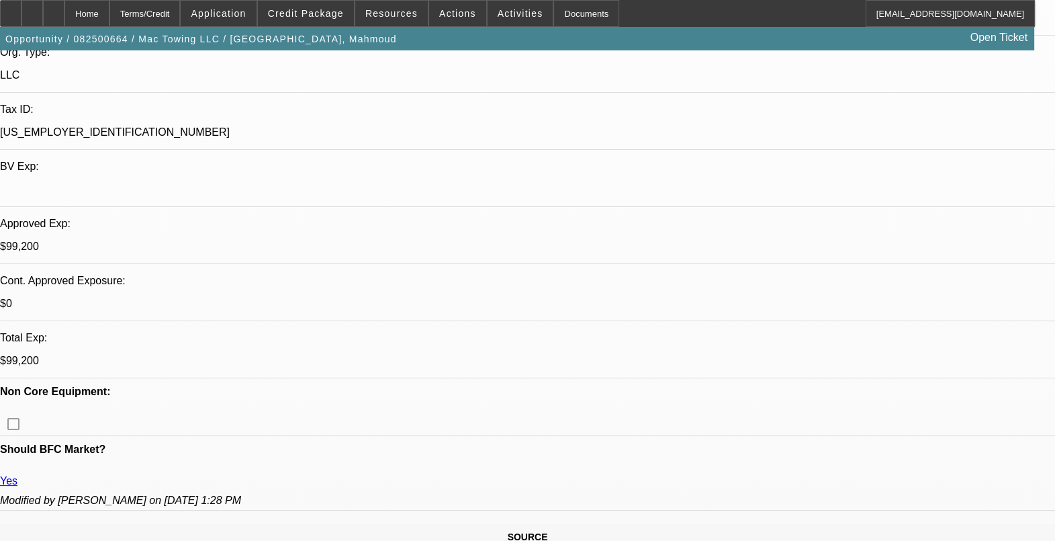
scroll to position [335, 0]
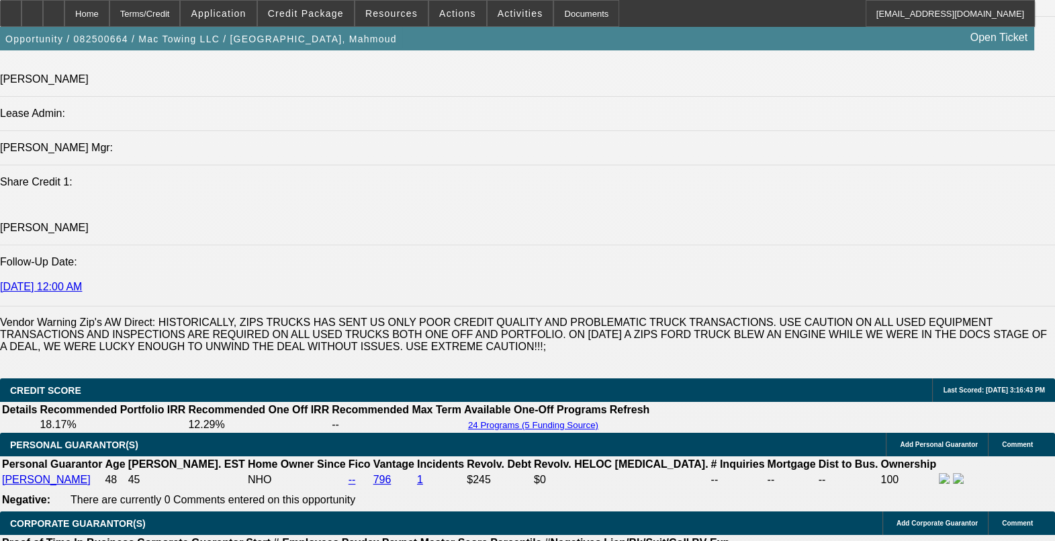
scroll to position [1930, 0]
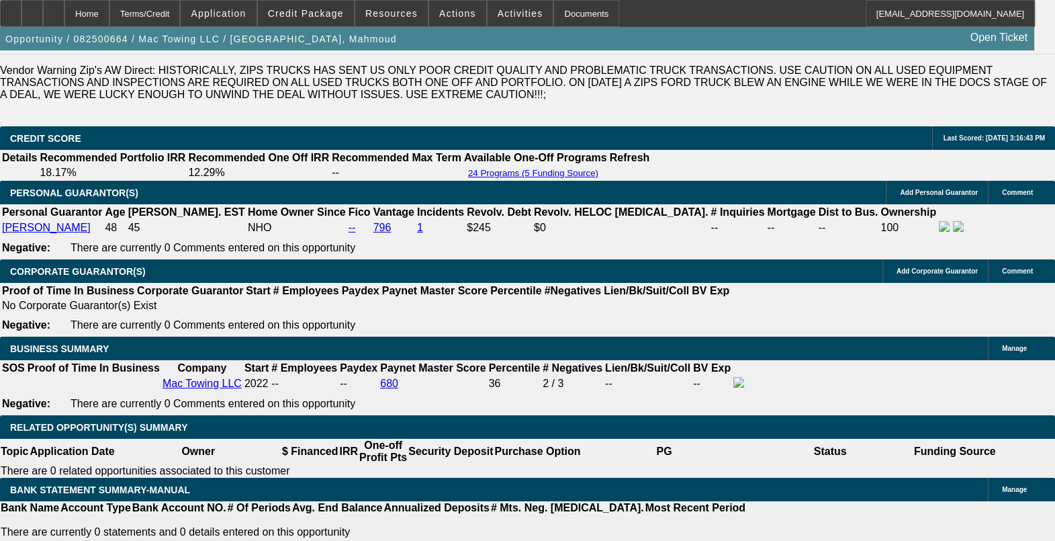
drag, startPoint x: 102, startPoint y: 203, endPoint x: 168, endPoint y: 248, distance: 79.7
drag, startPoint x: 168, startPoint y: 248, endPoint x: 114, endPoint y: 248, distance: 53.7
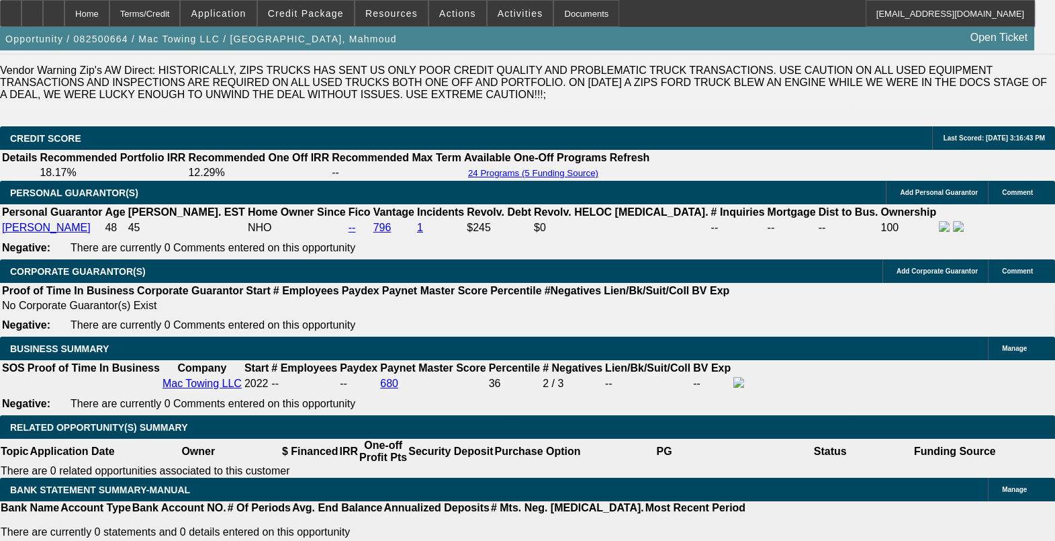
select select "0"
select select "2"
select select "0.1"
select select "4"
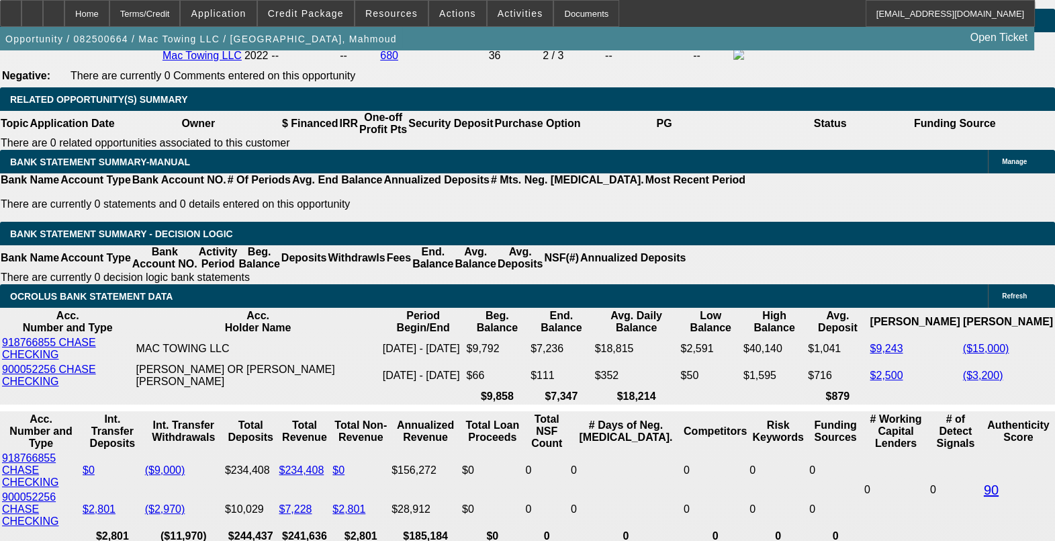
scroll to position [2349, 0]
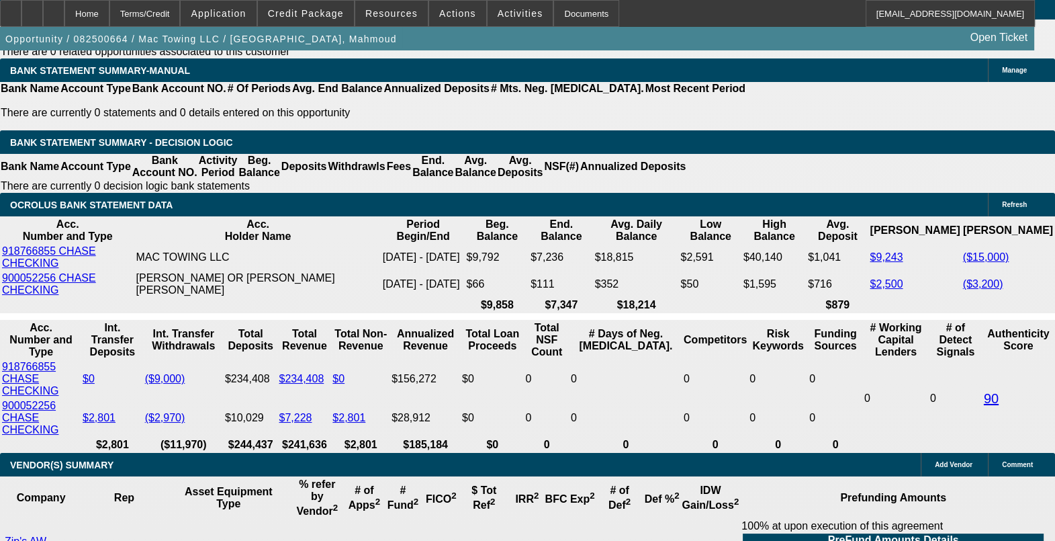
drag, startPoint x: 258, startPoint y: 304, endPoint x: 285, endPoint y: 306, distance: 27.6
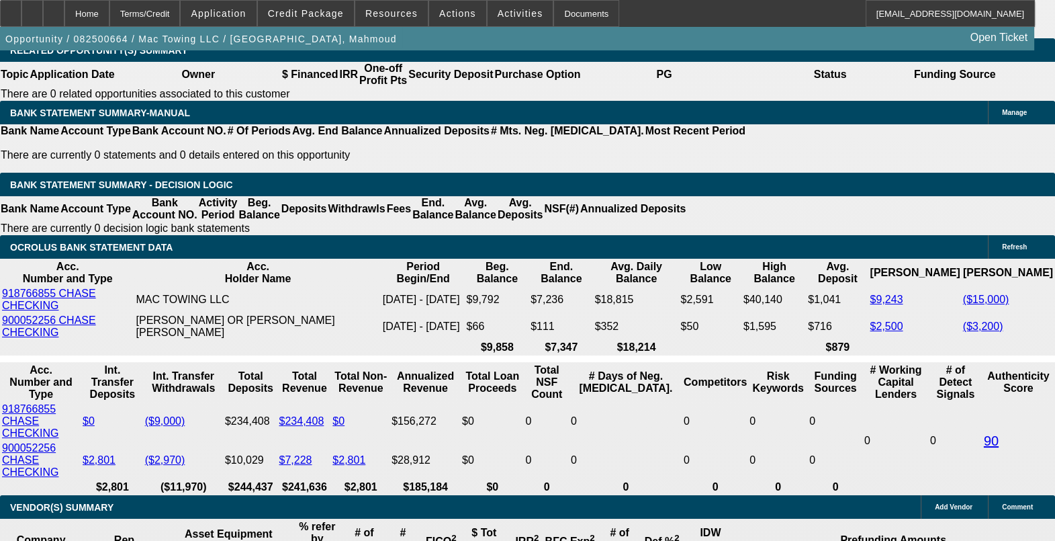
scroll to position [2182, 0]
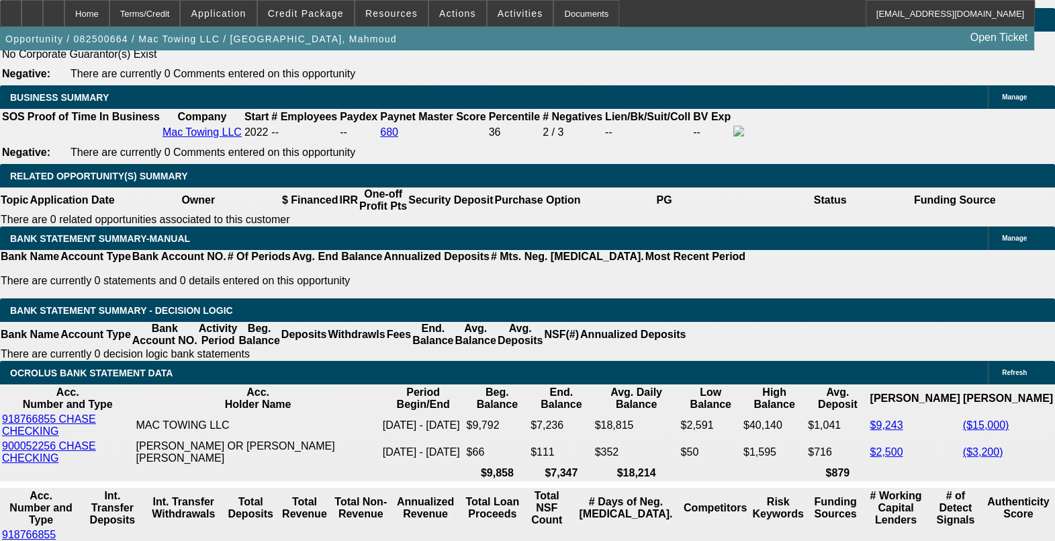
select select "0.2"
select select "2"
select select "0"
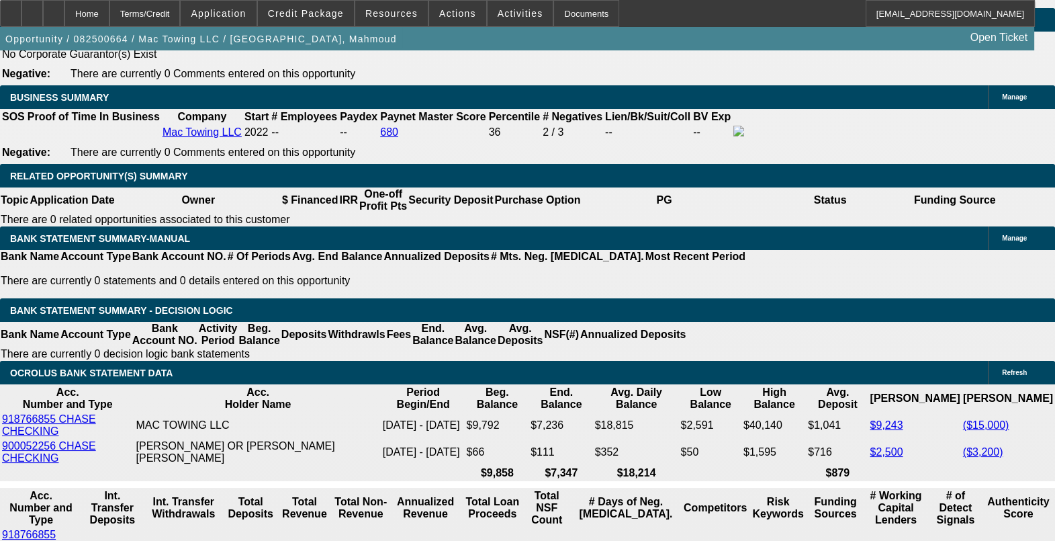
select select "6"
select select "0.2"
select select "2"
select select "0"
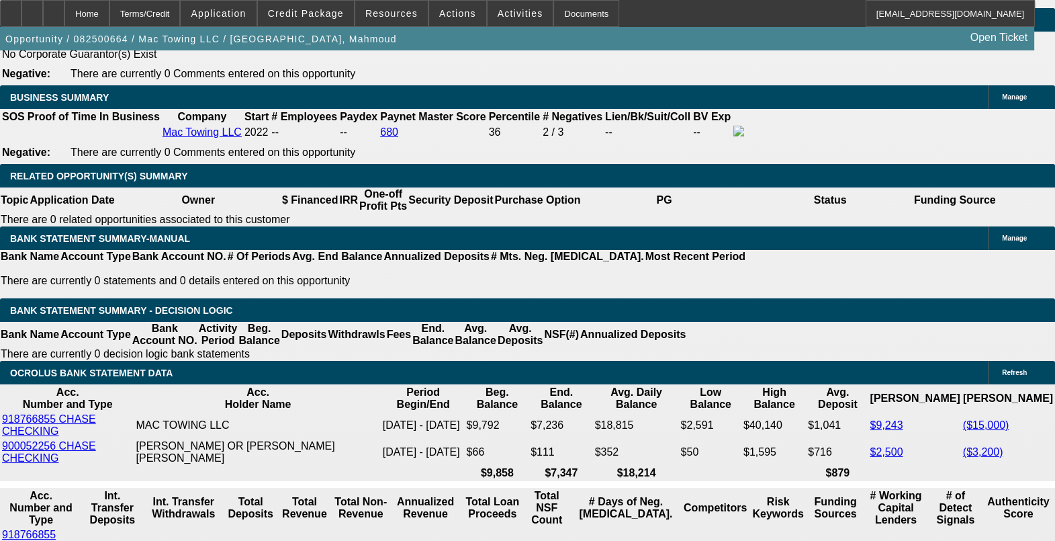
select select "6"
select select "0.2"
select select "2"
select select "0.1"
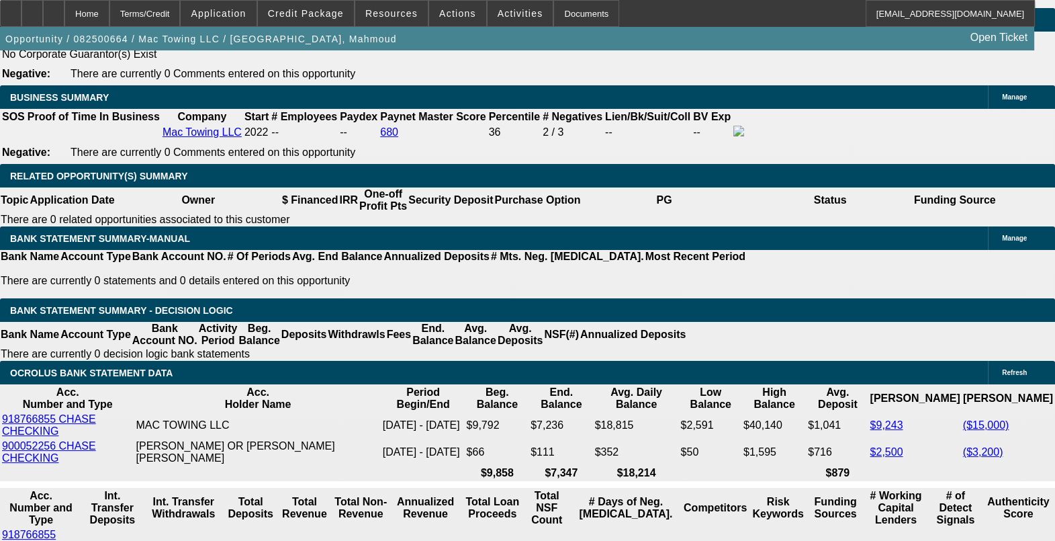
select select "4"
select select "0.2"
select select "2"
select select "0.1"
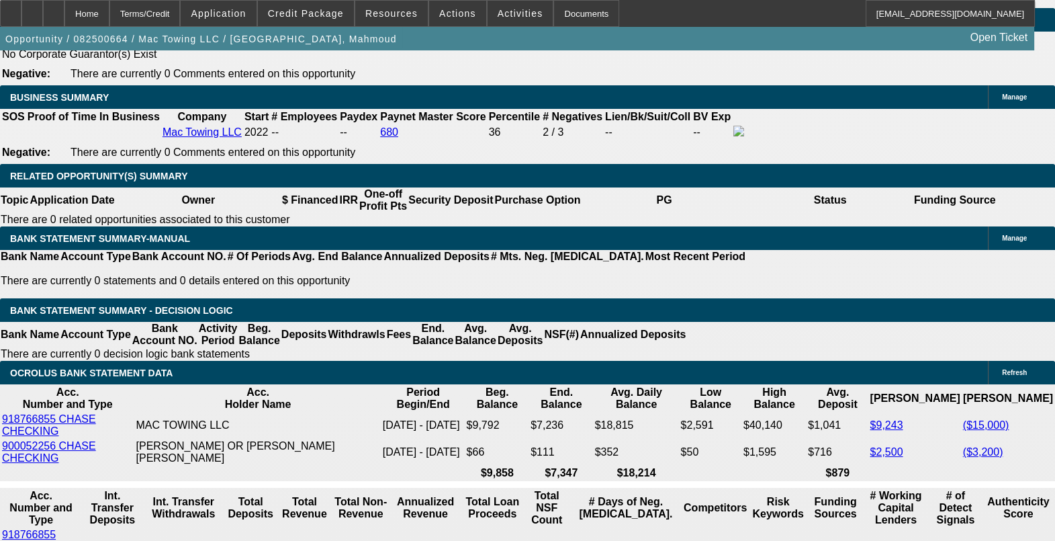
select select "4"
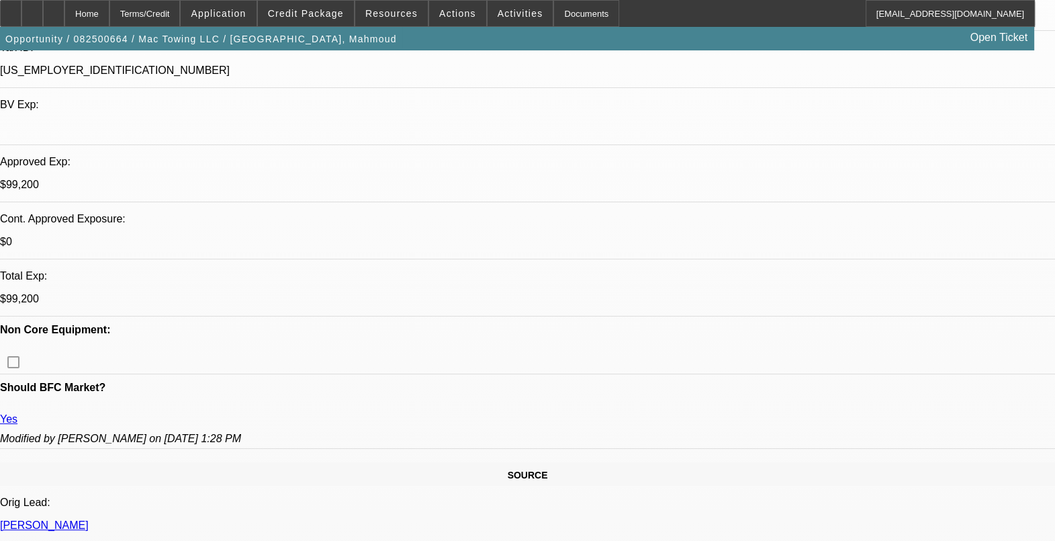
scroll to position [335, 0]
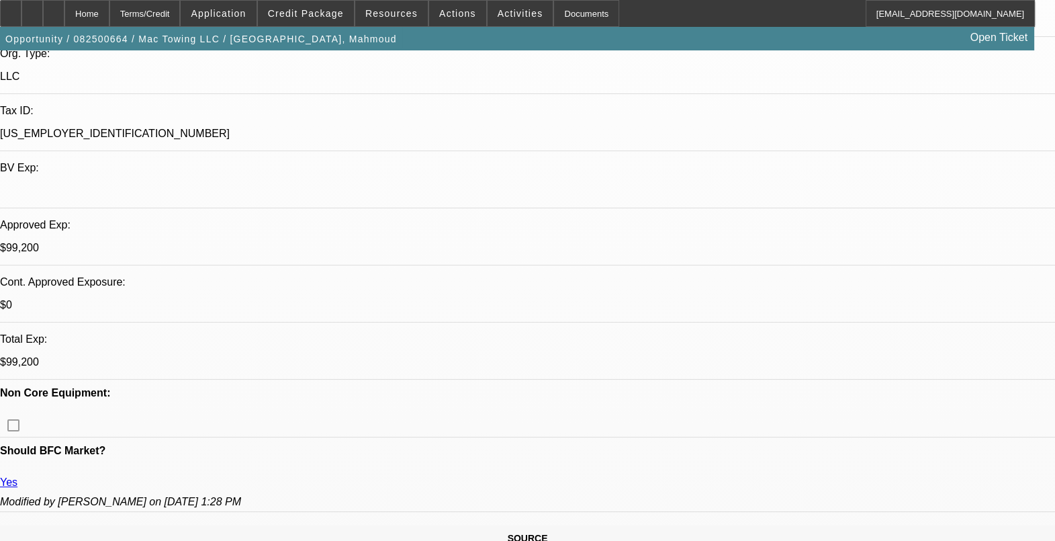
drag, startPoint x: 148, startPoint y: 289, endPoint x: 85, endPoint y: 287, distance: 63.1
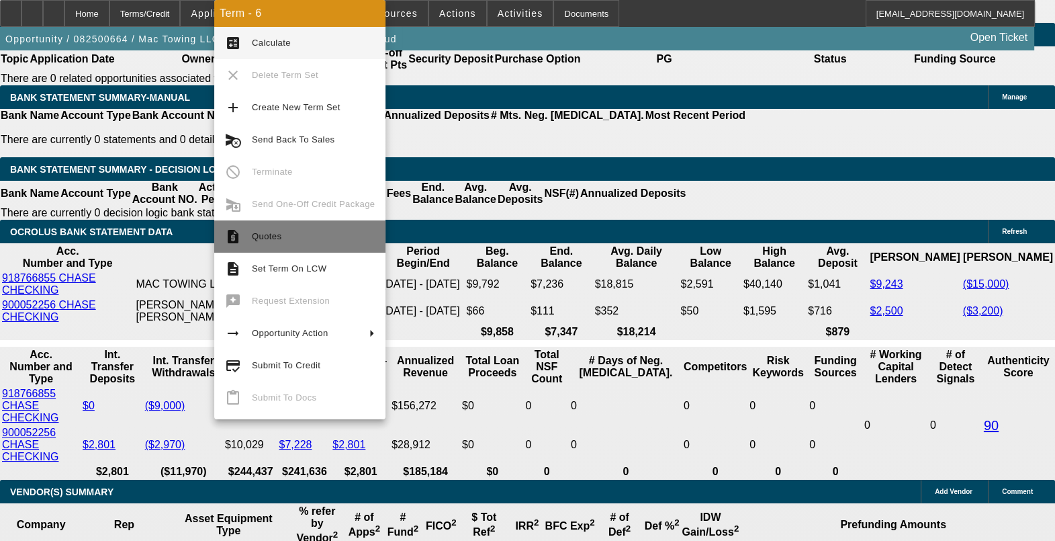
scroll to position [2349, 0]
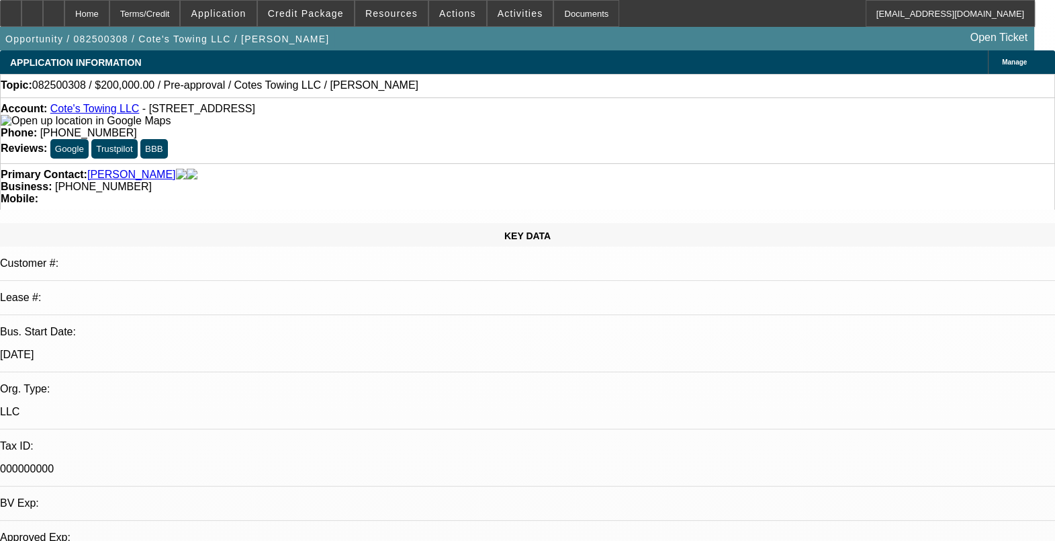
select select "0"
select select "1"
select select "3"
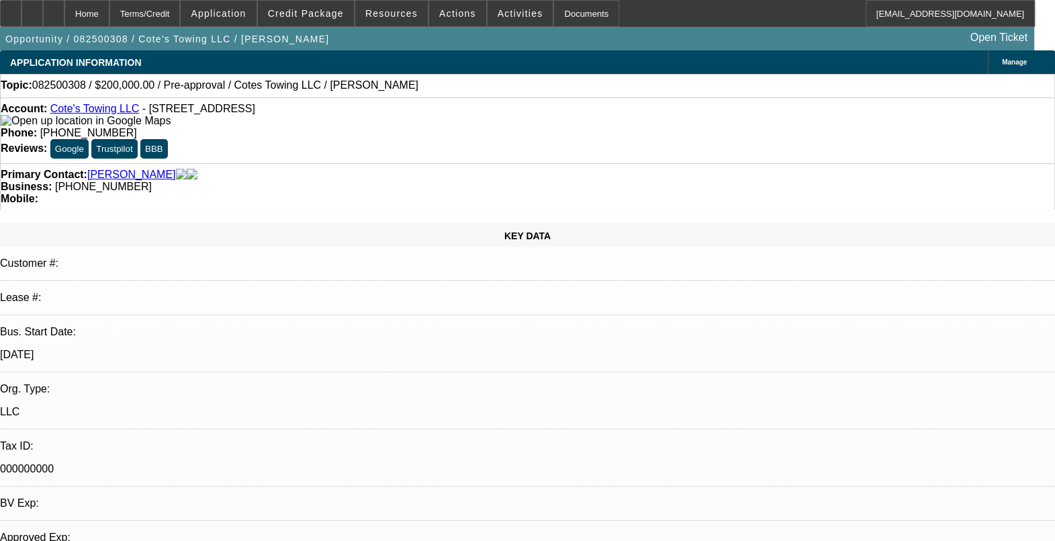
select select "6"
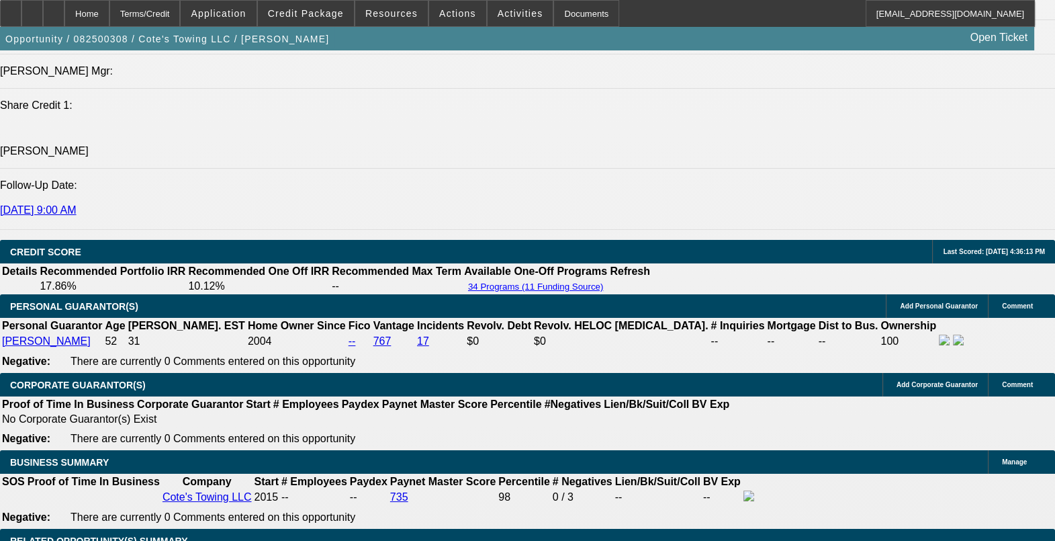
scroll to position [1846, 0]
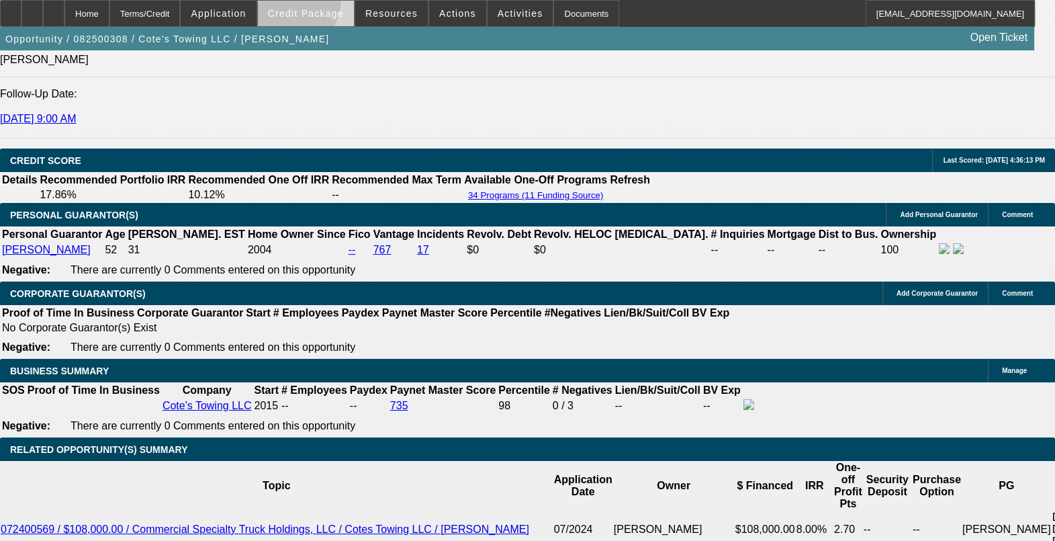
click at [296, 1] on span at bounding box center [306, 13] width 96 height 32
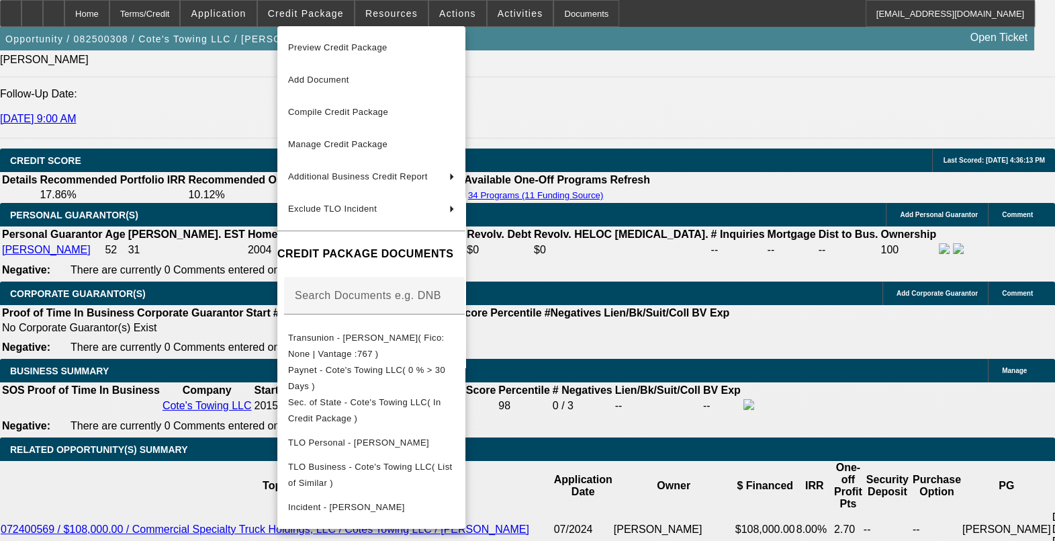
drag, startPoint x: 655, startPoint y: 429, endPoint x: 653, endPoint y: 417, distance: 12.4
click at [655, 428] on div at bounding box center [527, 270] width 1055 height 541
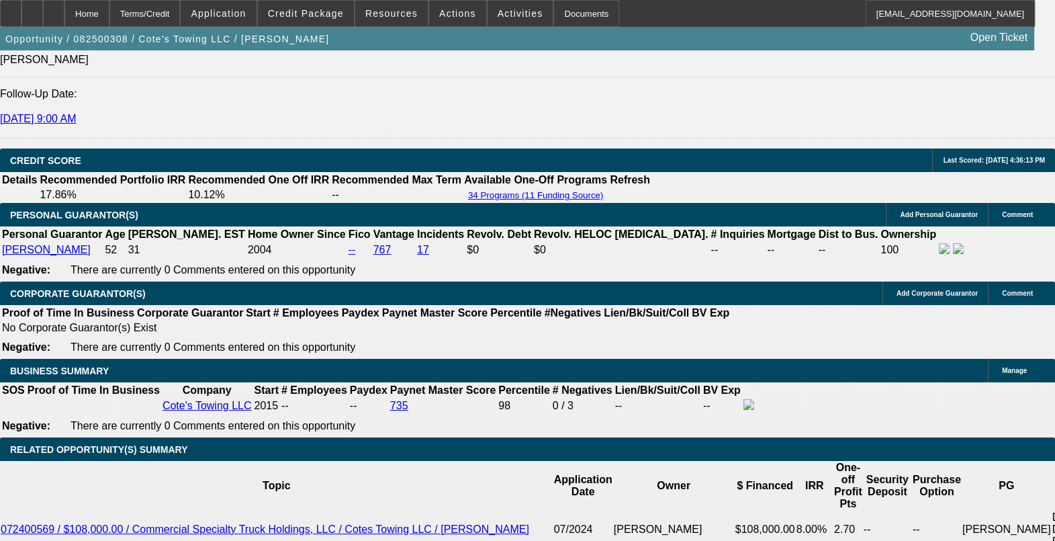
drag, startPoint x: 955, startPoint y: 262, endPoint x: 718, endPoint y: 266, distance: 237.1
drag, startPoint x: 718, startPoint y: 266, endPoint x: 600, endPoint y: 237, distance: 121.6
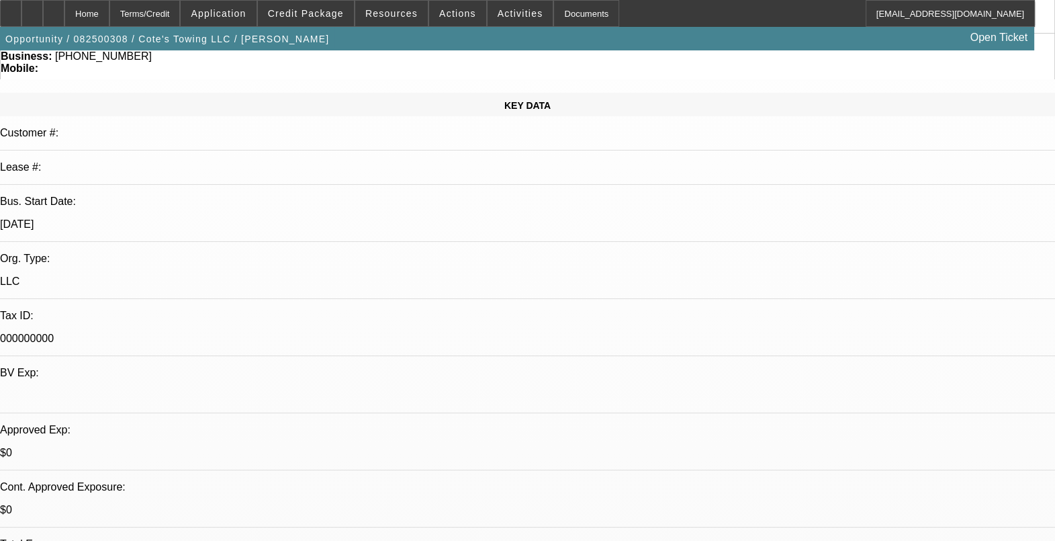
scroll to position [0, 0]
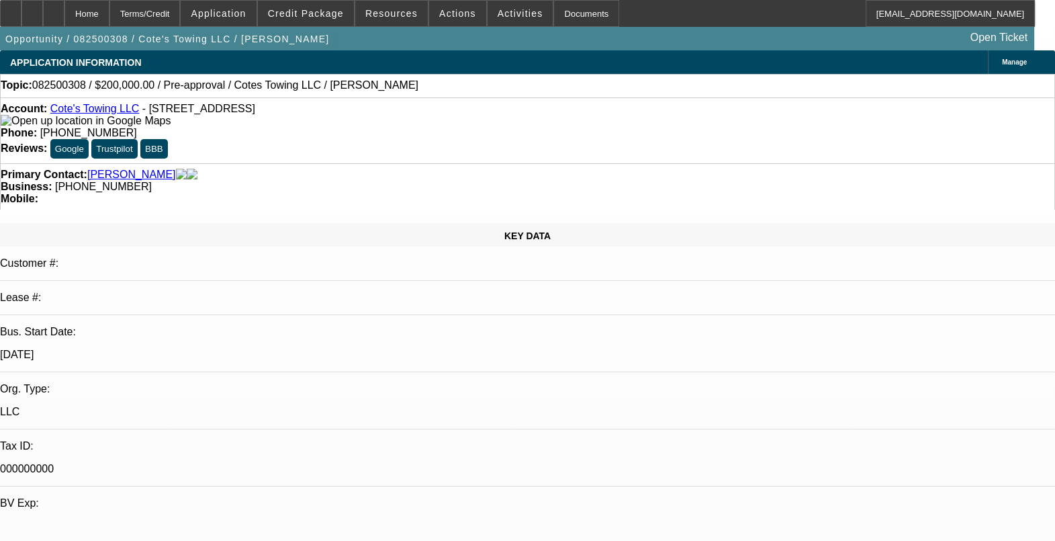
drag, startPoint x: 189, startPoint y: 255, endPoint x: 97, endPoint y: 261, distance: 91.5
click at [97, 326] on div "Bus. Start Date: [DATE]" at bounding box center [527, 349] width 1055 height 46
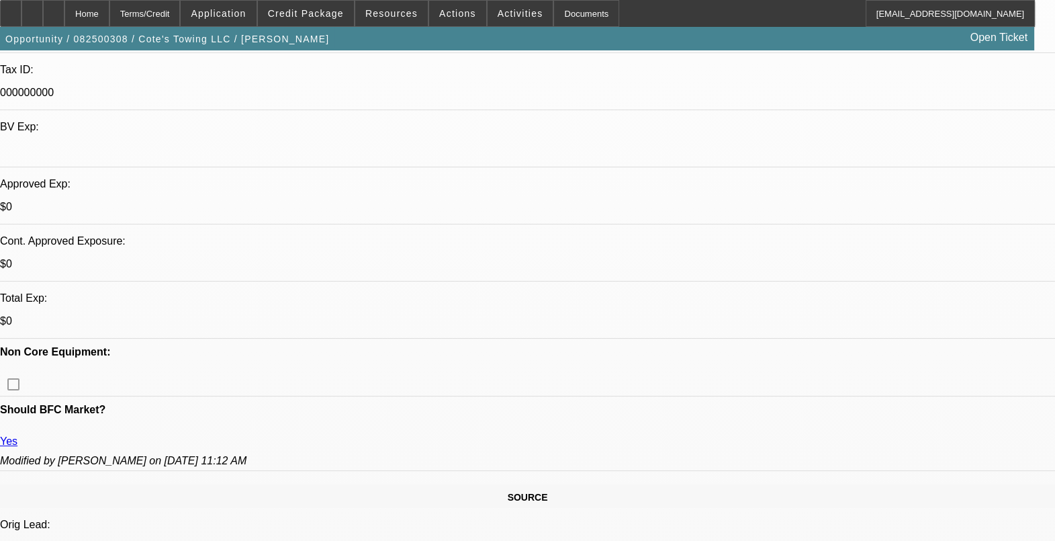
scroll to position [420, 0]
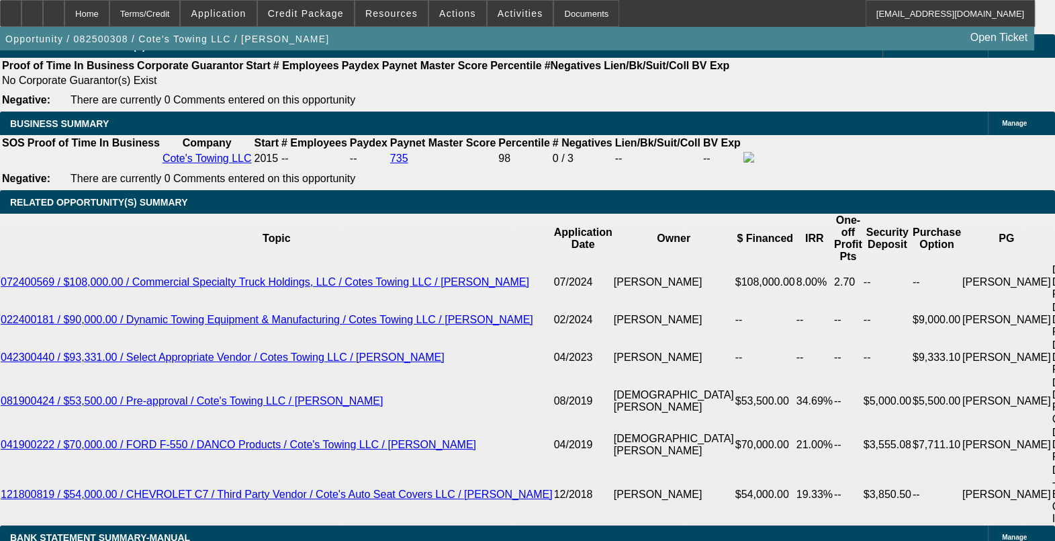
scroll to position [2098, 0]
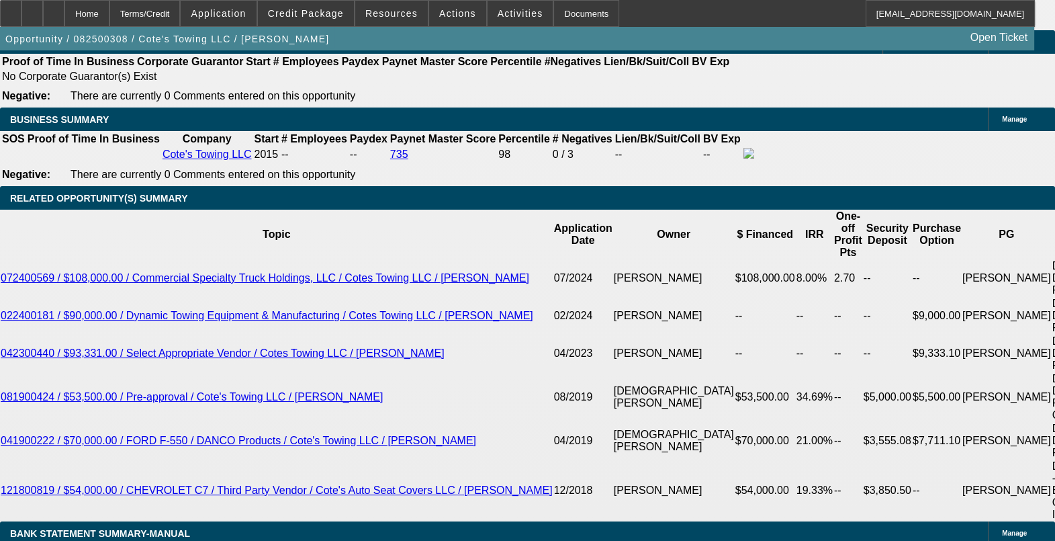
drag, startPoint x: 230, startPoint y: 425, endPoint x: 319, endPoint y: 418, distance: 89.6
drag, startPoint x: 319, startPoint y: 418, endPoint x: 393, endPoint y: 410, distance: 74.9
drag, startPoint x: 332, startPoint y: 422, endPoint x: 282, endPoint y: 417, distance: 50.0
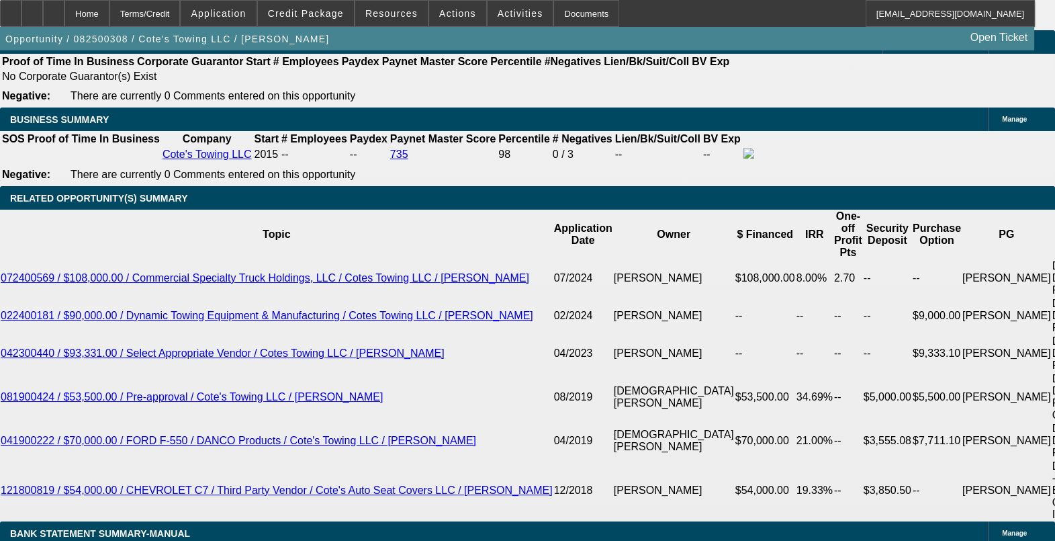
drag, startPoint x: 282, startPoint y: 417, endPoint x: 604, endPoint y: 392, distance: 323.2
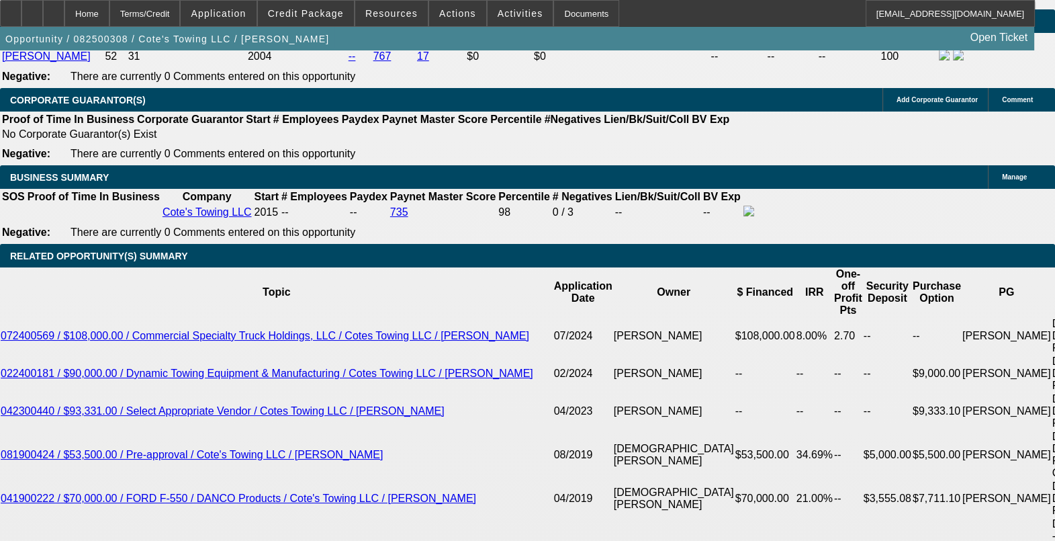
scroll to position [2014, 0]
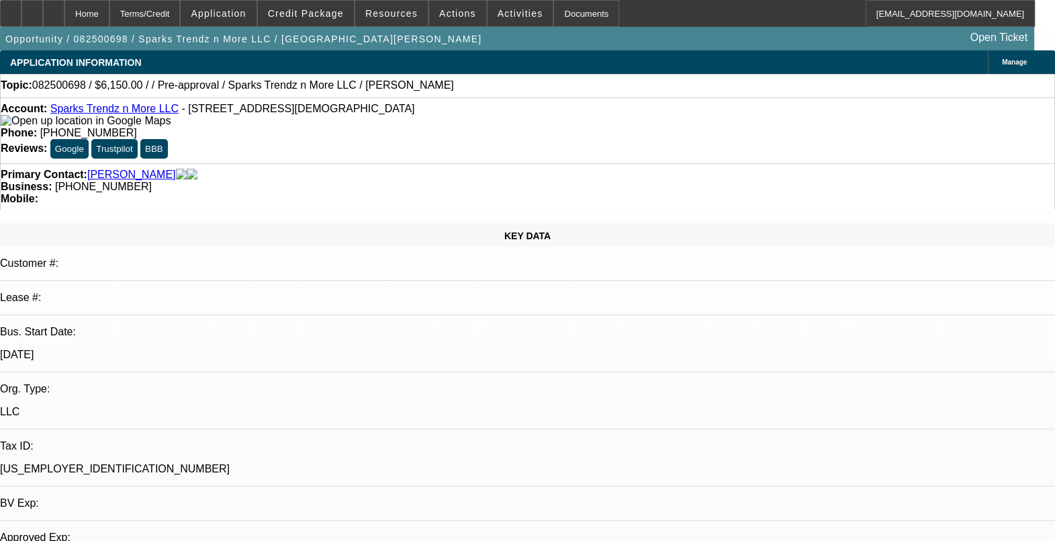
select select "0"
select select "2"
select select "0.1"
select select "1"
select select "2"
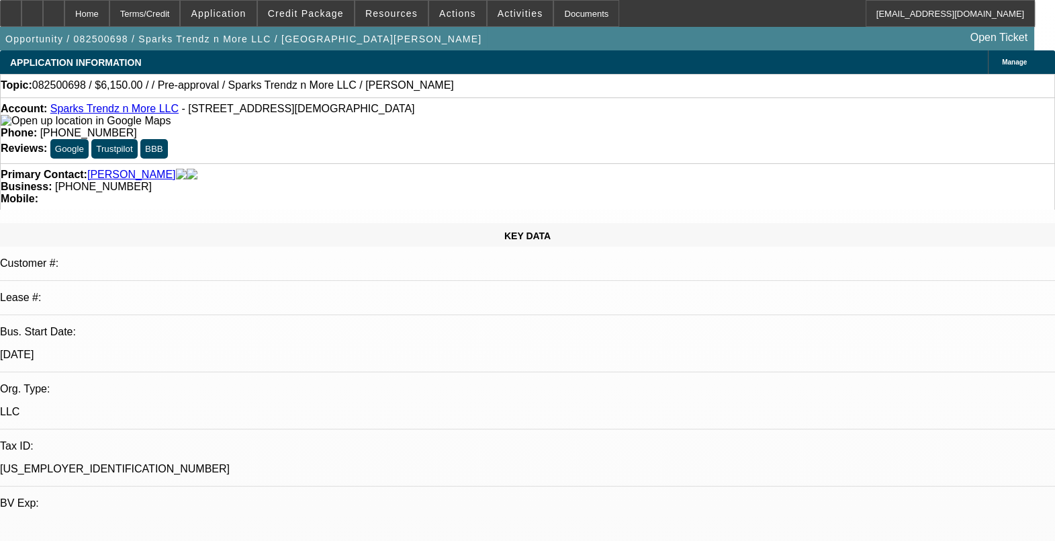
select select "4"
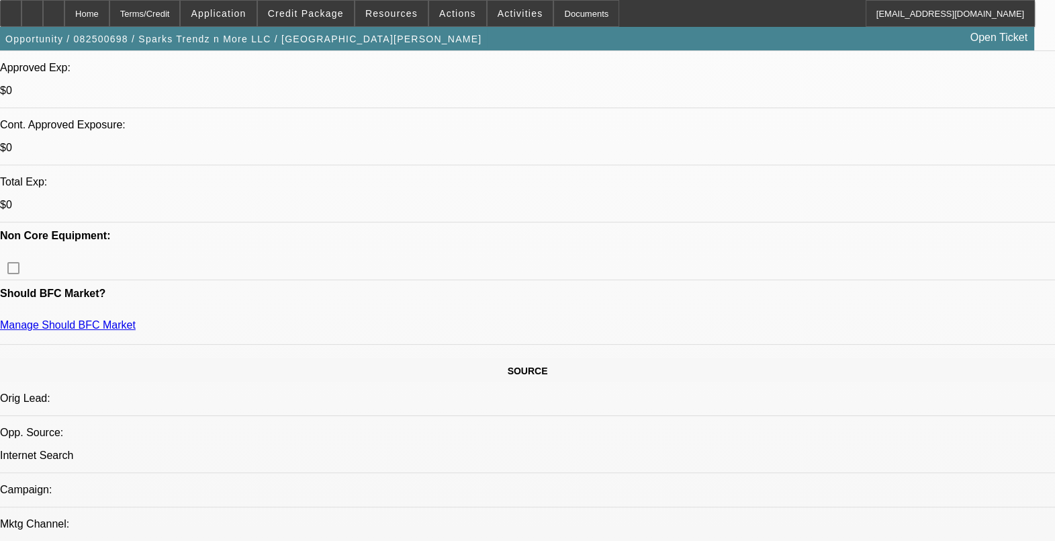
scroll to position [504, 0]
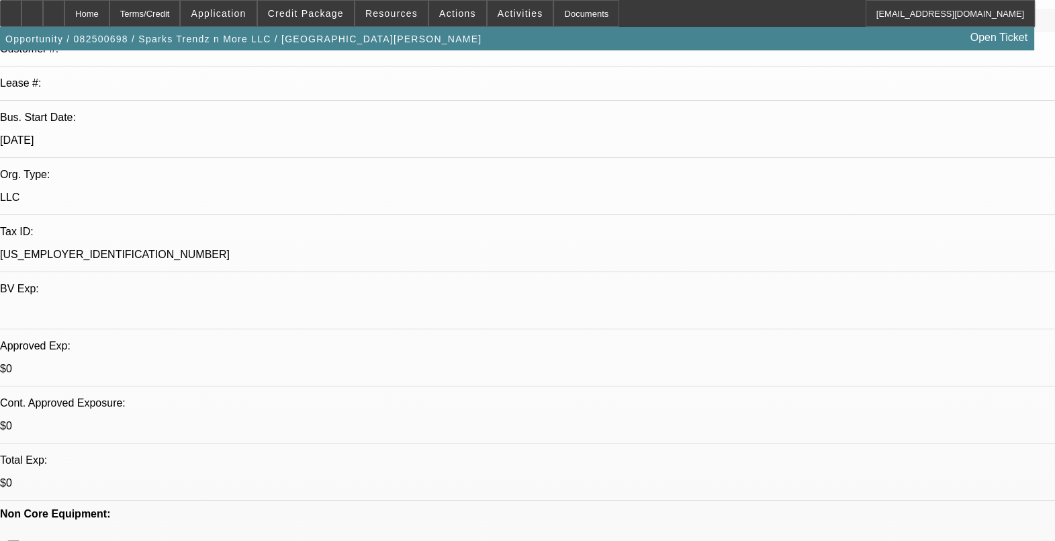
scroll to position [252, 0]
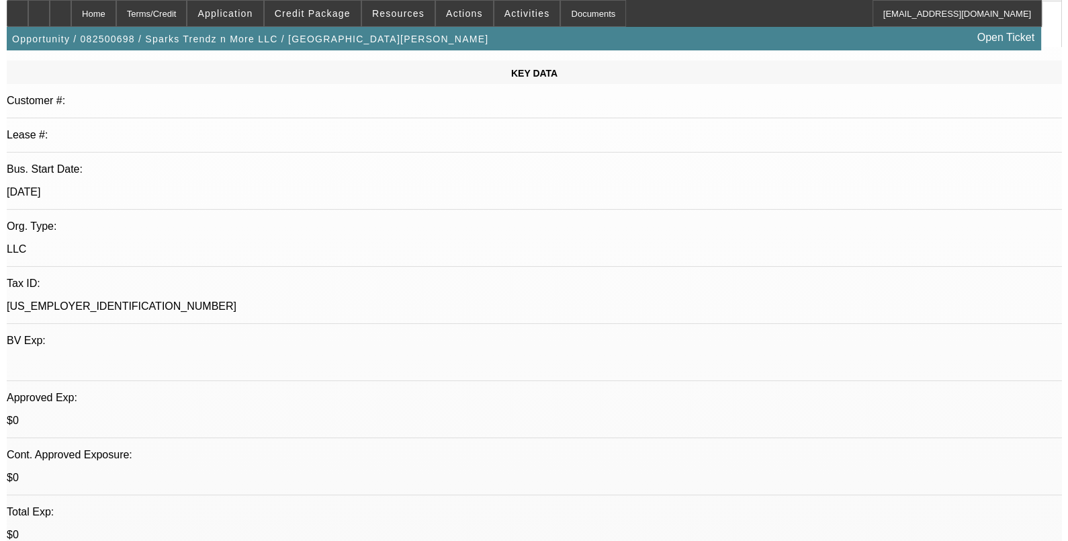
scroll to position [0, 0]
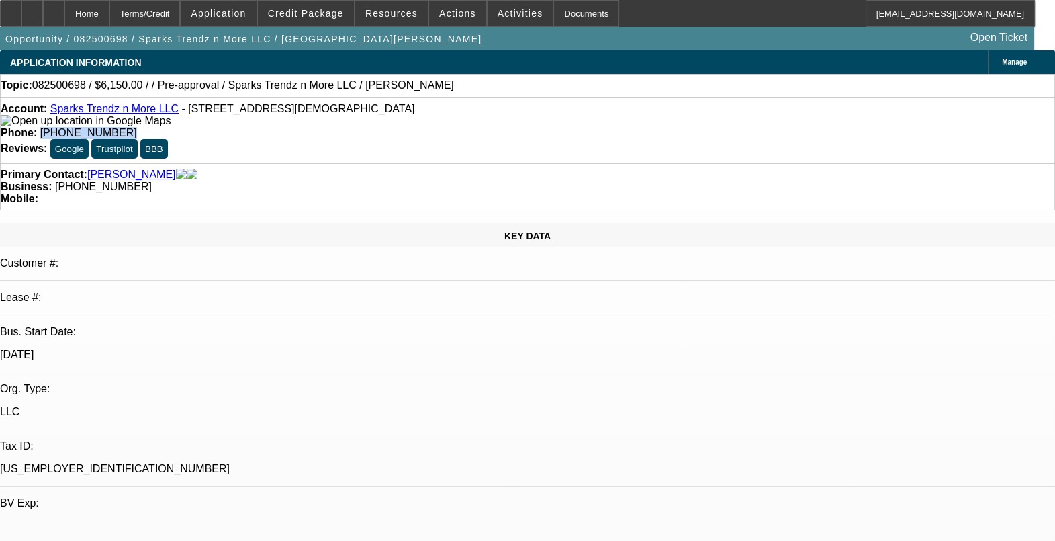
drag, startPoint x: 451, startPoint y: 110, endPoint x: 393, endPoint y: 124, distance: 60.1
click at [393, 124] on div "Account: Sparks Trendz n More LLC - [STREET_ADDRESS] Phone: [PHONE_NUMBER] Revi…" at bounding box center [527, 130] width 1055 height 66
click at [500, 11] on span "Activities" at bounding box center [521, 13] width 46 height 11
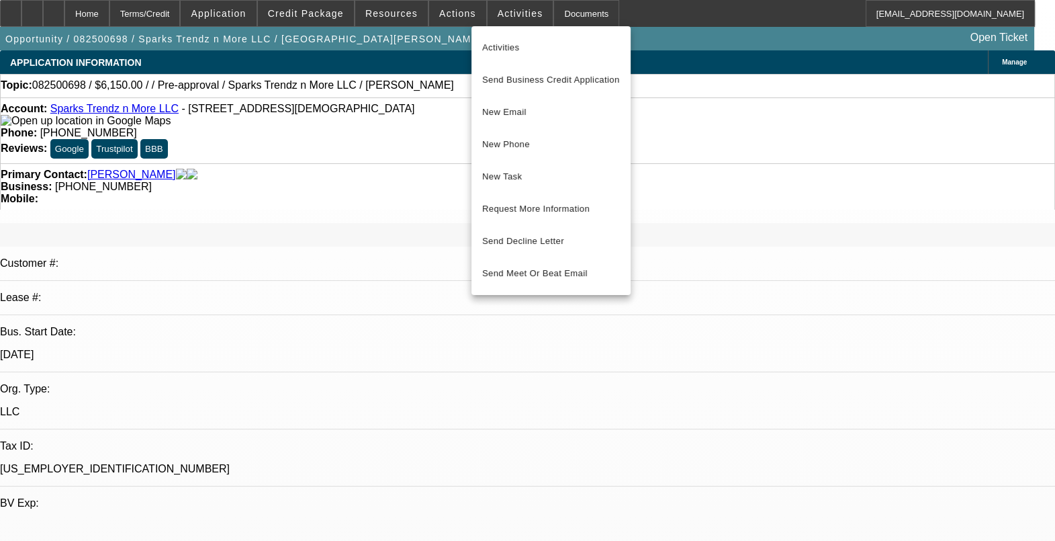
click at [449, 11] on div at bounding box center [527, 270] width 1055 height 541
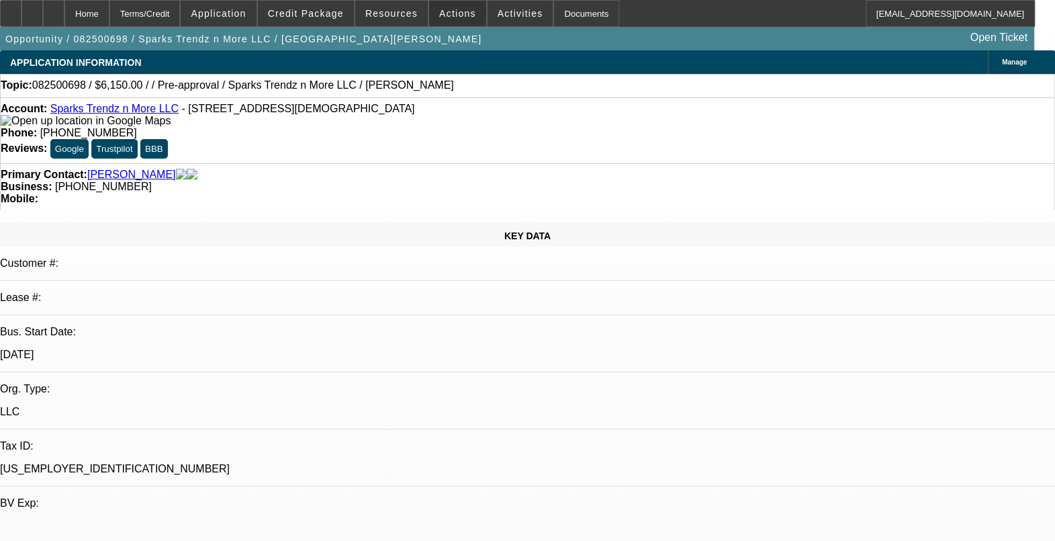
click at [449, 11] on span "Actions" at bounding box center [457, 13] width 37 height 11
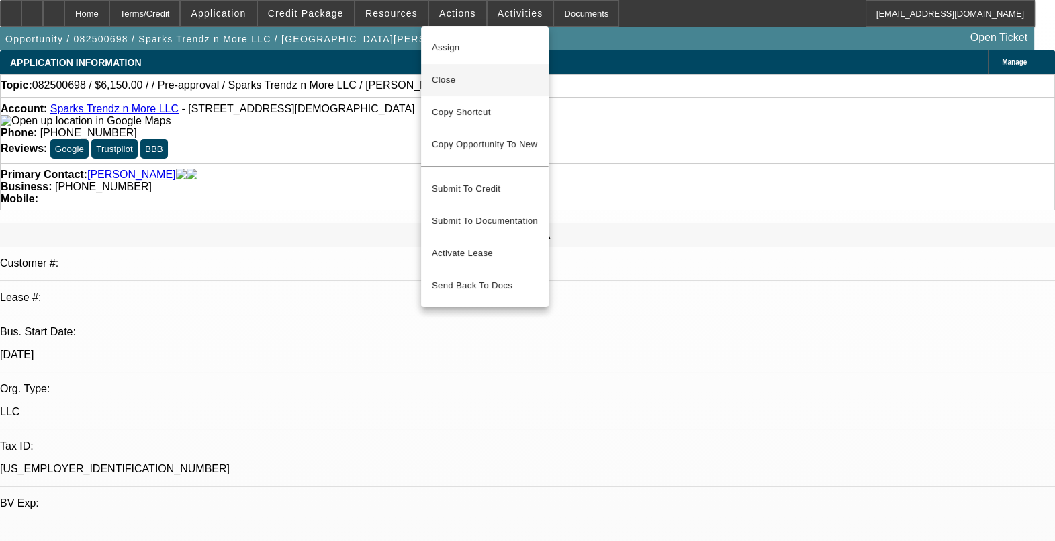
click at [464, 79] on span "Close" at bounding box center [485, 80] width 106 height 16
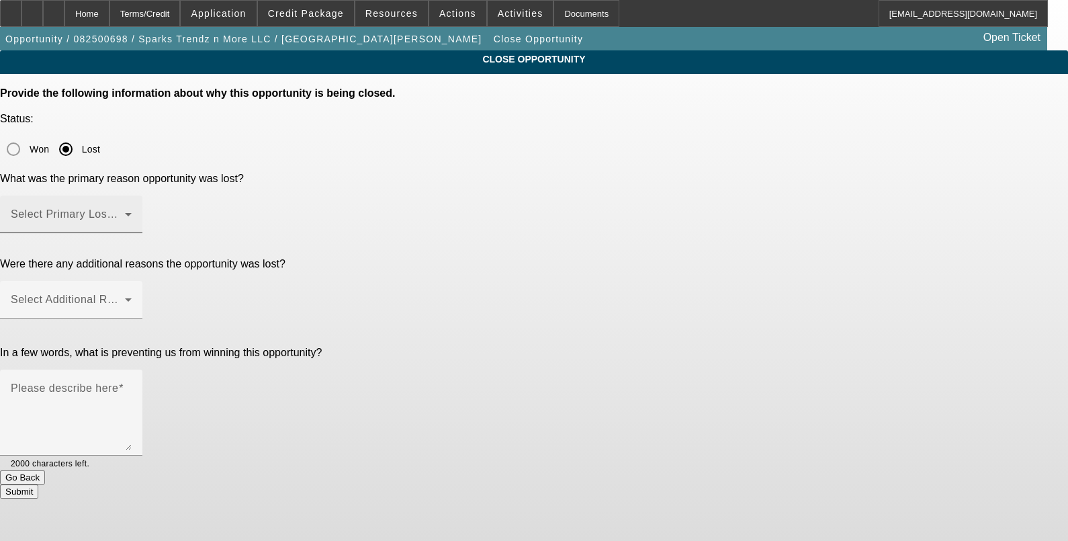
click at [152, 208] on mat-label "Select Primary Lost Reason" at bounding box center [82, 213] width 142 height 11
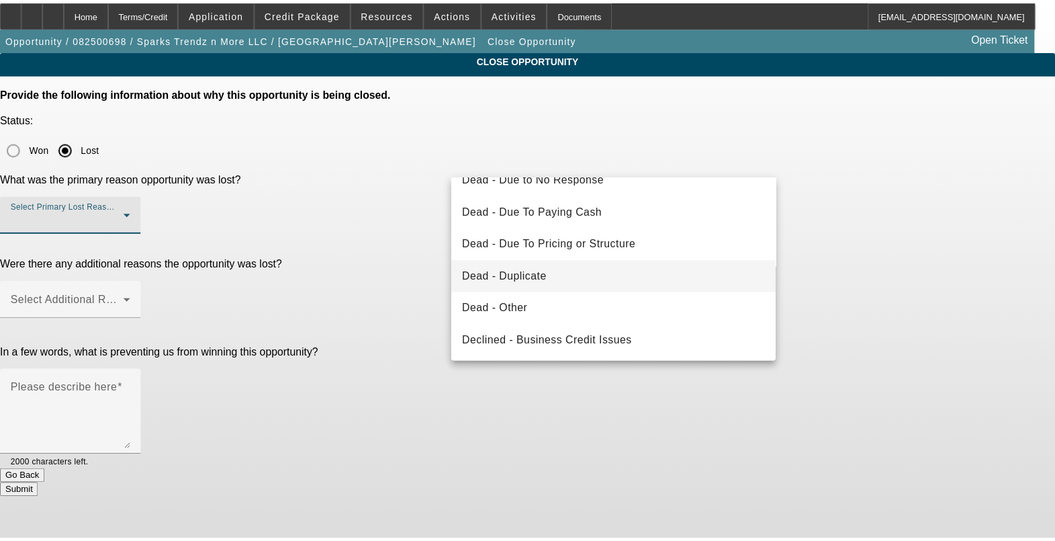
scroll to position [167, 0]
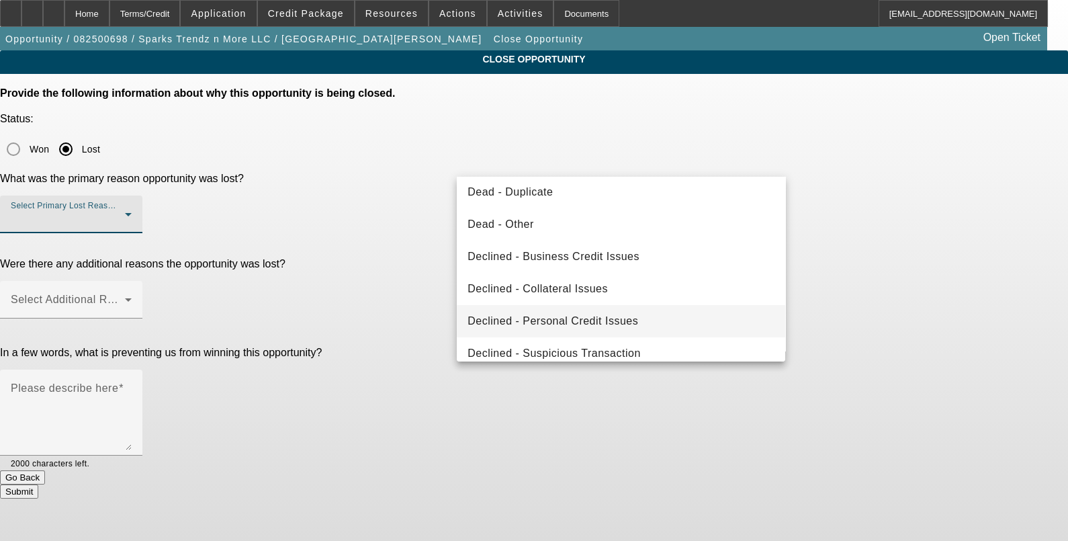
click at [592, 319] on span "Declined - Personal Credit Issues" at bounding box center [552, 321] width 171 height 16
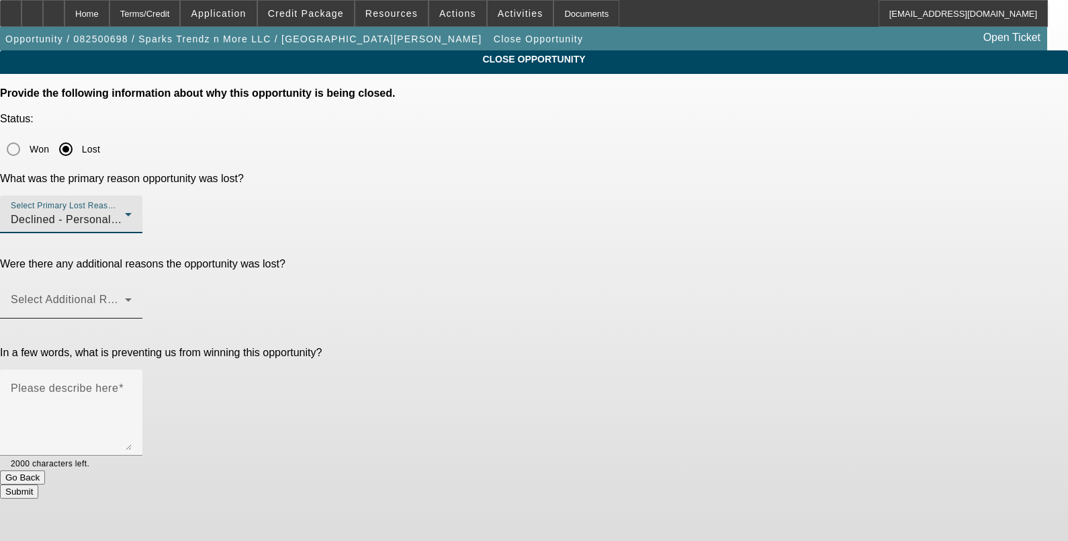
click at [144, 293] on mat-label "Select Additional Reasons" at bounding box center [77, 298] width 133 height 11
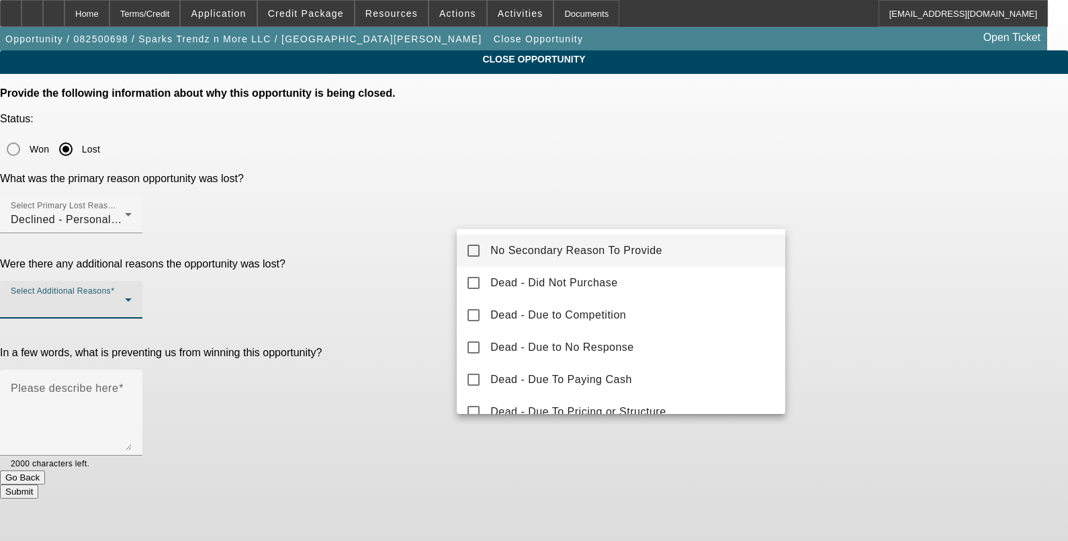
click at [485, 252] on mat-option "No Secondary Reason To Provide" at bounding box center [621, 250] width 328 height 32
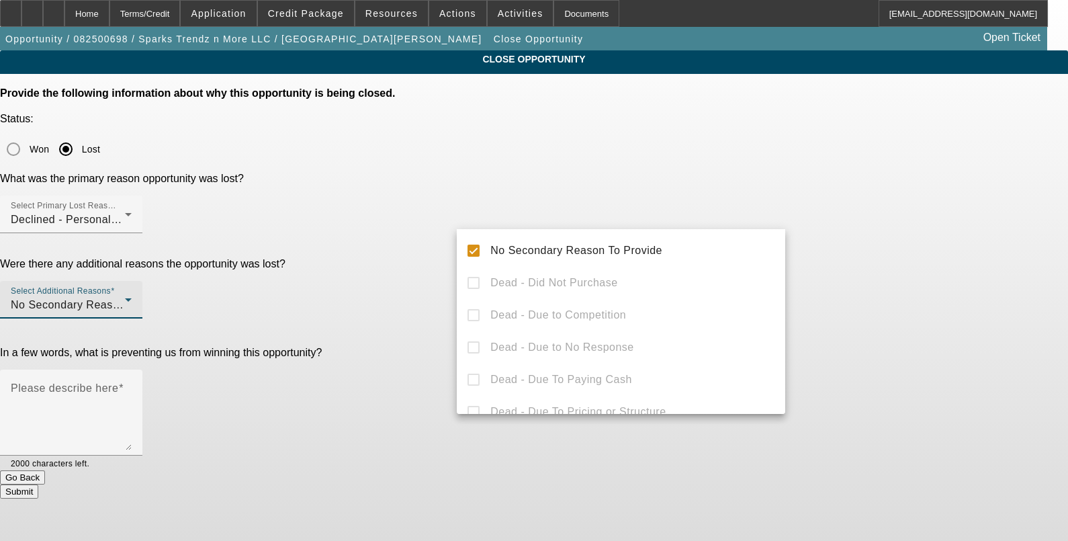
click at [814, 201] on div at bounding box center [534, 270] width 1068 height 541
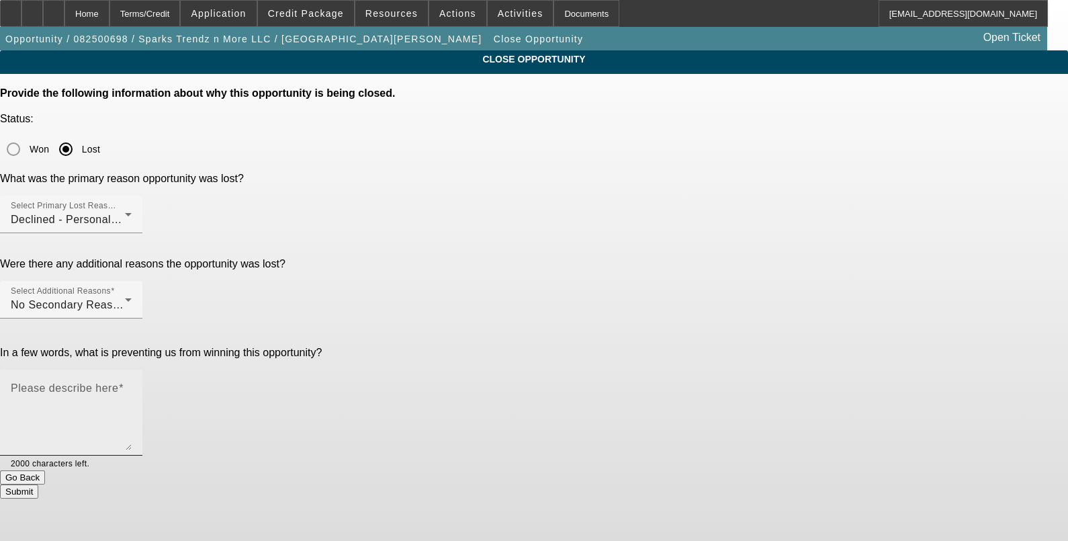
click at [132, 369] on div "Please describe here" at bounding box center [71, 412] width 121 height 86
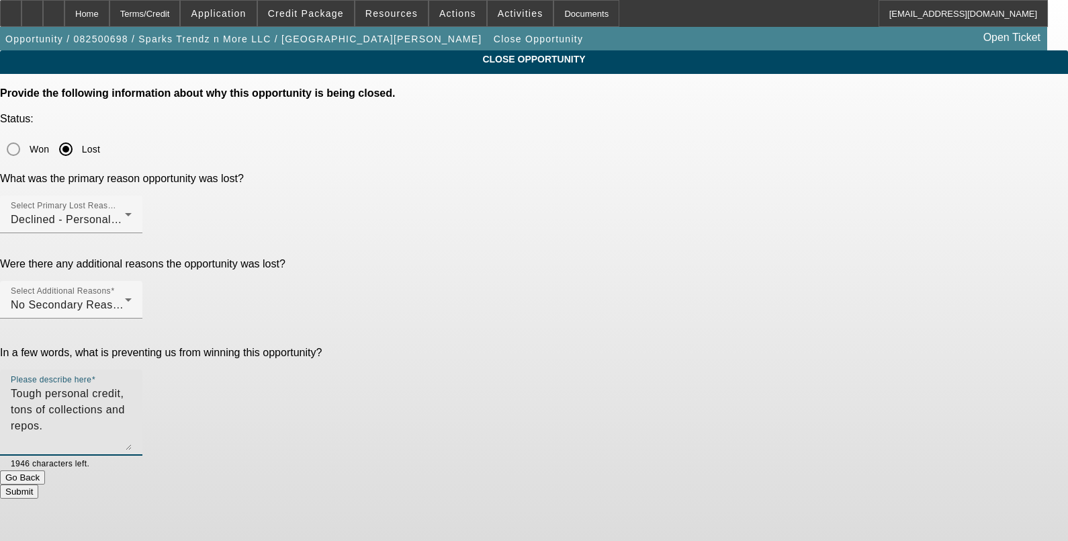
type textarea "Tough personal credit, tons of collections and repos."
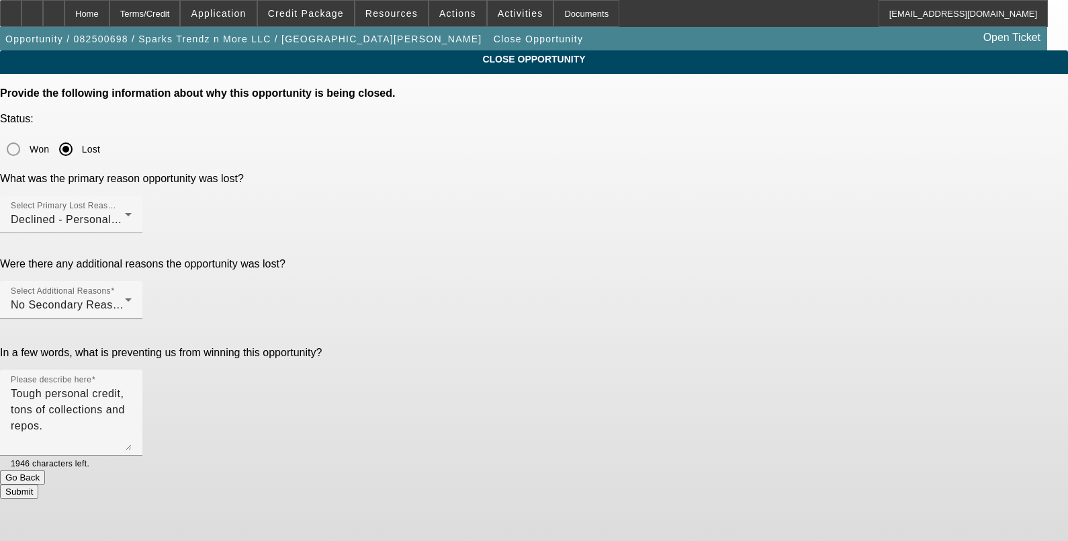
click at [38, 484] on button "Submit" at bounding box center [19, 491] width 38 height 14
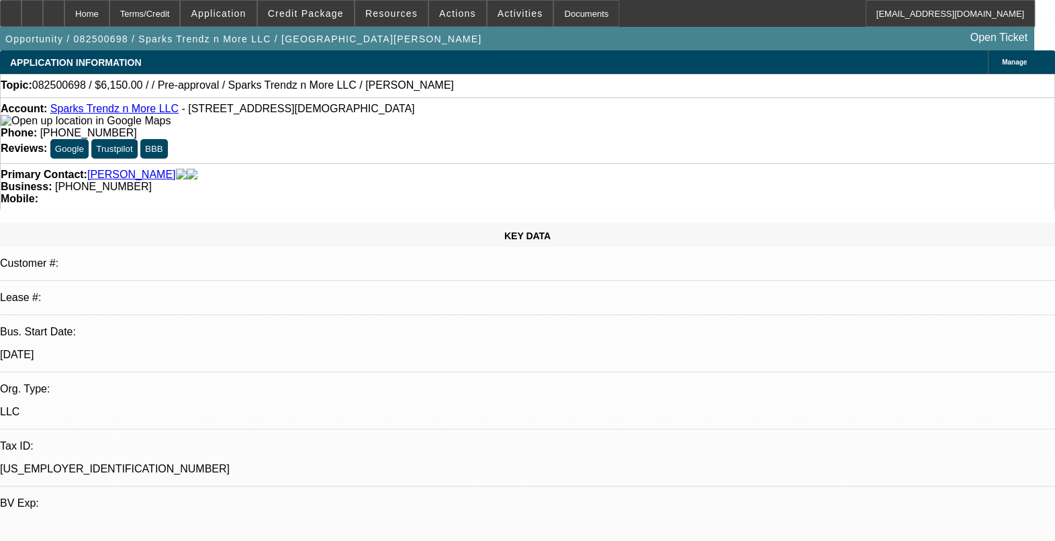
select select "0"
select select "2"
select select "0.1"
select select "4"
